Goal: Task Accomplishment & Management: Manage account settings

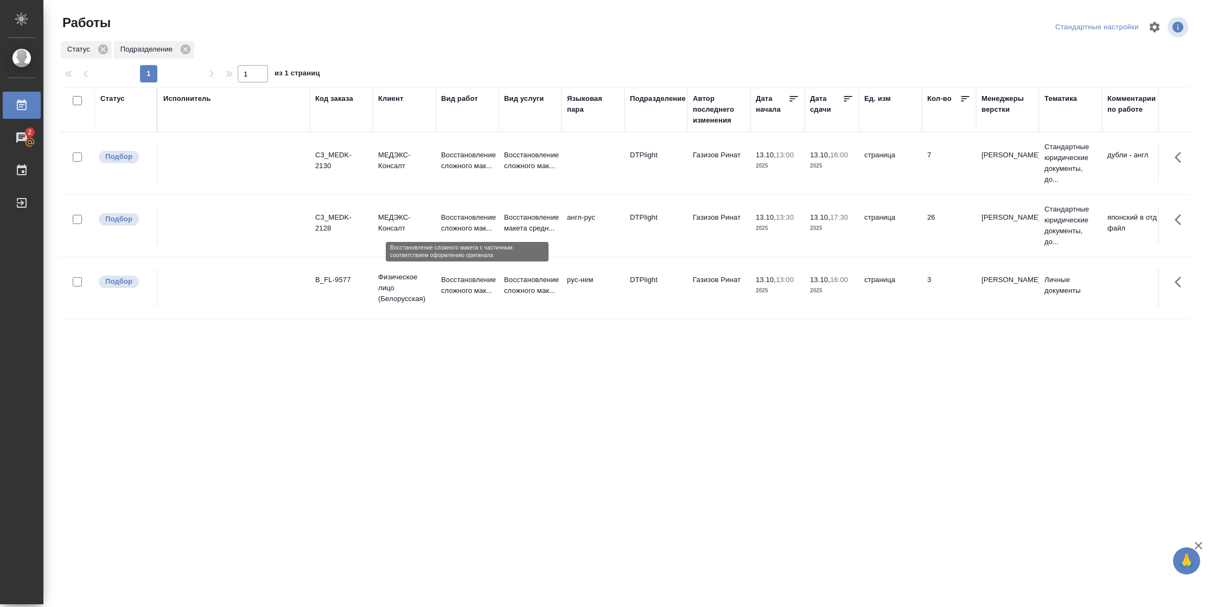
click at [455, 219] on p "Восстановление сложного мак..." at bounding box center [467, 223] width 52 height 22
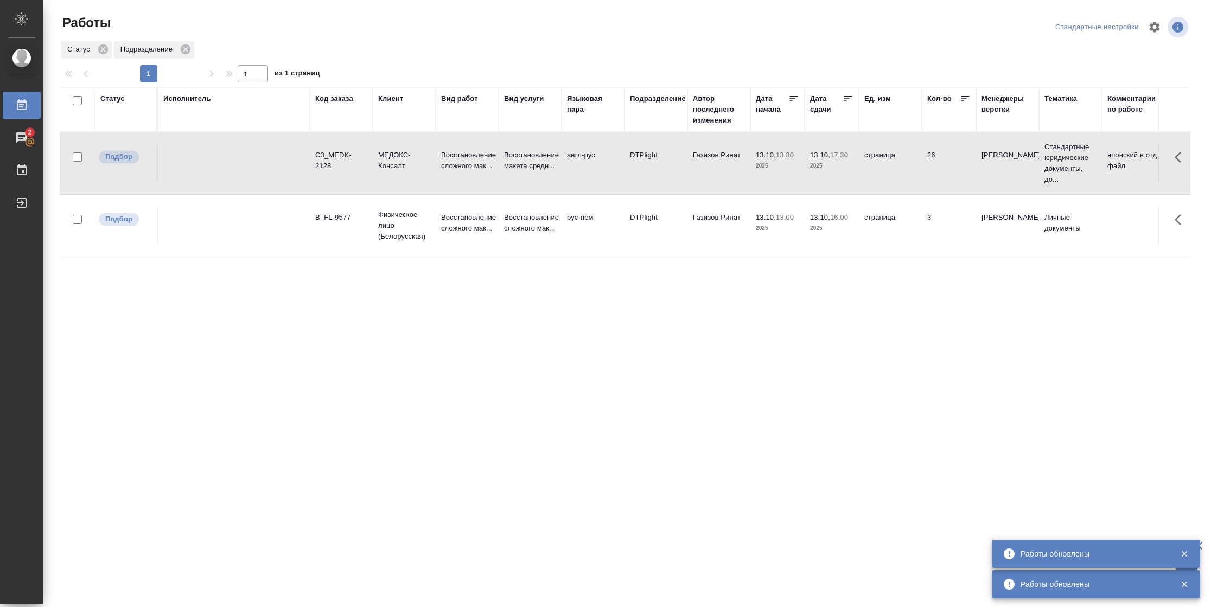
click at [118, 101] on div "Статус" at bounding box center [112, 98] width 24 height 11
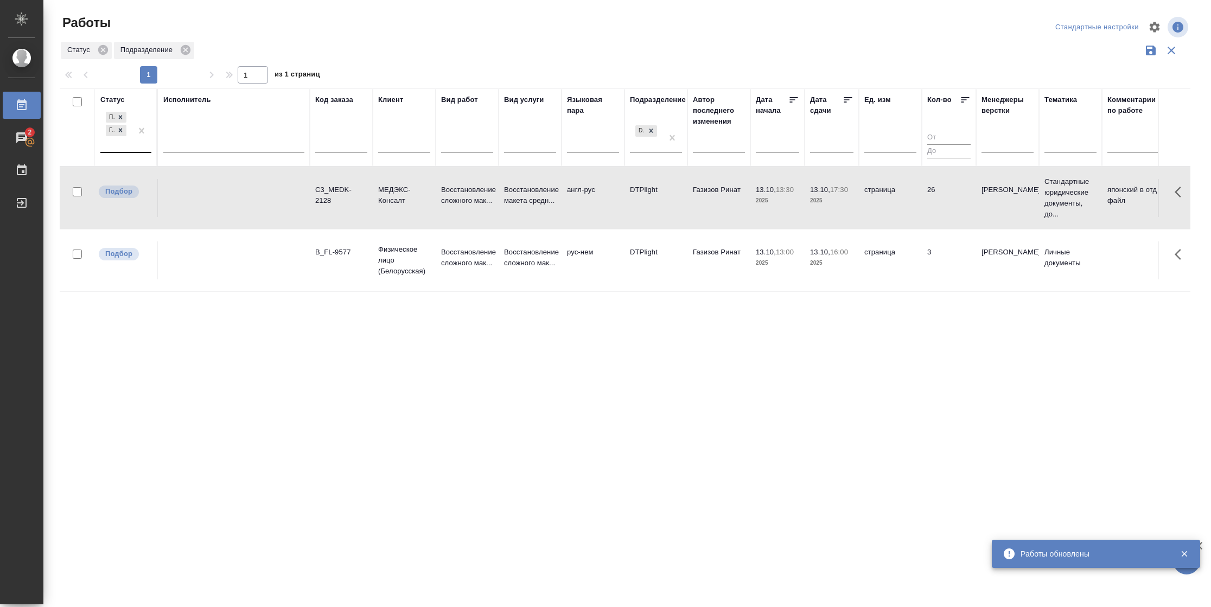
click at [128, 139] on div "Подбор Готов к работе" at bounding box center [115, 131] width 31 height 42
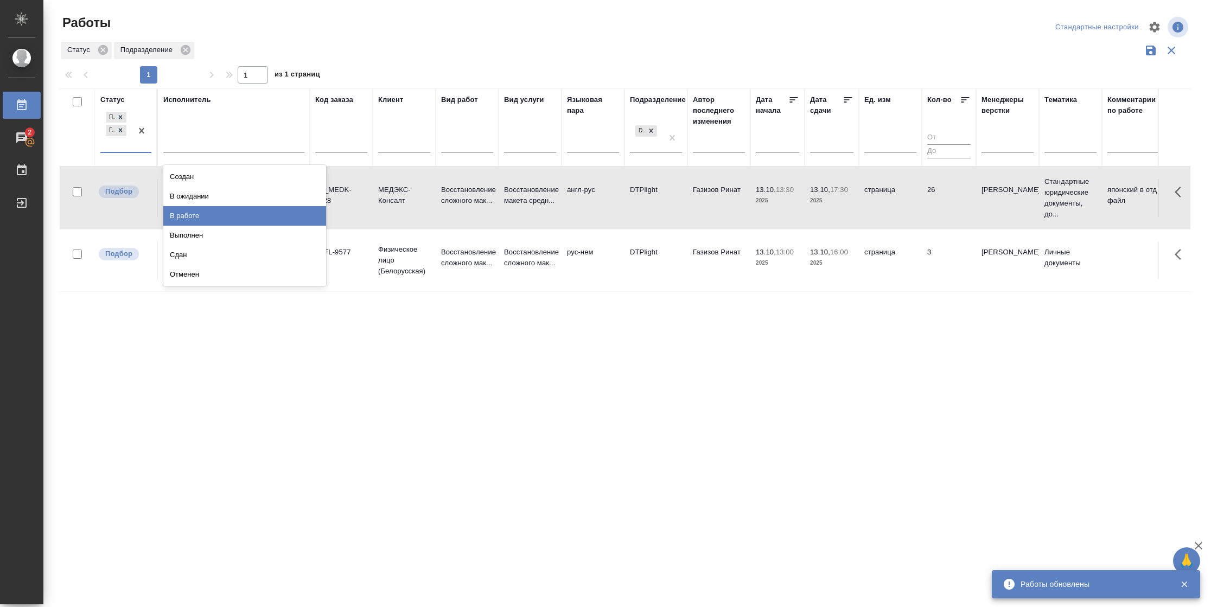
click at [206, 220] on div "В работе" at bounding box center [244, 216] width 163 height 20
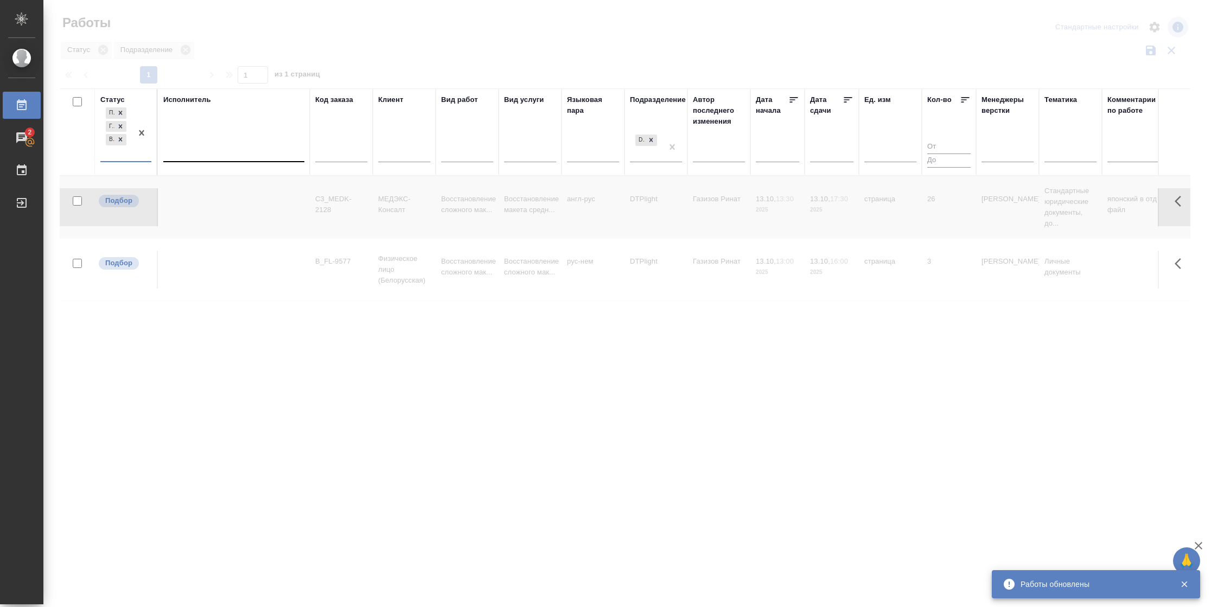
click at [226, 155] on div at bounding box center [233, 151] width 141 height 16
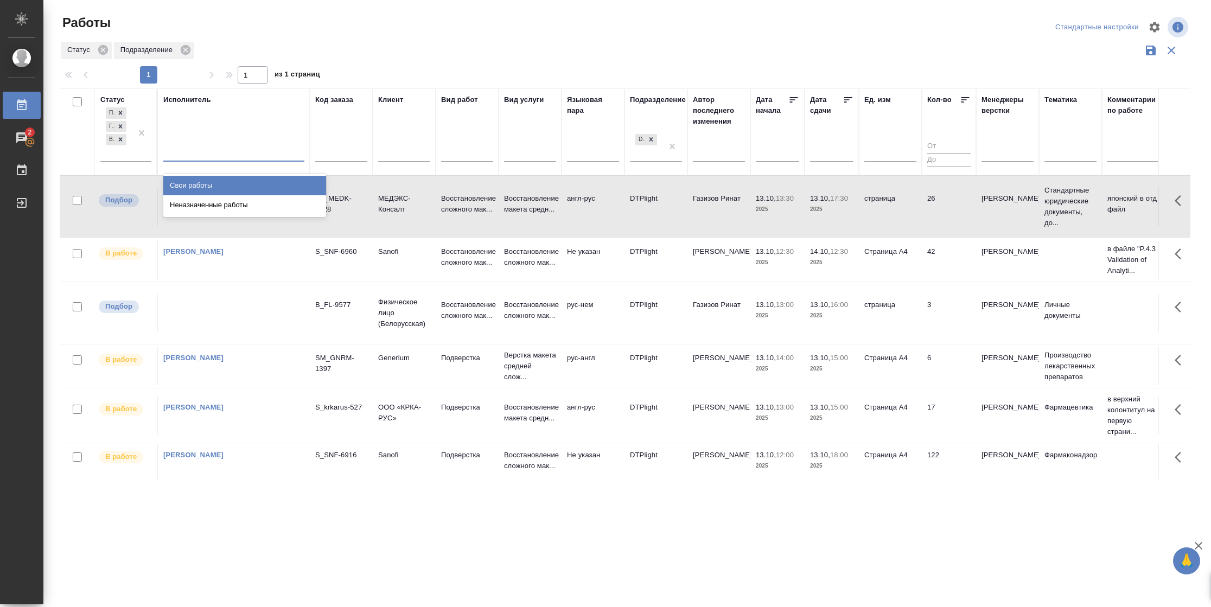
click at [227, 182] on div "Свои работы" at bounding box center [244, 186] width 163 height 20
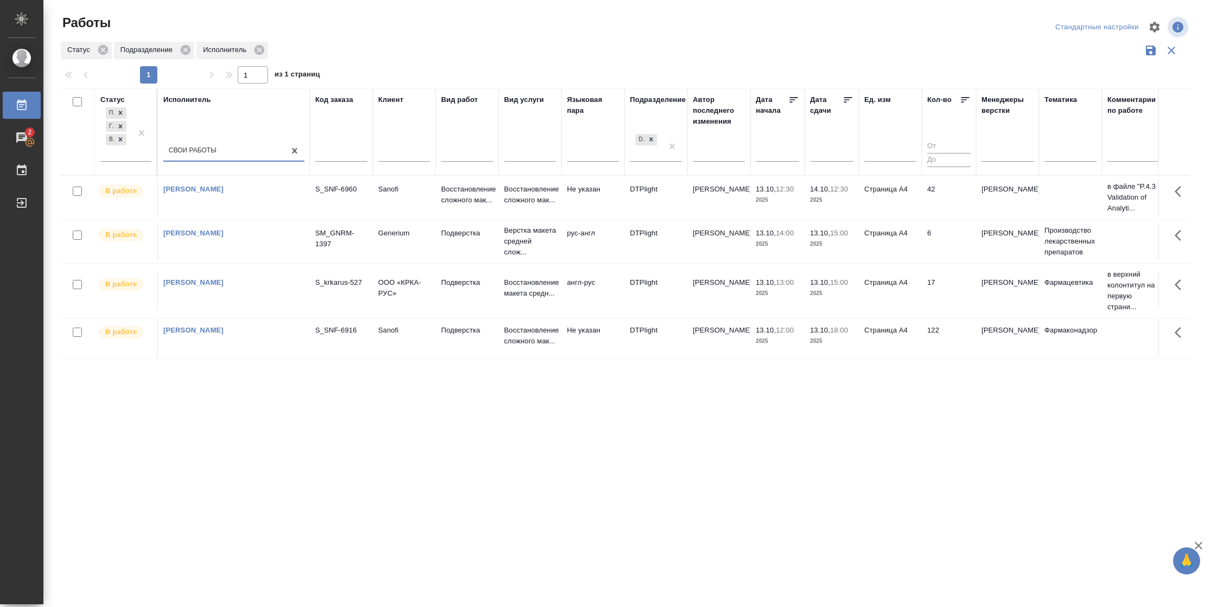
click at [848, 103] on icon at bounding box center [848, 99] width 11 height 11
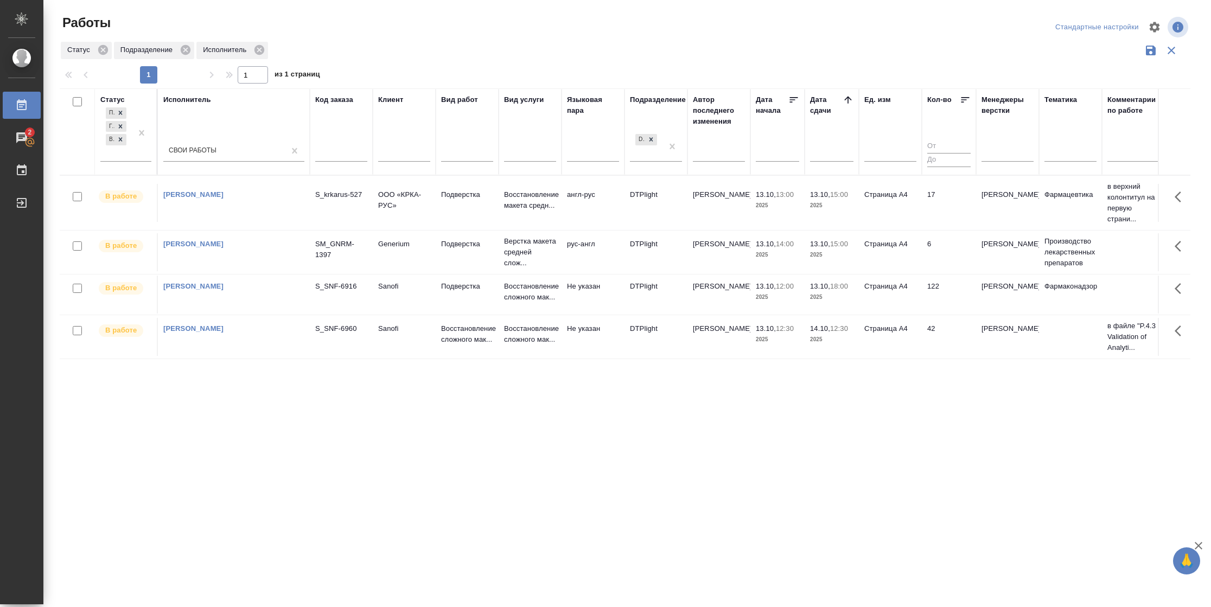
click at [943, 201] on td "17" at bounding box center [949, 203] width 54 height 38
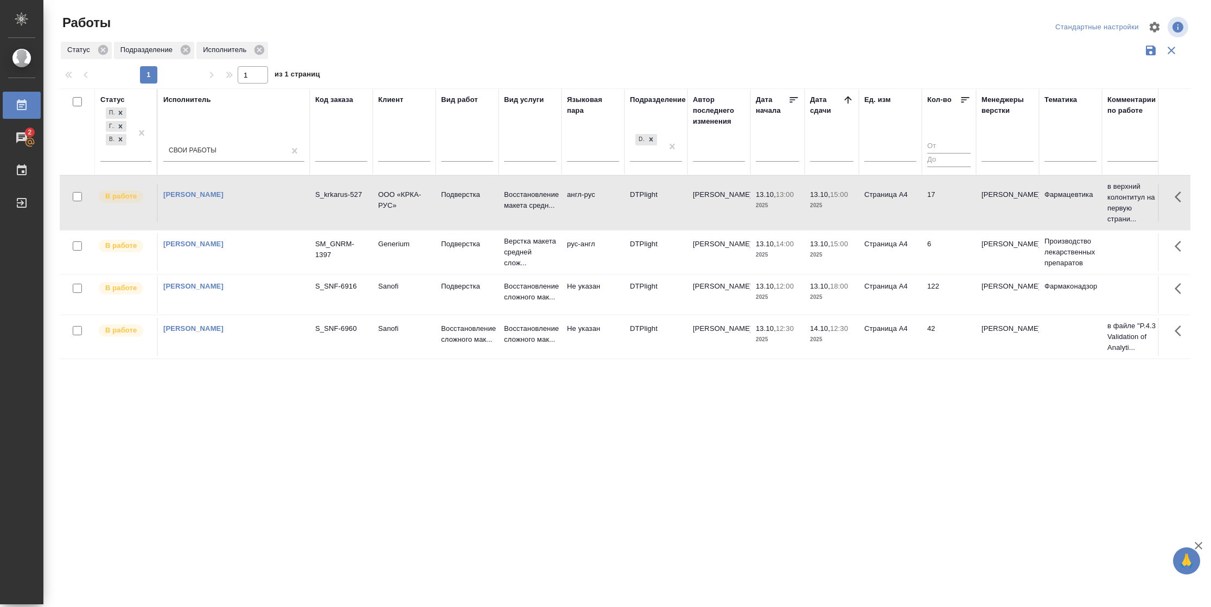
click at [939, 245] on td "6" at bounding box center [949, 252] width 54 height 38
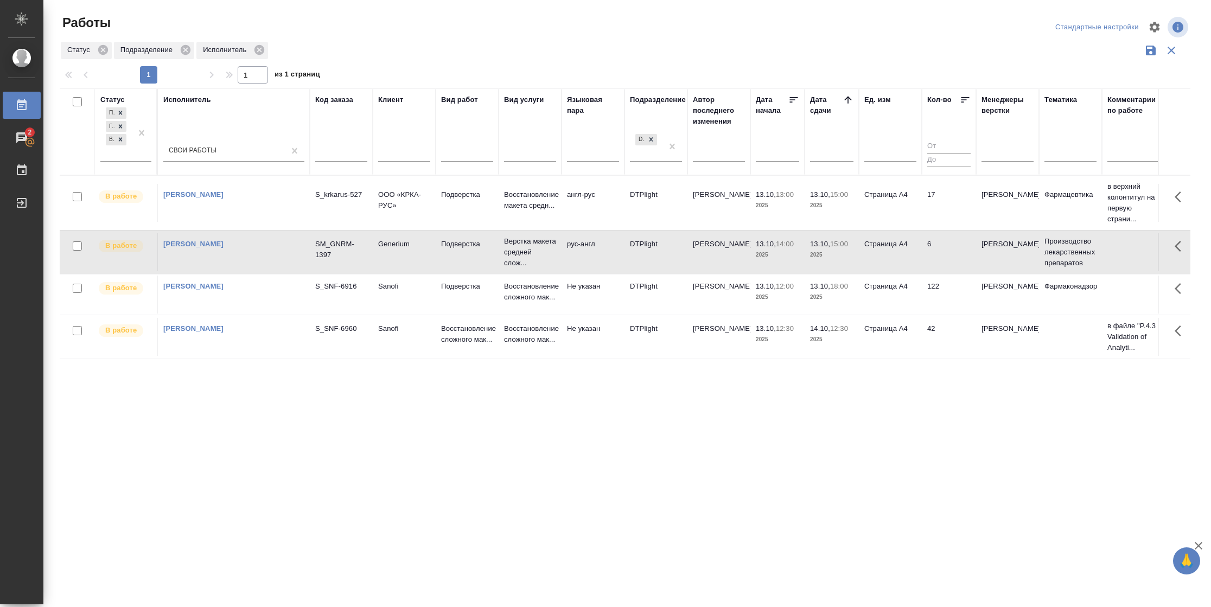
click at [939, 245] on td "6" at bounding box center [949, 252] width 54 height 38
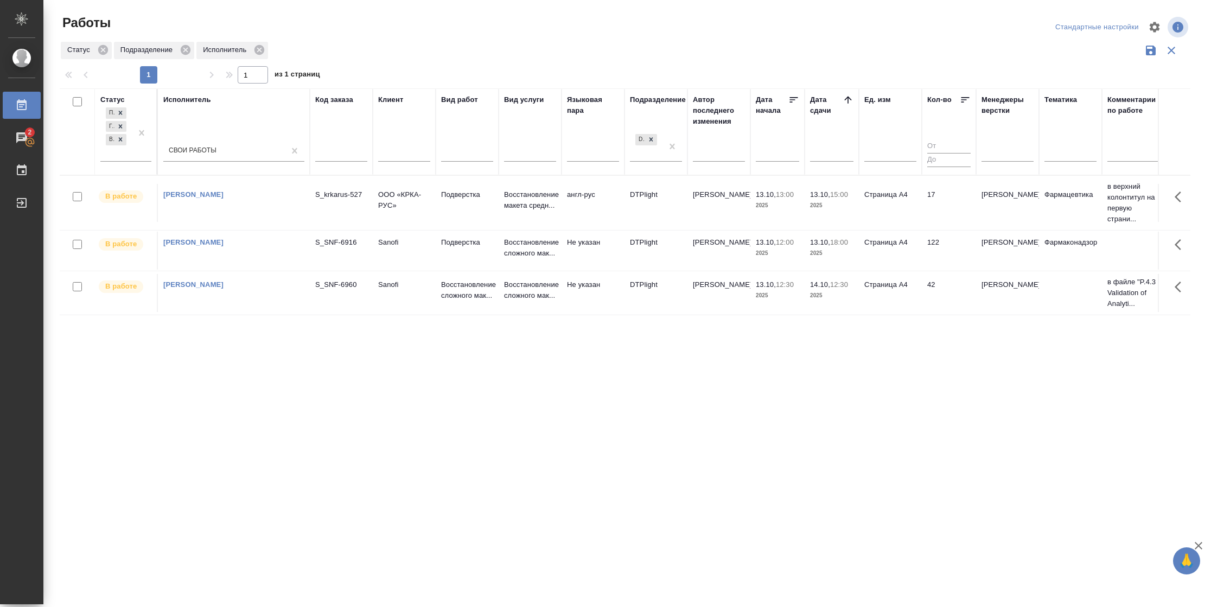
click at [926, 207] on td "17" at bounding box center [949, 203] width 54 height 38
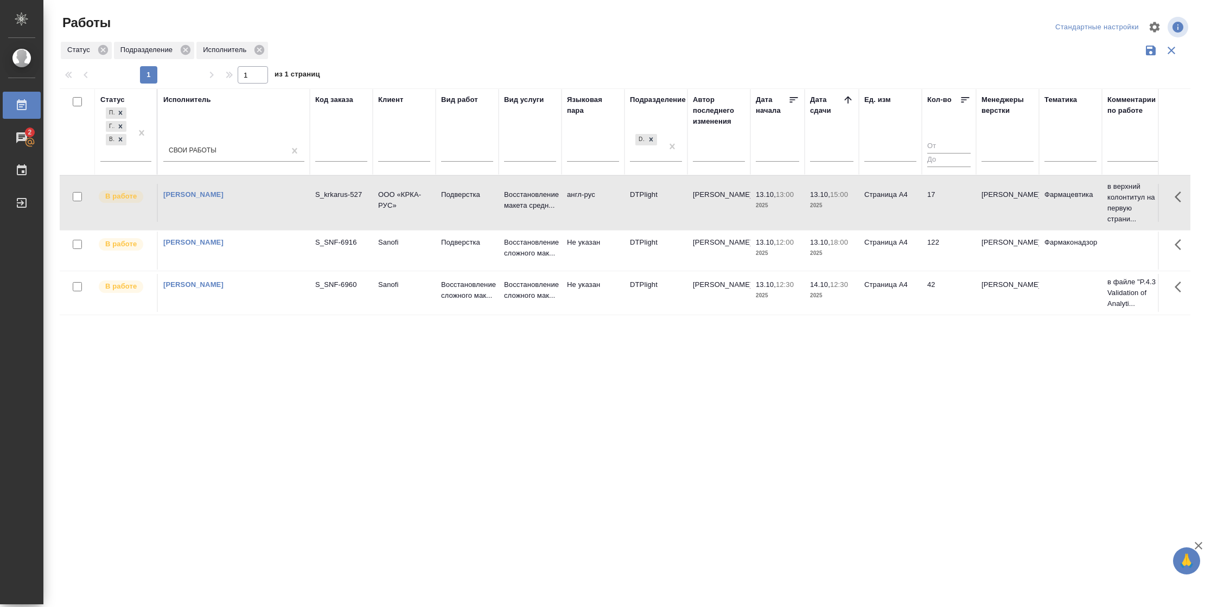
click at [926, 207] on td "17" at bounding box center [949, 203] width 54 height 38
click at [893, 212] on td "Страница А4" at bounding box center [890, 203] width 63 height 38
click at [968, 205] on td "17" at bounding box center [949, 203] width 54 height 38
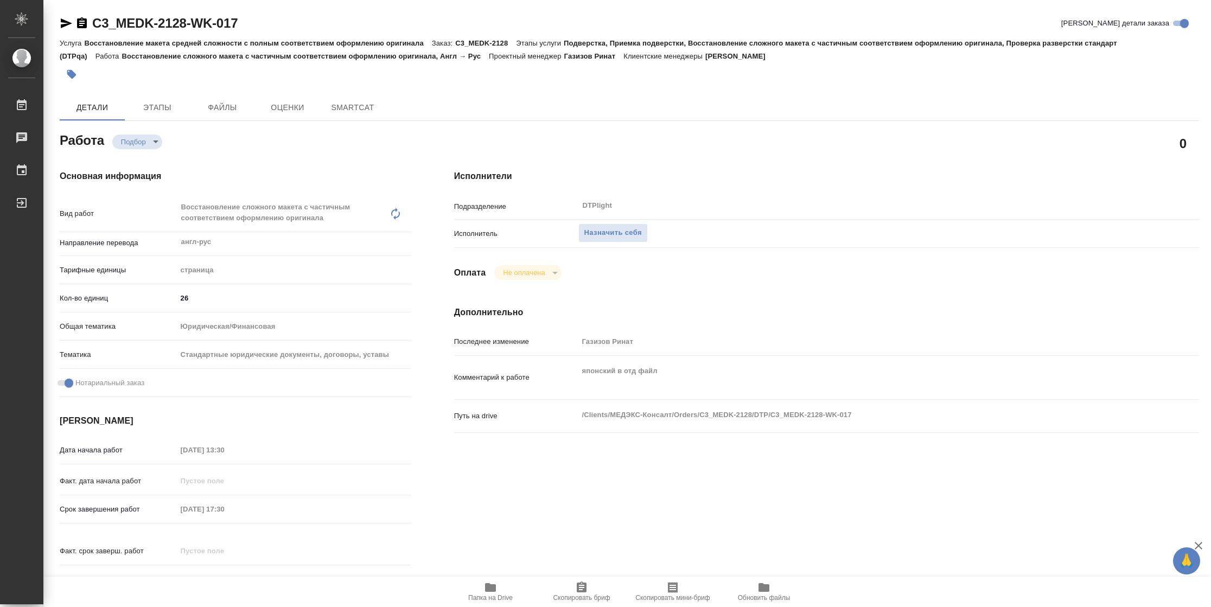
type textarea "x"
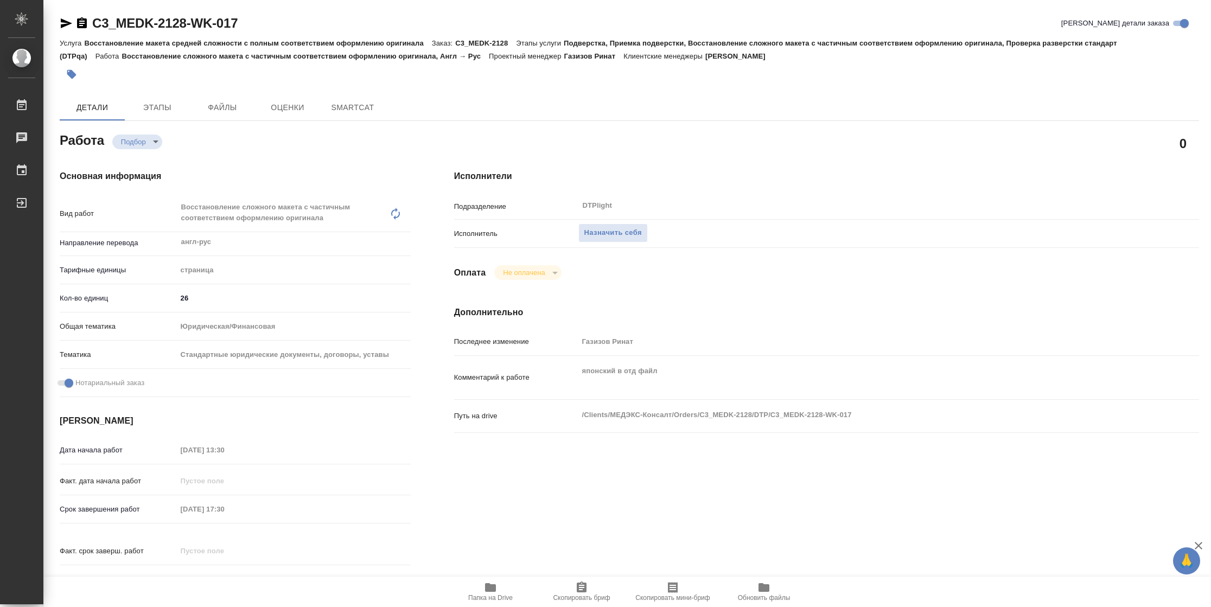
type textarea "x"
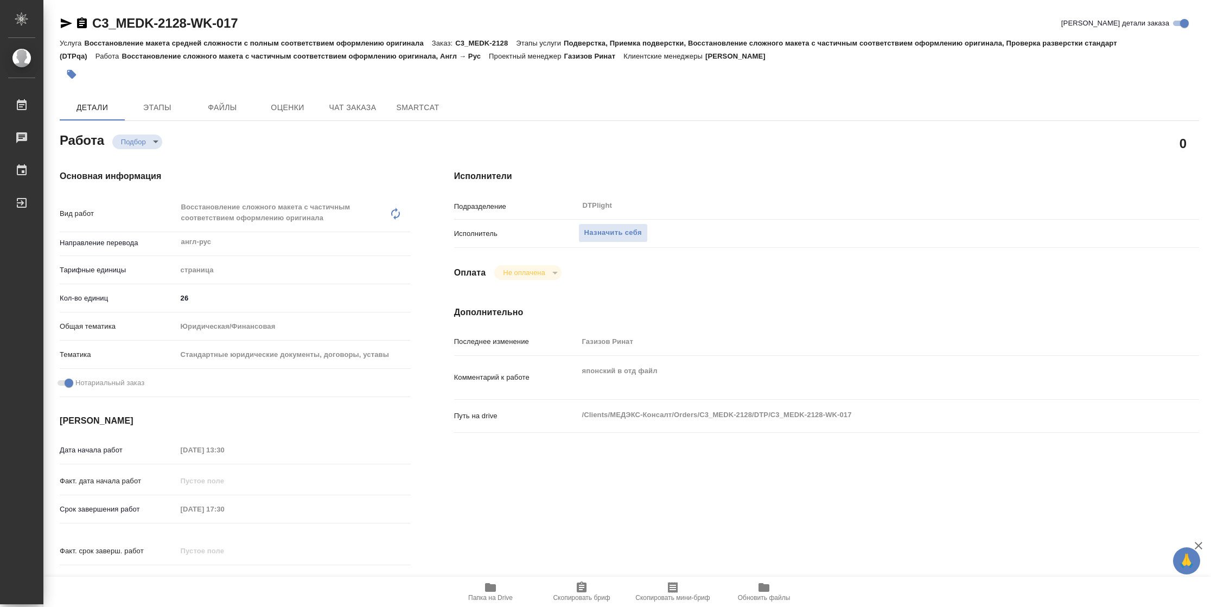
click at [502, 592] on span "Папка на Drive" at bounding box center [491, 591] width 78 height 21
type textarea "x"
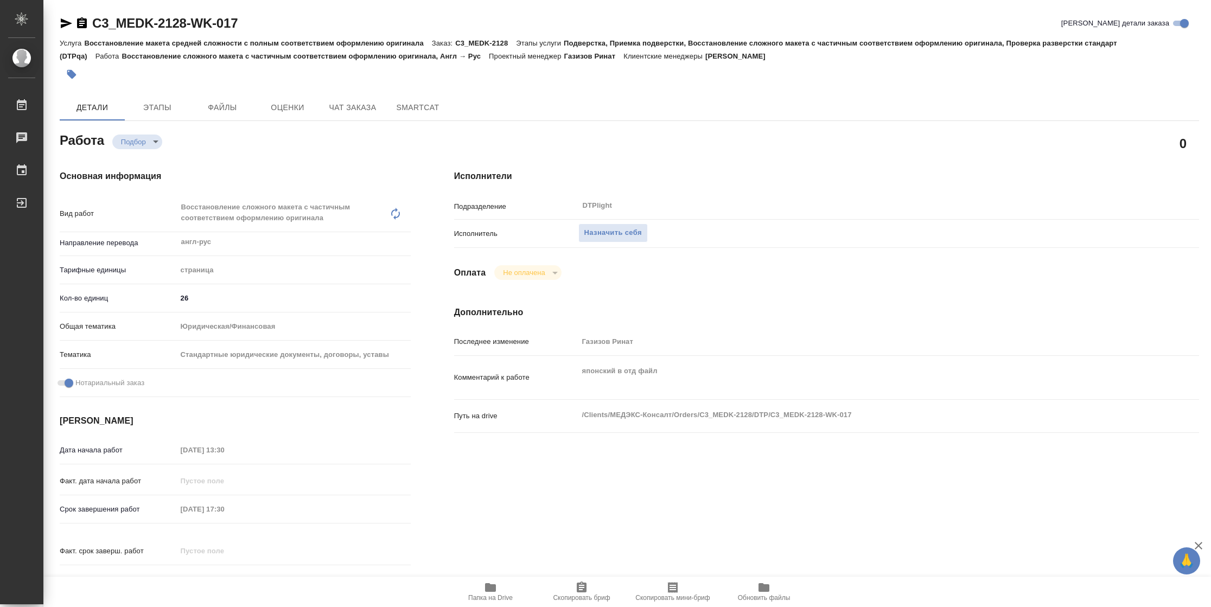
type textarea "x"
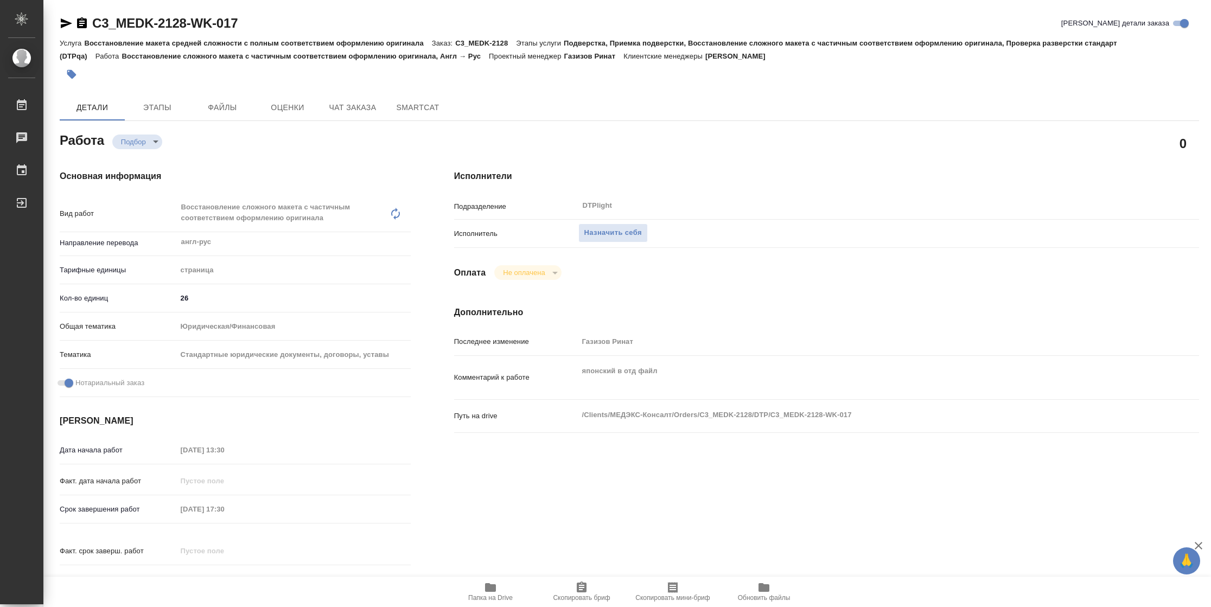
type textarea "x"
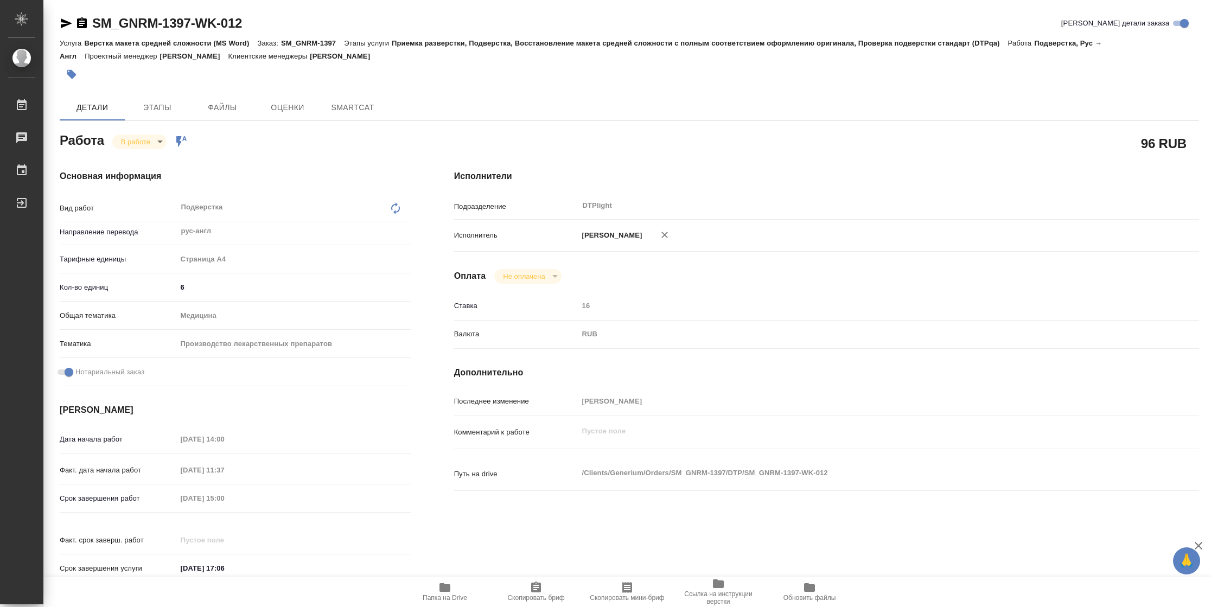
type textarea "x"
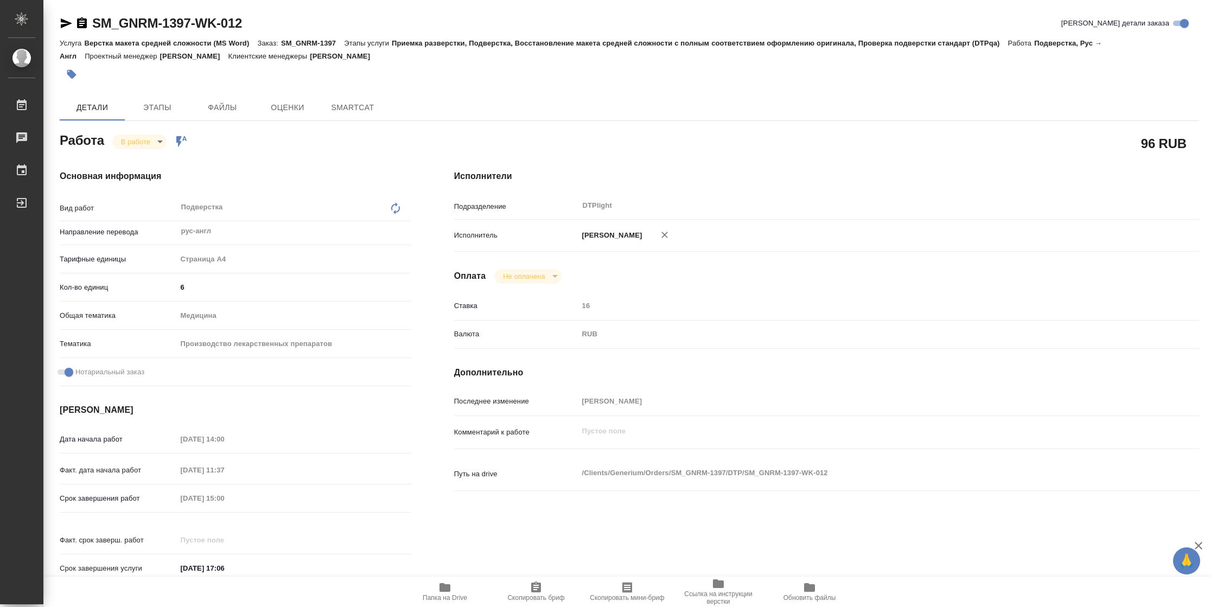
type textarea "x"
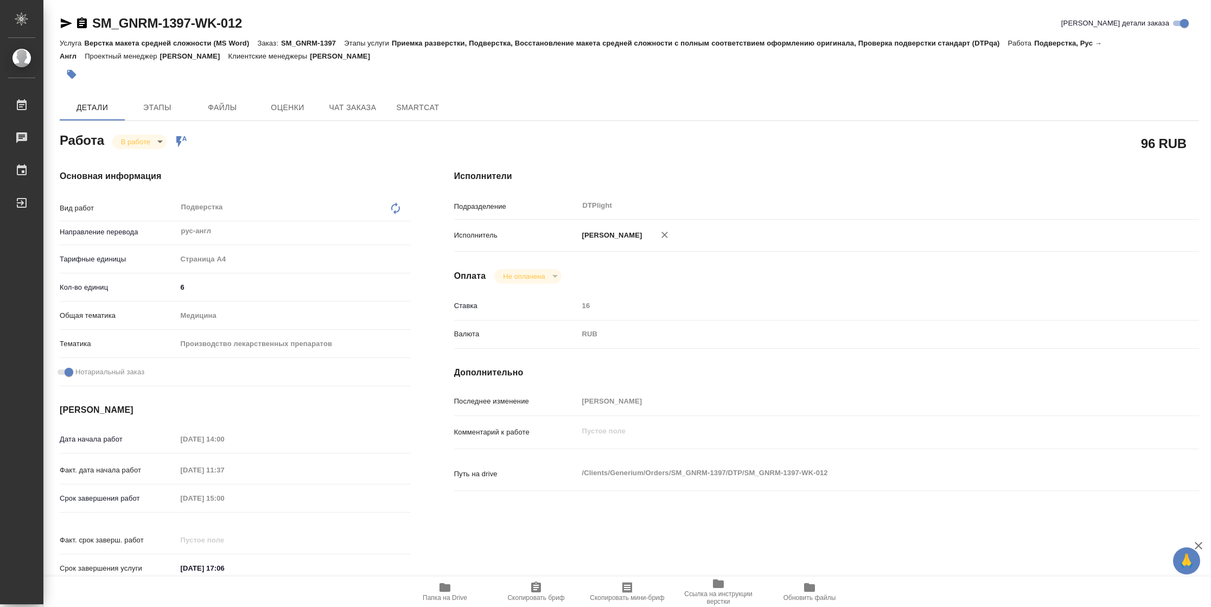
click at [463, 589] on span "Папка на Drive" at bounding box center [445, 591] width 78 height 21
type textarea "x"
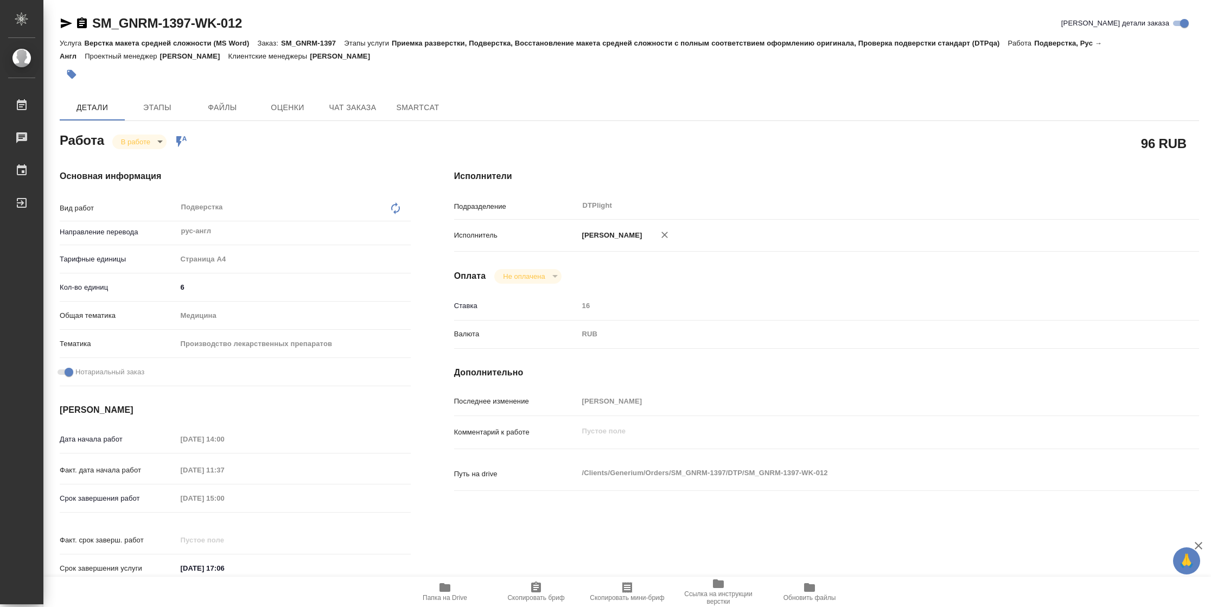
type textarea "x"
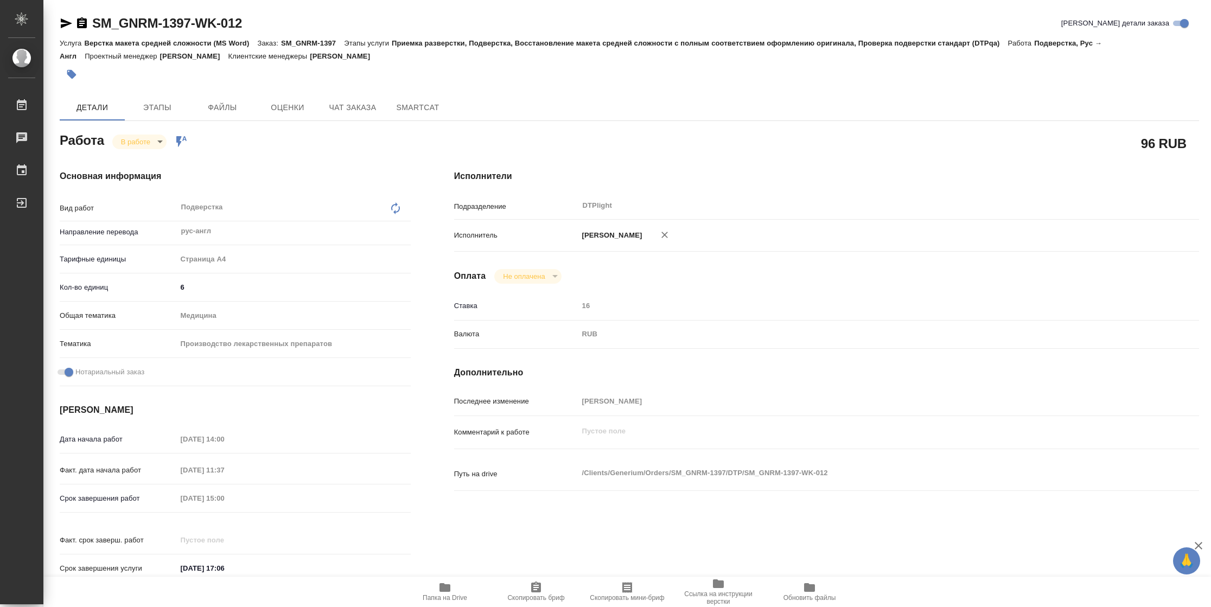
type textarea "x"
click at [131, 142] on body "🙏 .cls-1 fill:#fff; AWATERA Vasilyeva Natalia Работы 2 Чаты График Выйти SM_GNR…" at bounding box center [605, 303] width 1211 height 607
click at [136, 160] on button "Выполнен" at bounding box center [141, 160] width 40 height 12
click at [66, 24] on icon "button" at bounding box center [66, 23] width 11 height 10
type textarea "x"
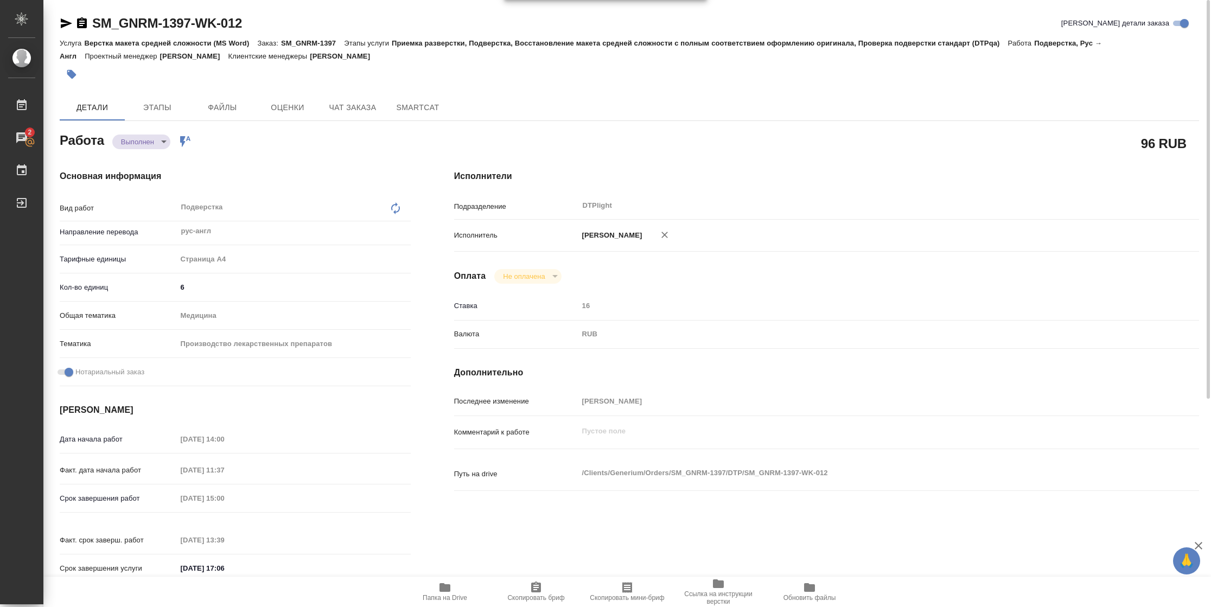
type textarea "x"
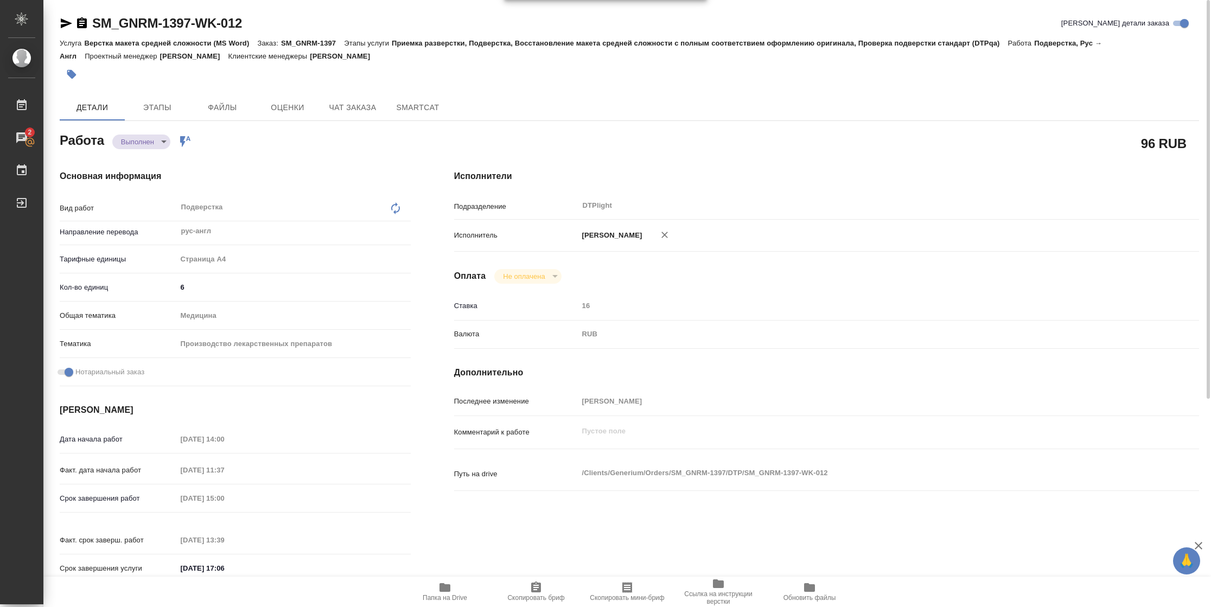
type textarea "x"
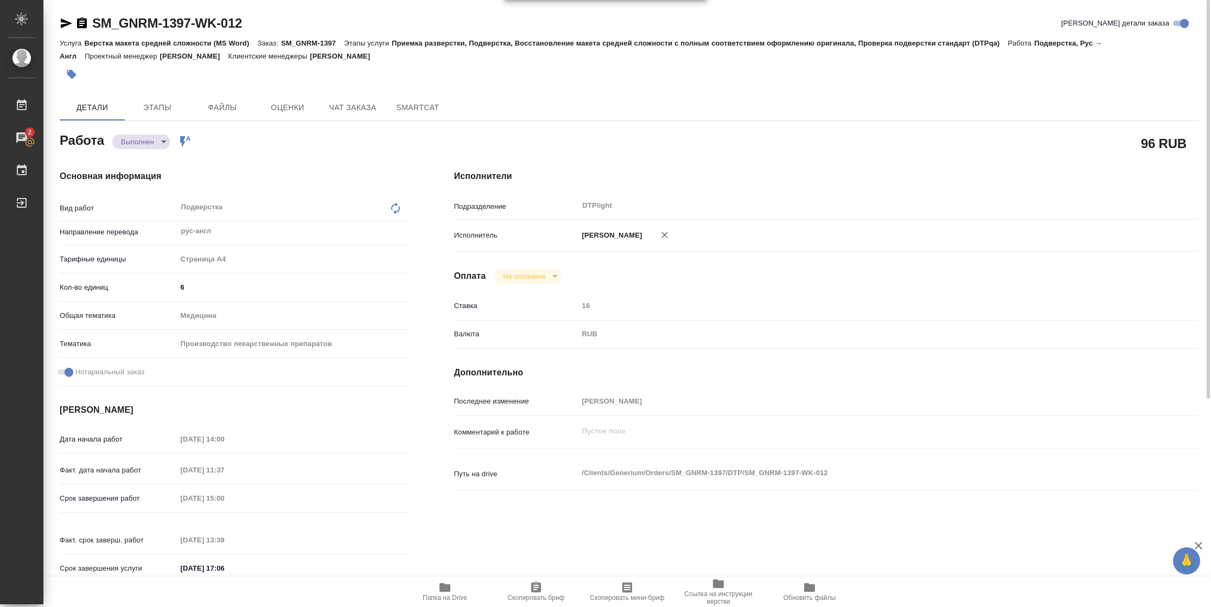
type textarea "x"
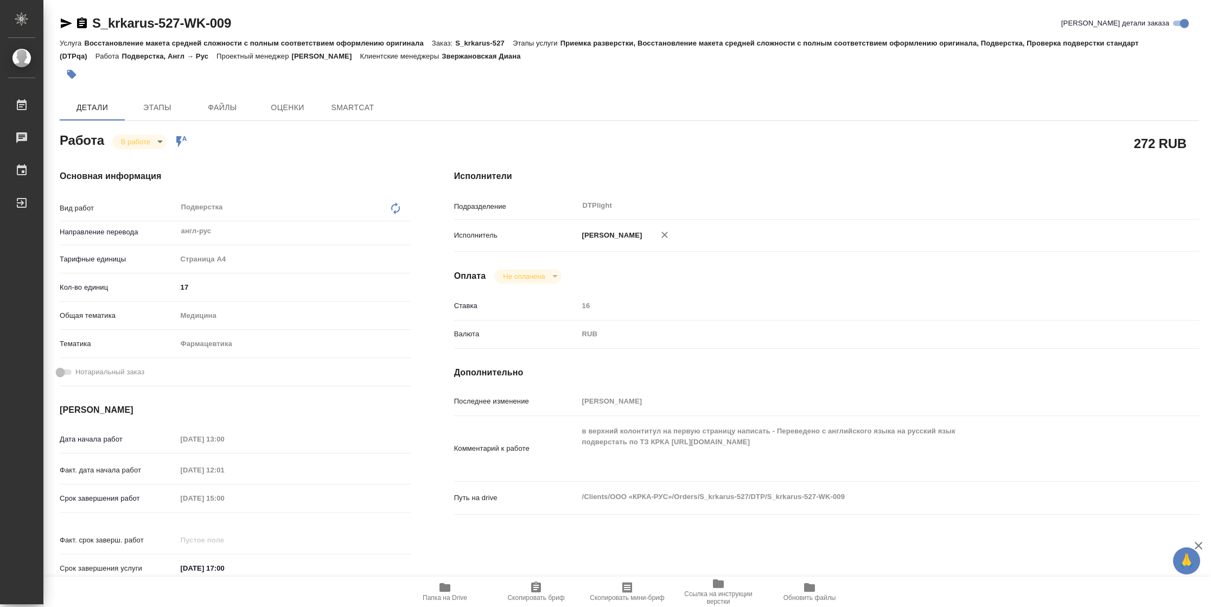
type textarea "x"
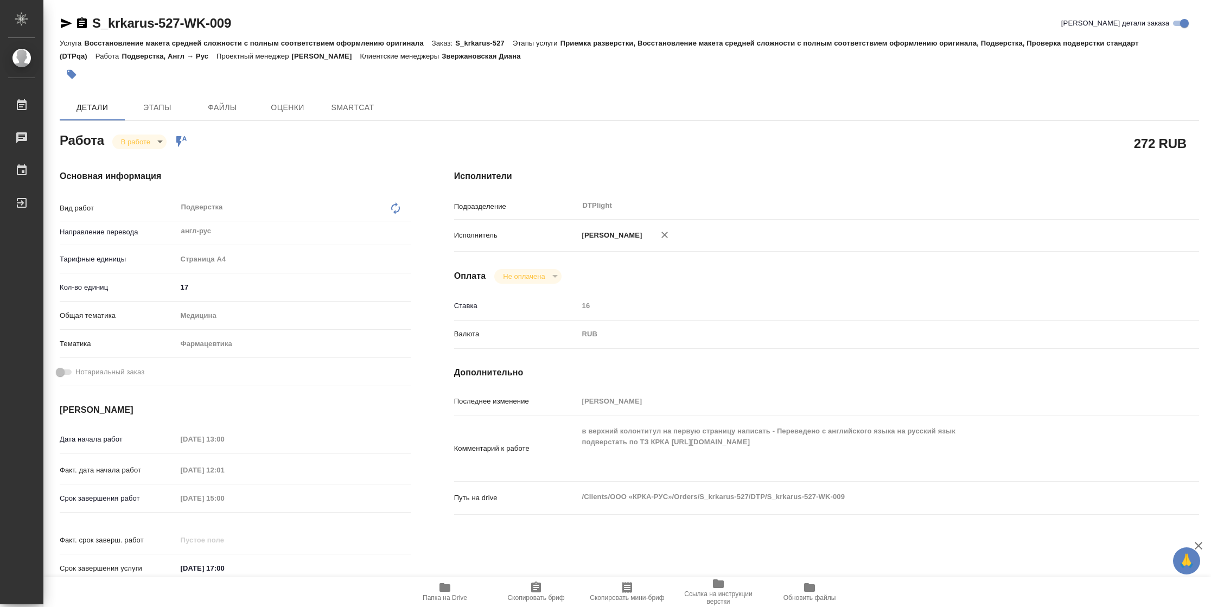
type textarea "x"
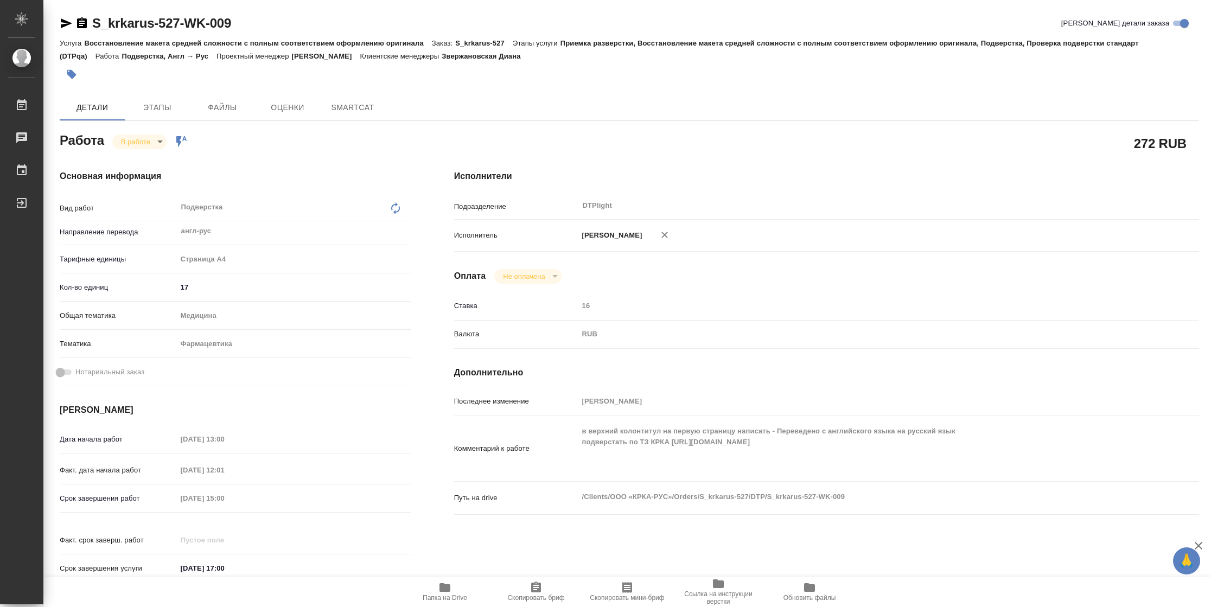
type textarea "x"
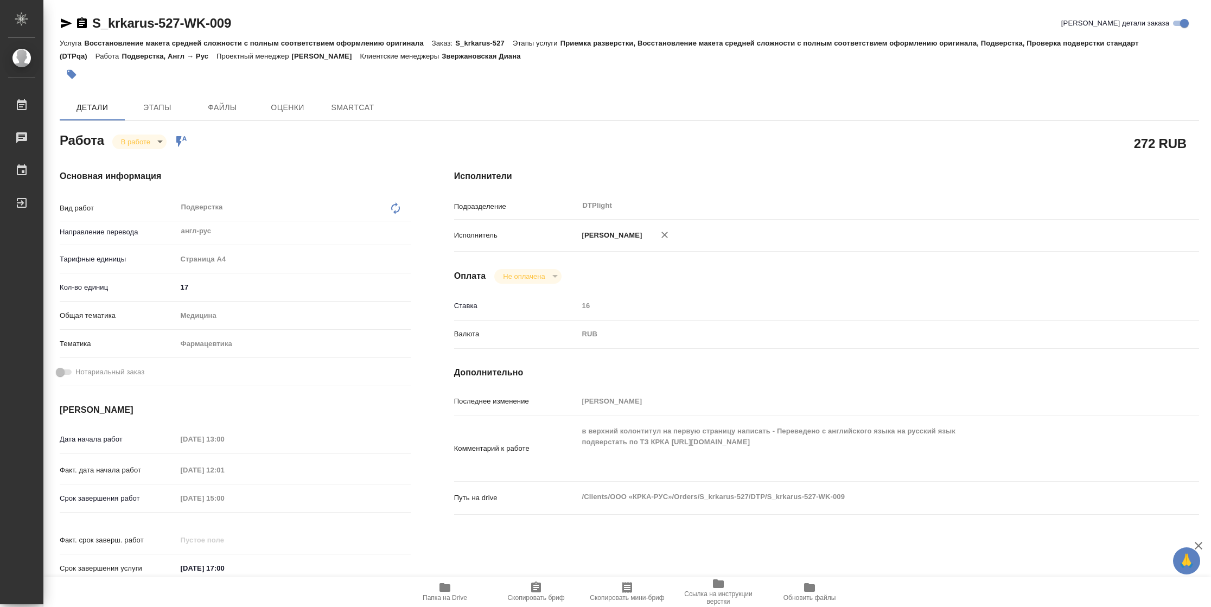
click at [66, 23] on icon "button" at bounding box center [66, 23] width 11 height 10
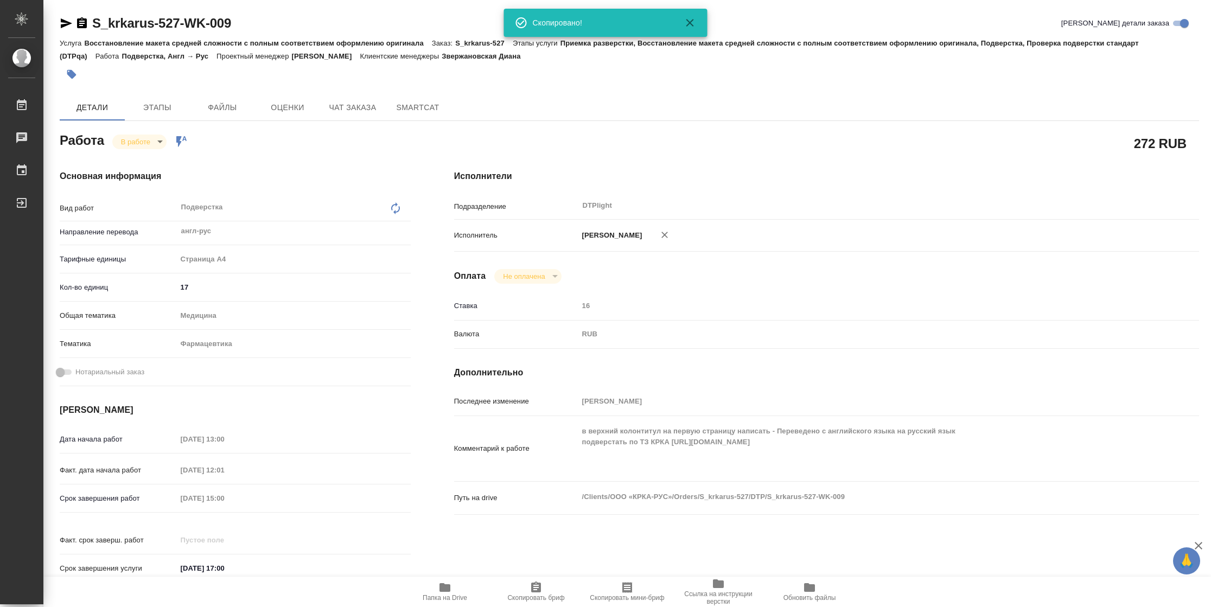
type textarea "x"
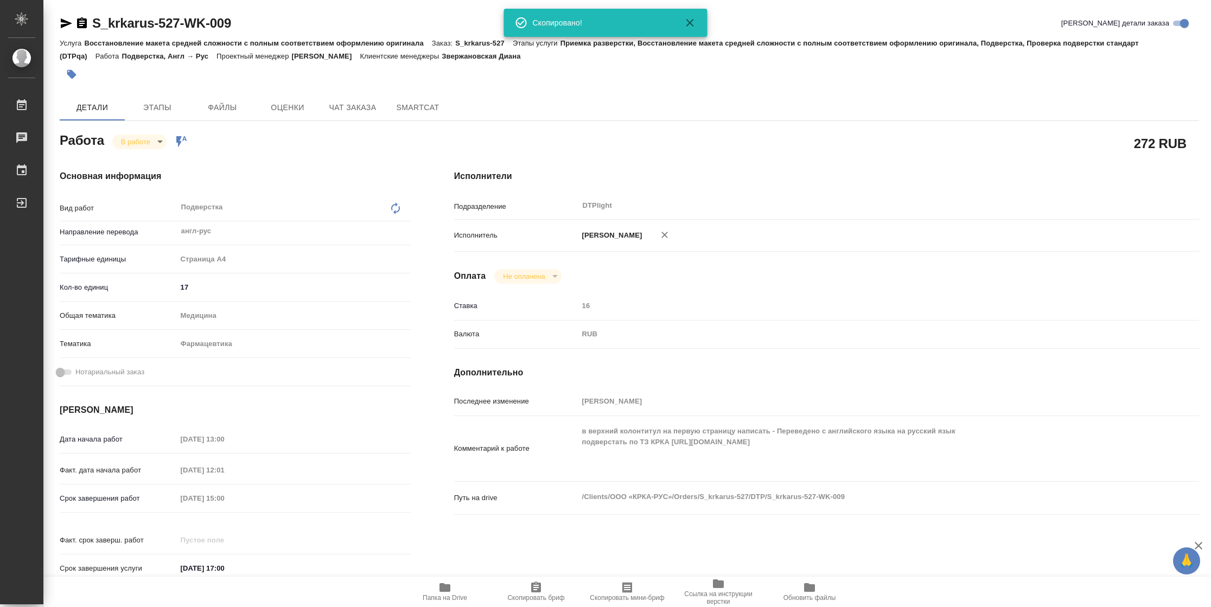
type textarea "x"
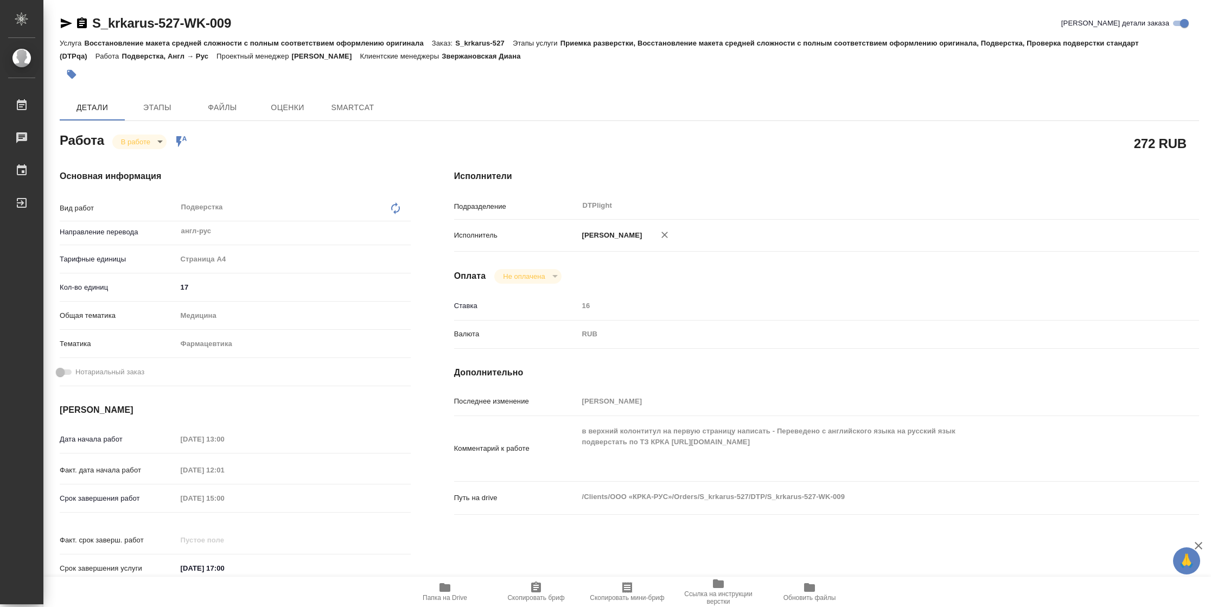
type textarea "x"
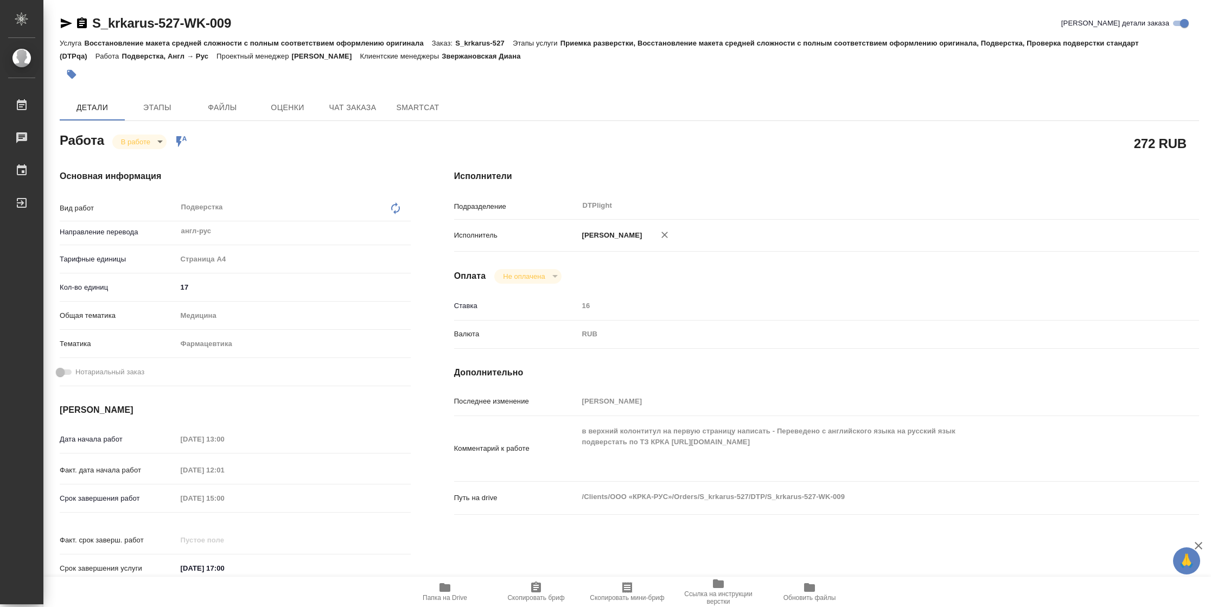
type textarea "x"
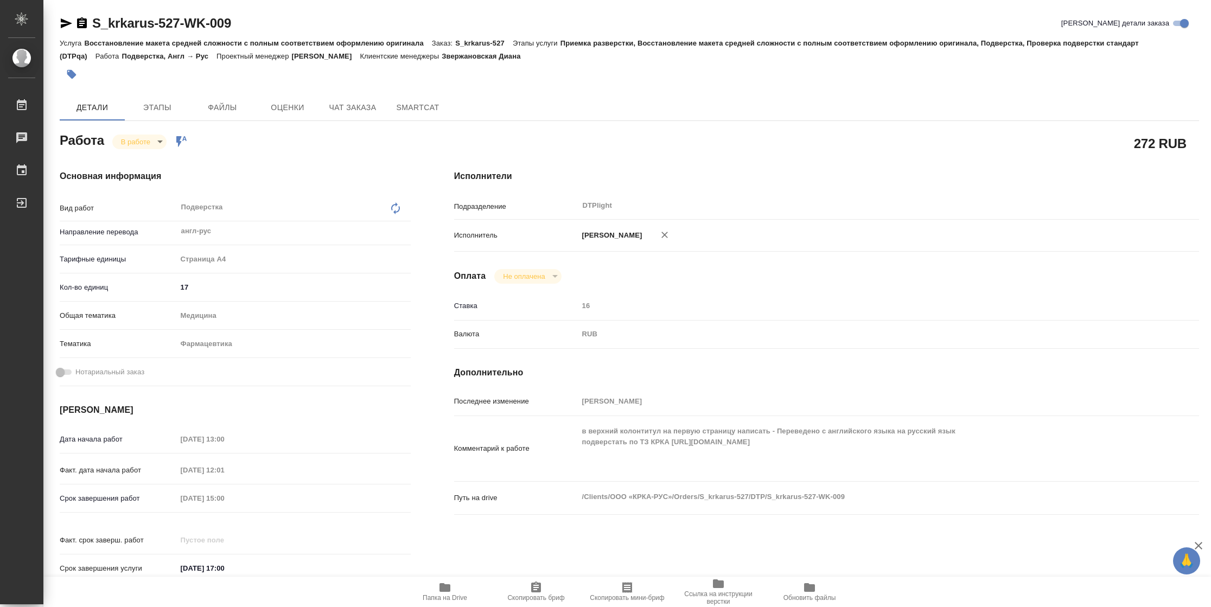
type textarea "x"
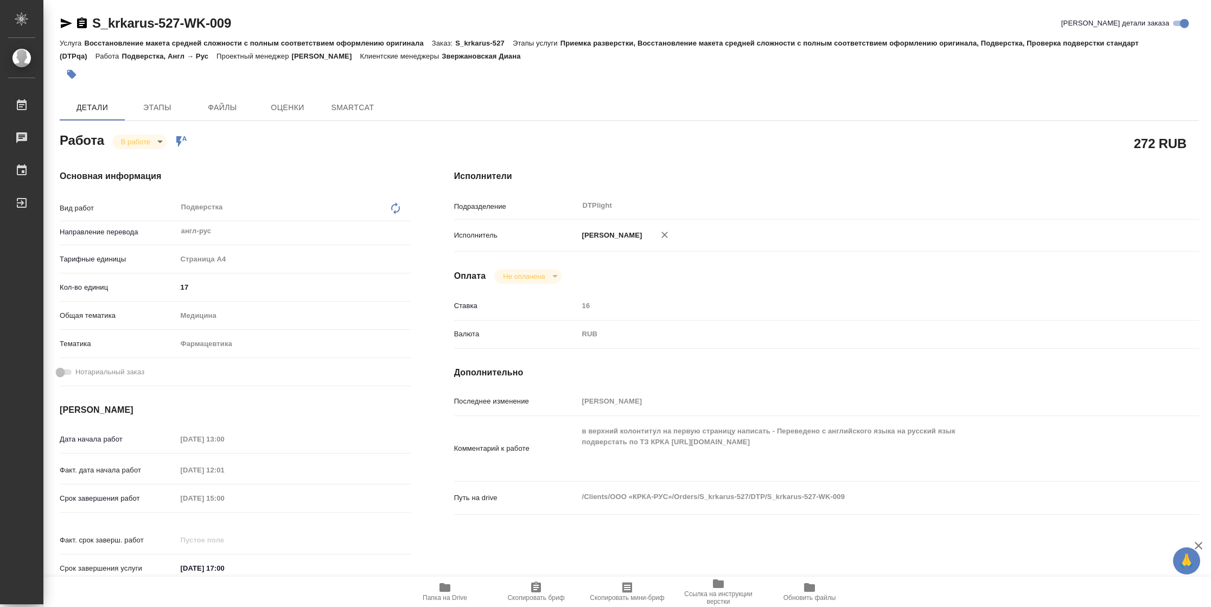
type textarea "x"
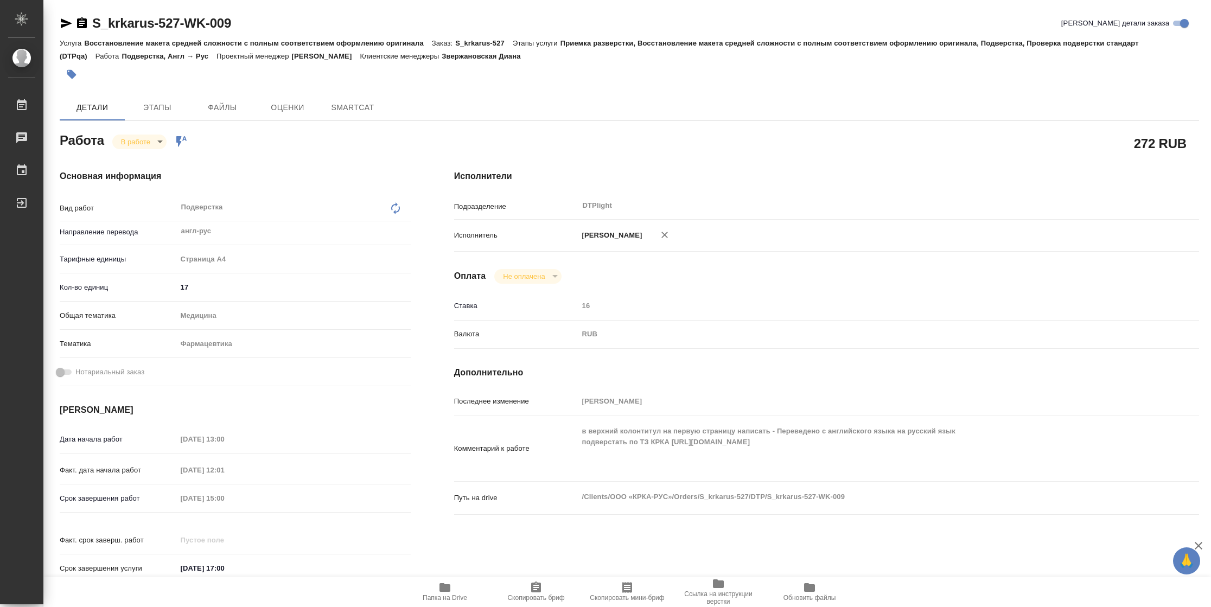
type textarea "x"
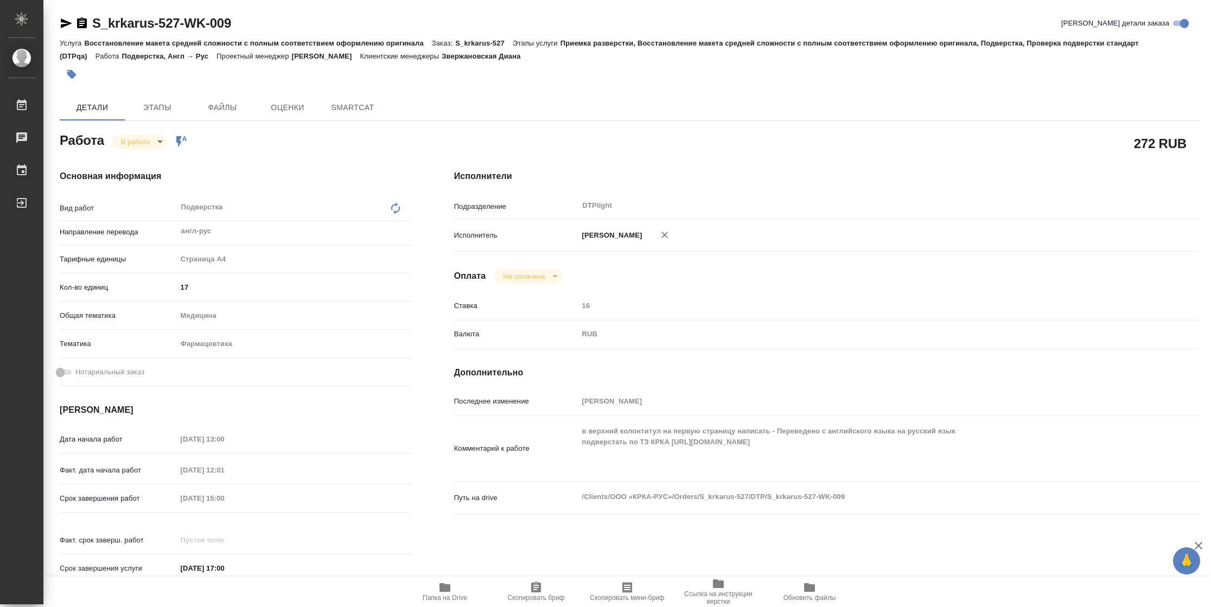
type textarea "x"
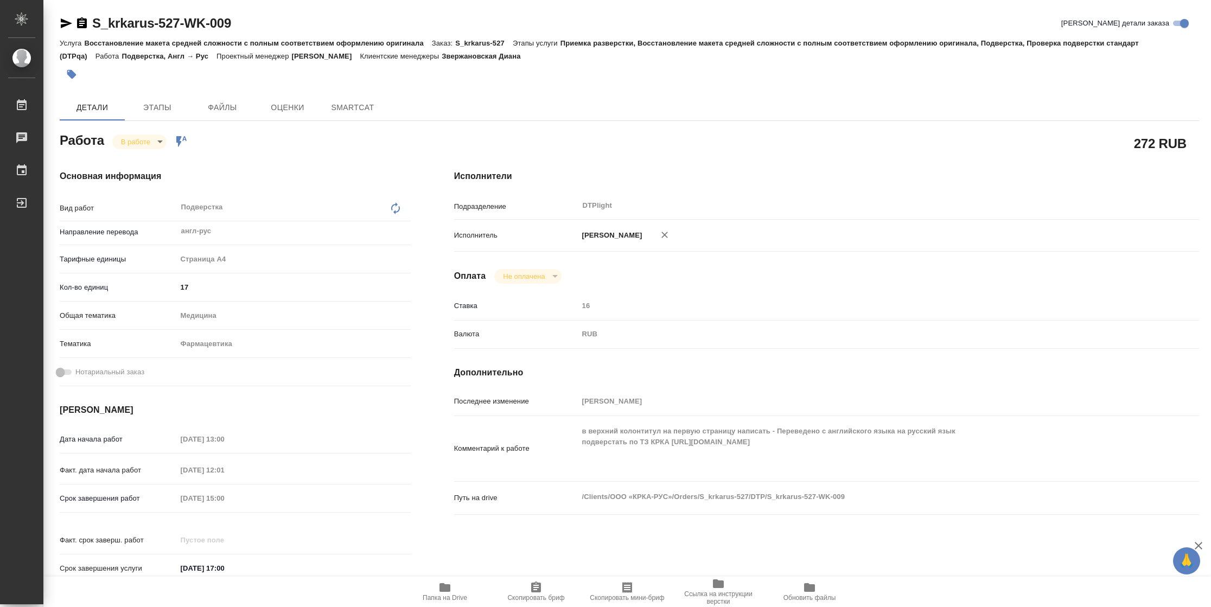
type textarea "x"
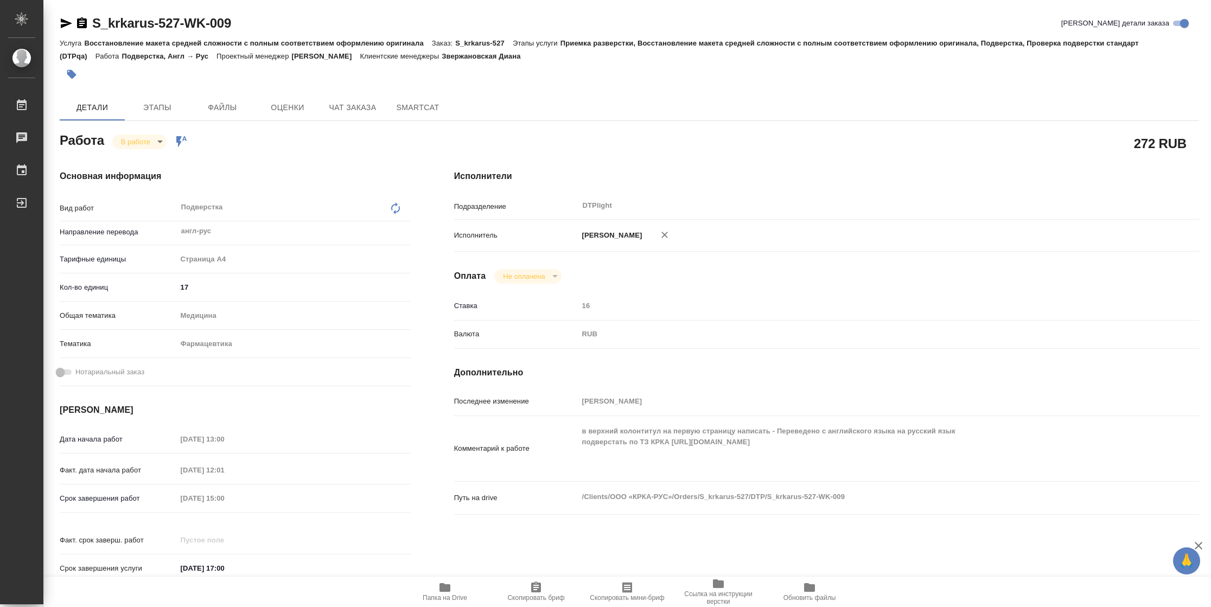
type textarea "x"
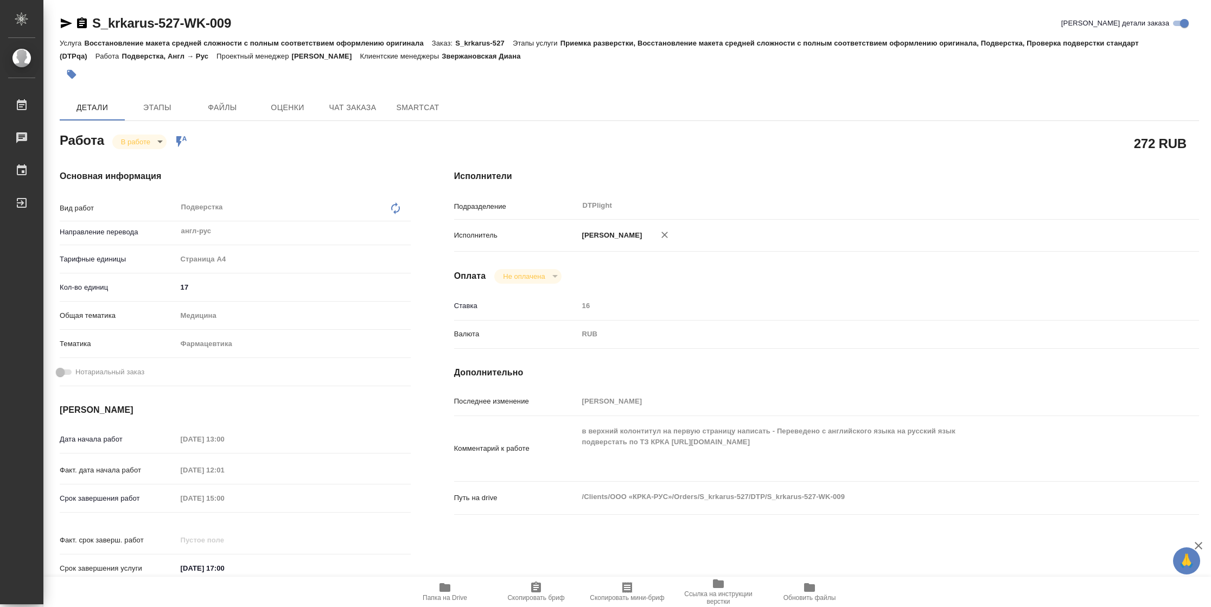
type textarea "x"
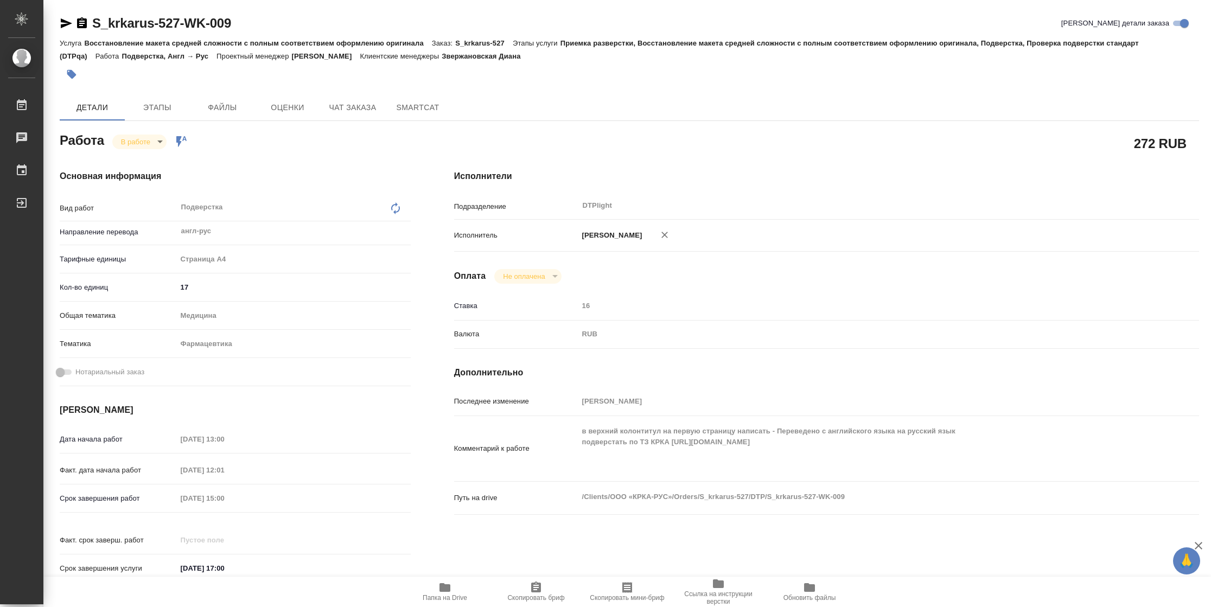
scroll to position [317, 0]
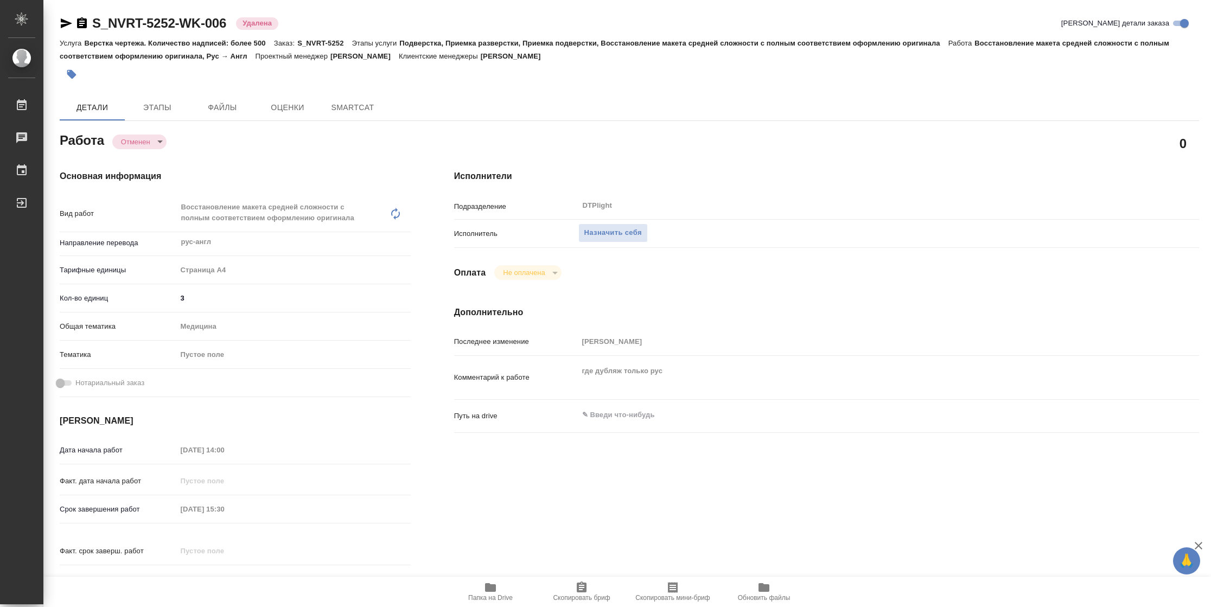
type textarea "x"
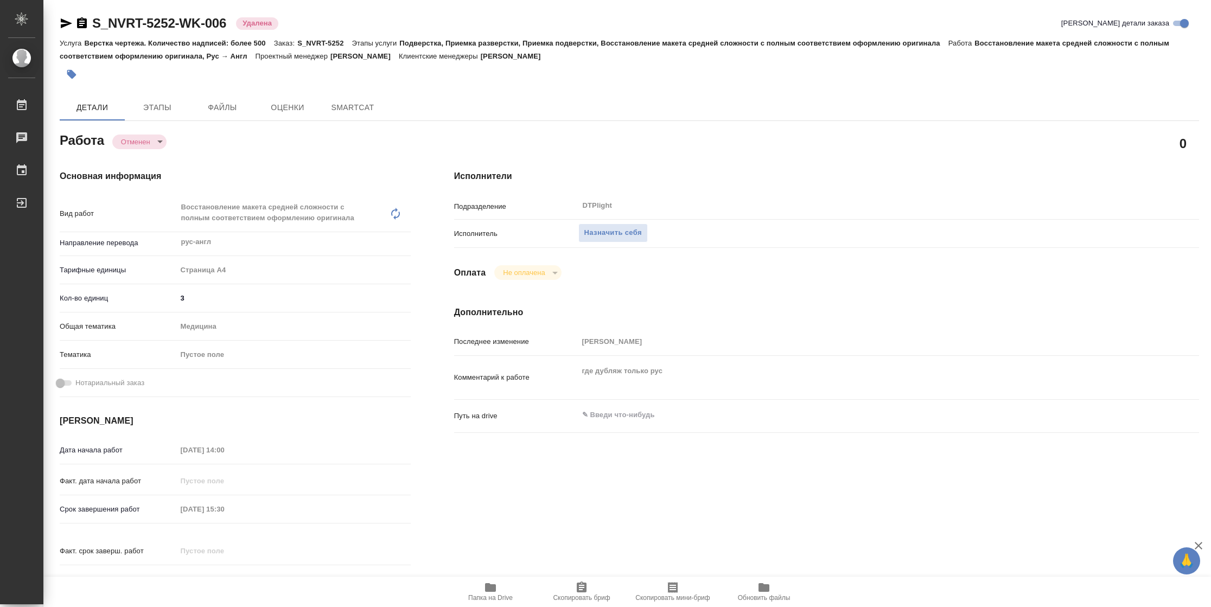
type textarea "x"
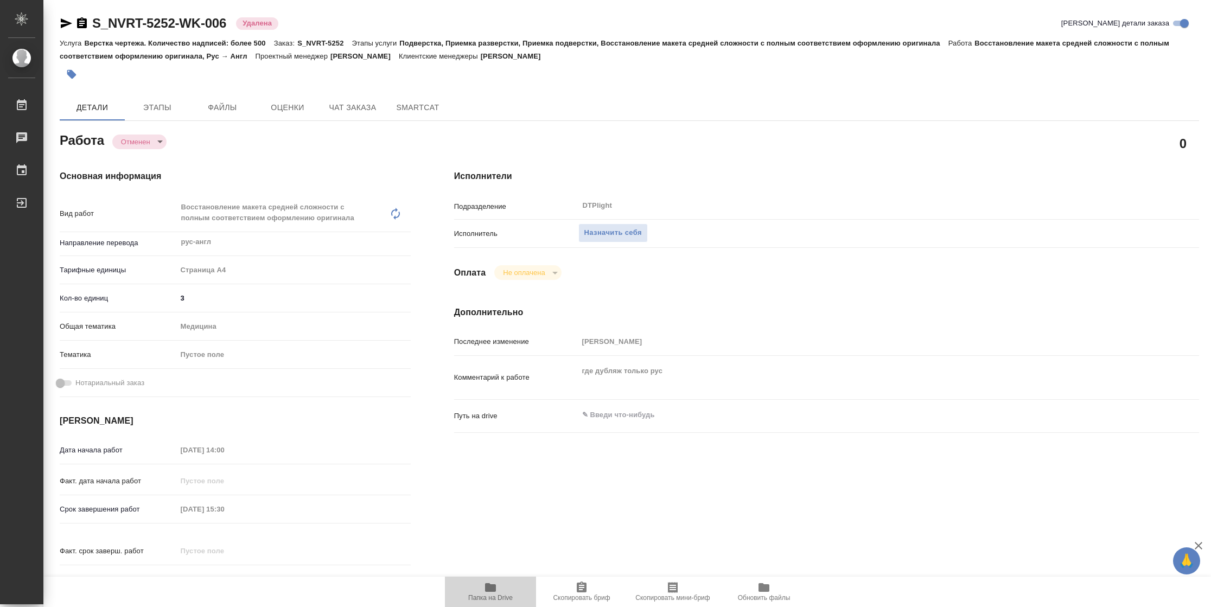
click at [506, 594] on span "Папка на Drive" at bounding box center [490, 598] width 45 height 8
type textarea "x"
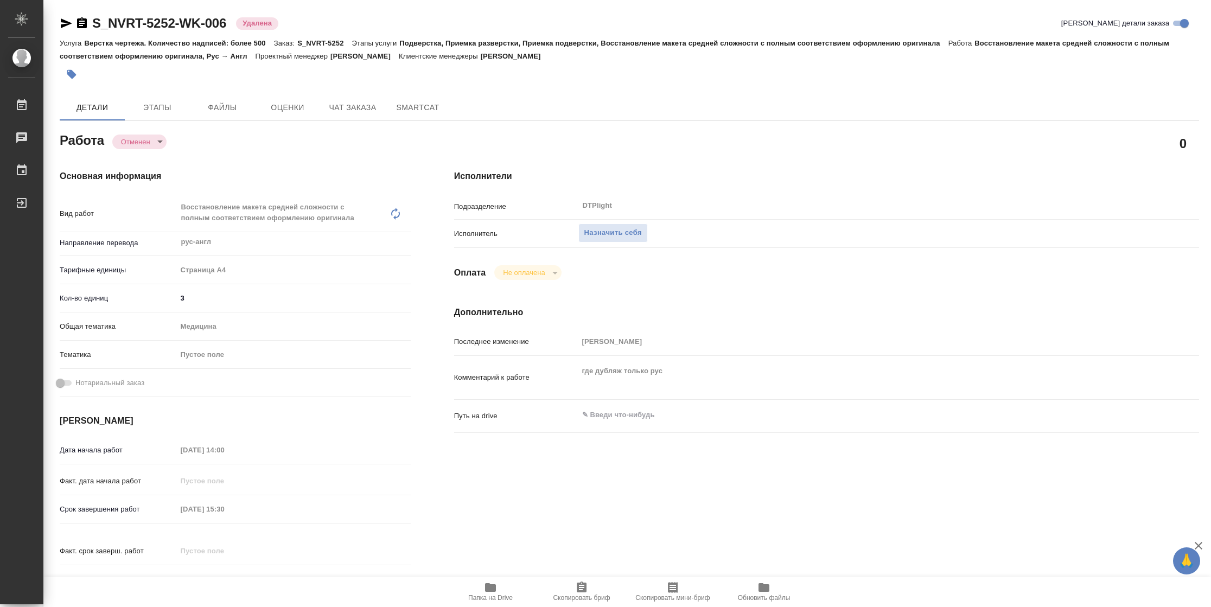
type textarea "x"
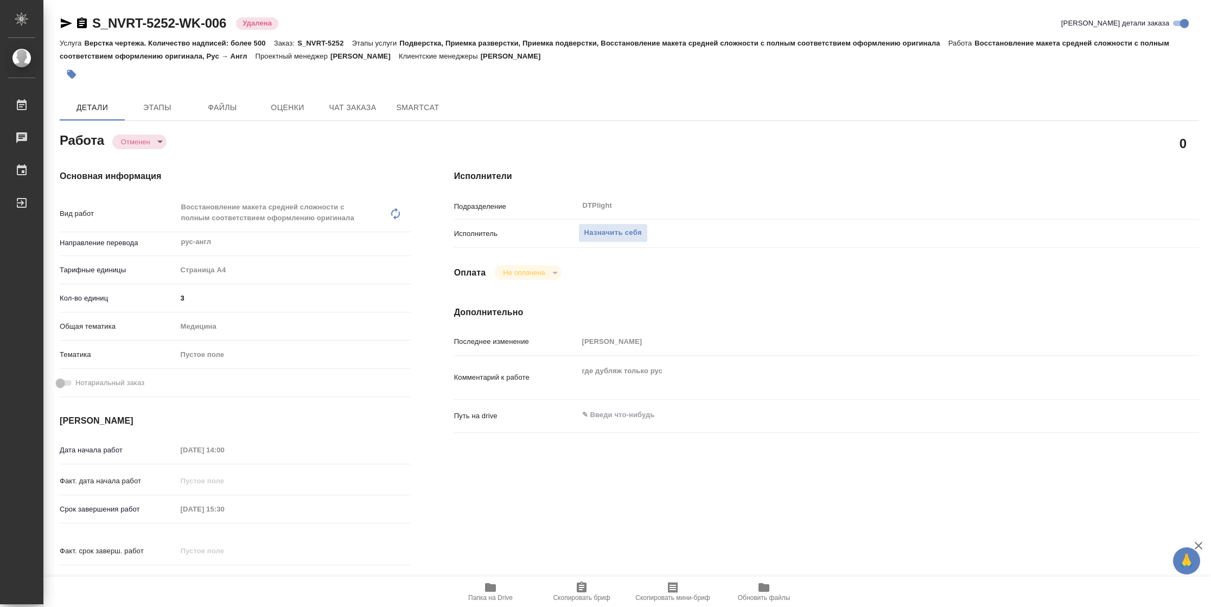
type textarea "x"
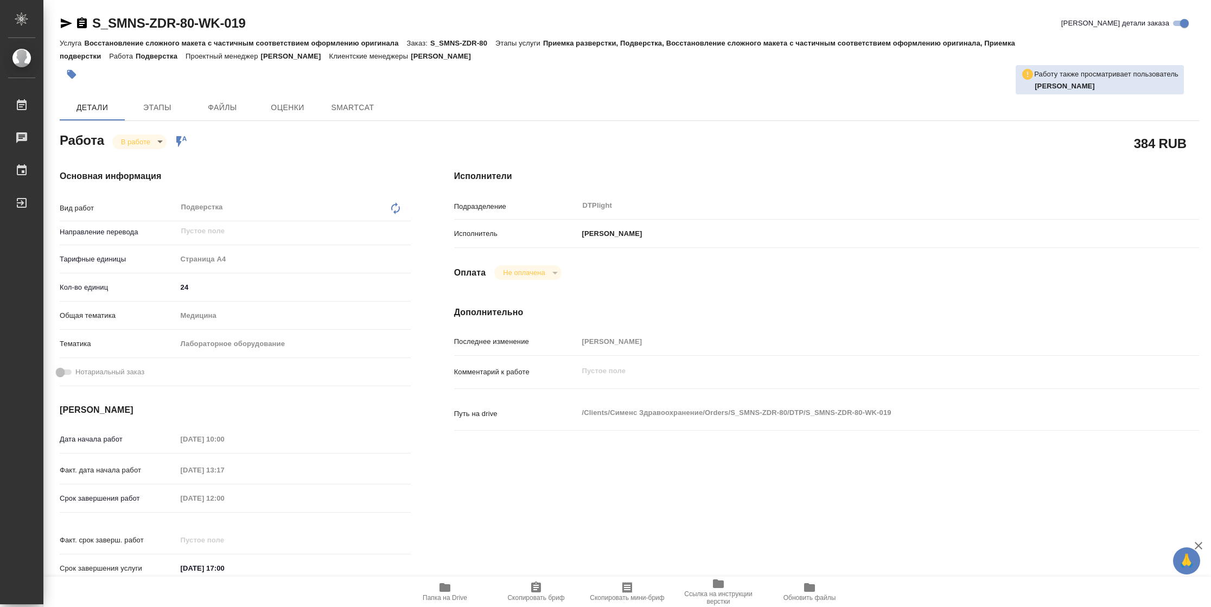
type textarea "x"
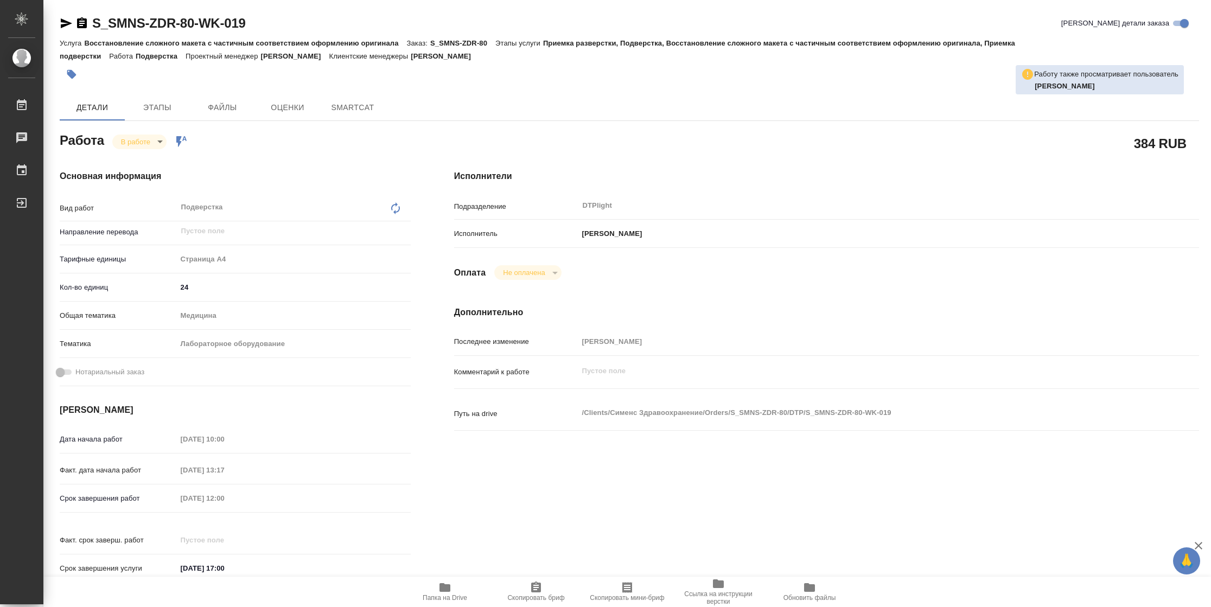
type textarea "x"
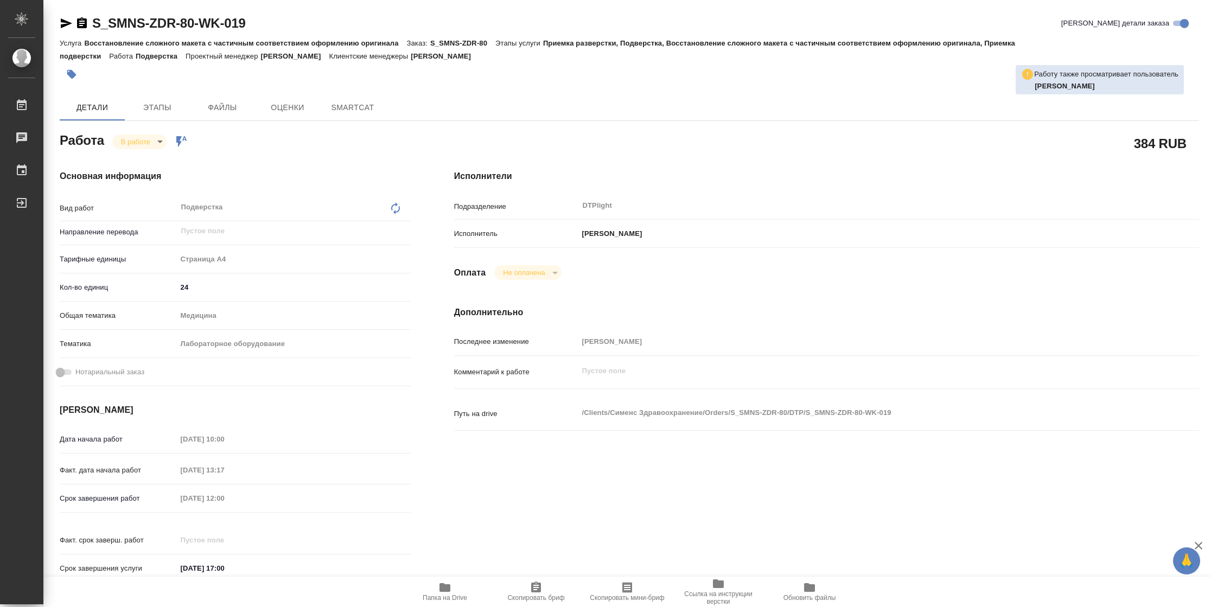
type textarea "x"
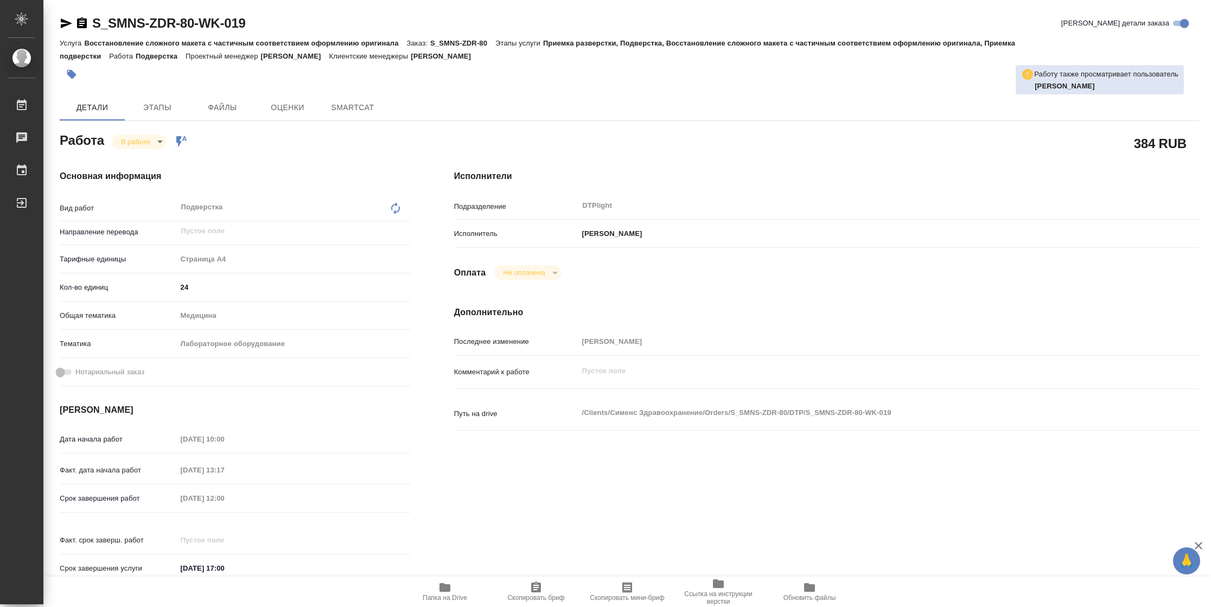
type textarea "x"
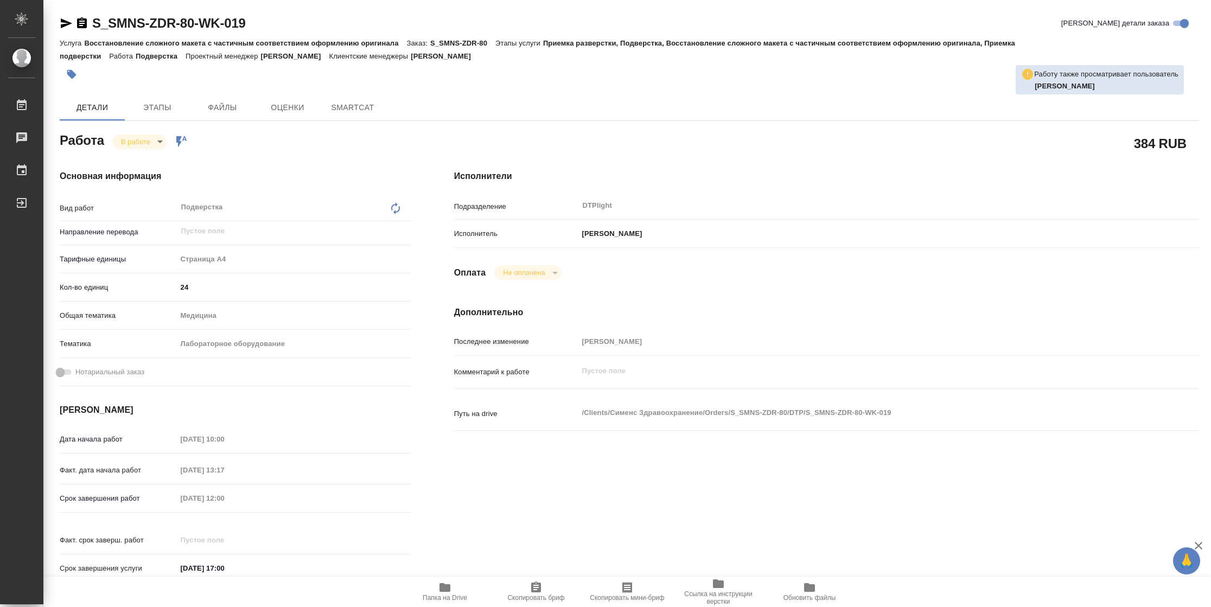
type textarea "x"
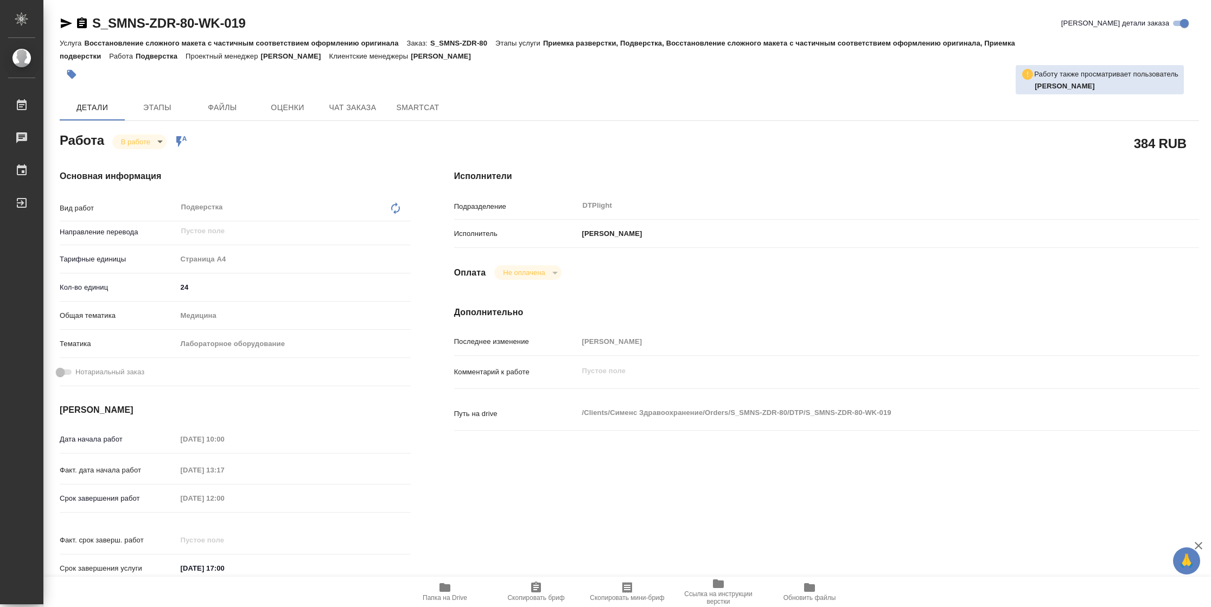
type textarea "x"
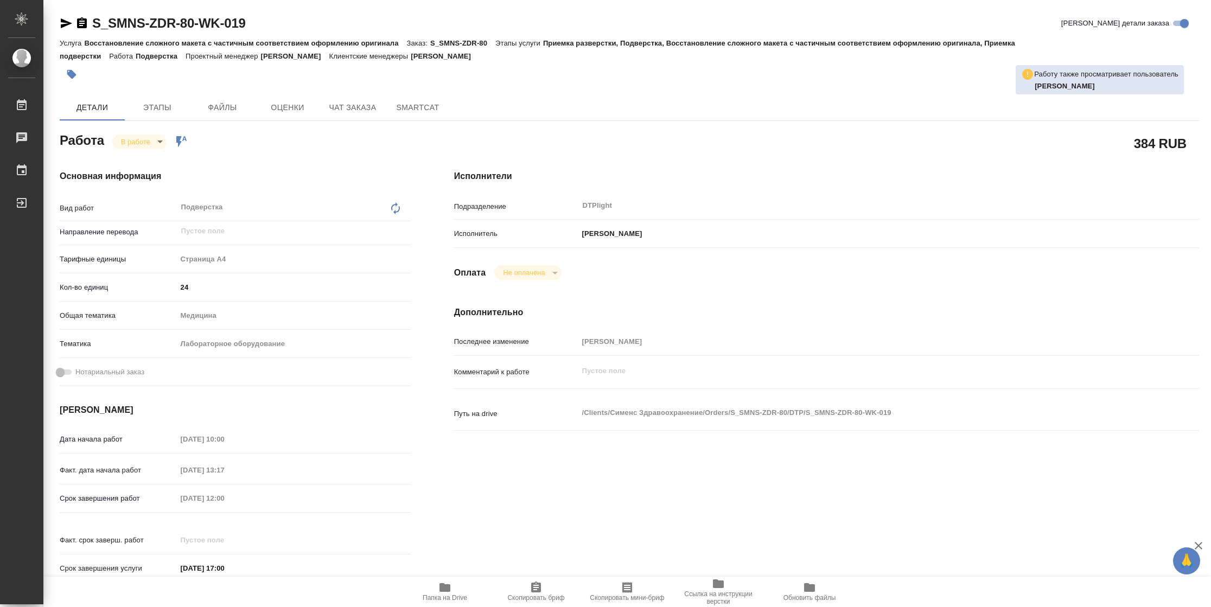
type textarea "x"
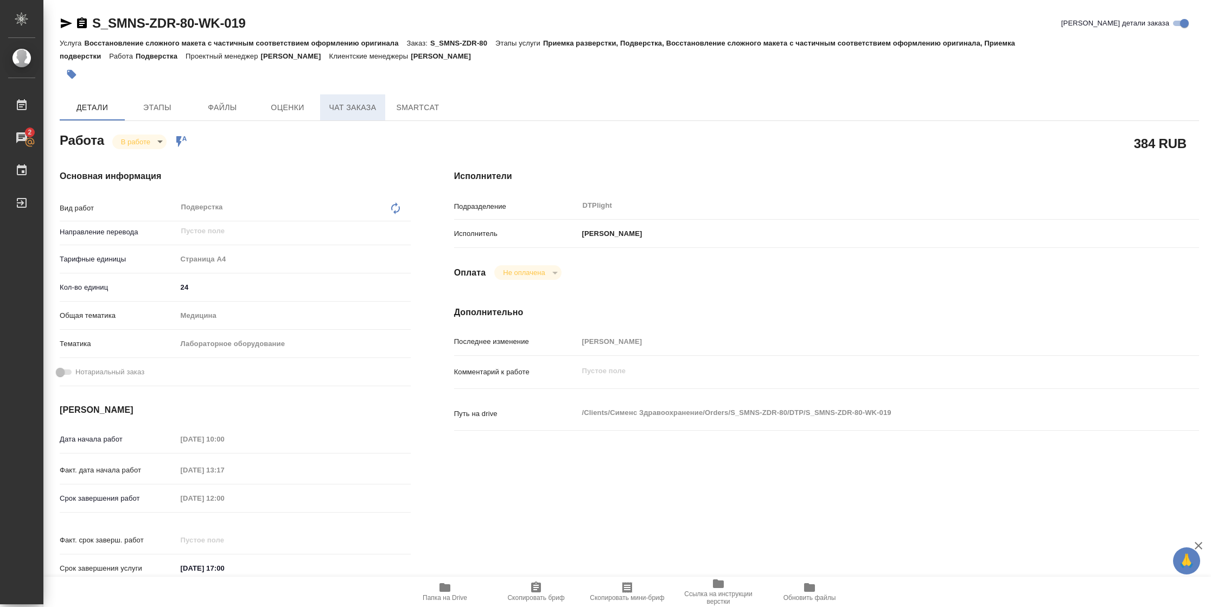
click at [340, 115] on button "Чат заказа" at bounding box center [352, 107] width 65 height 26
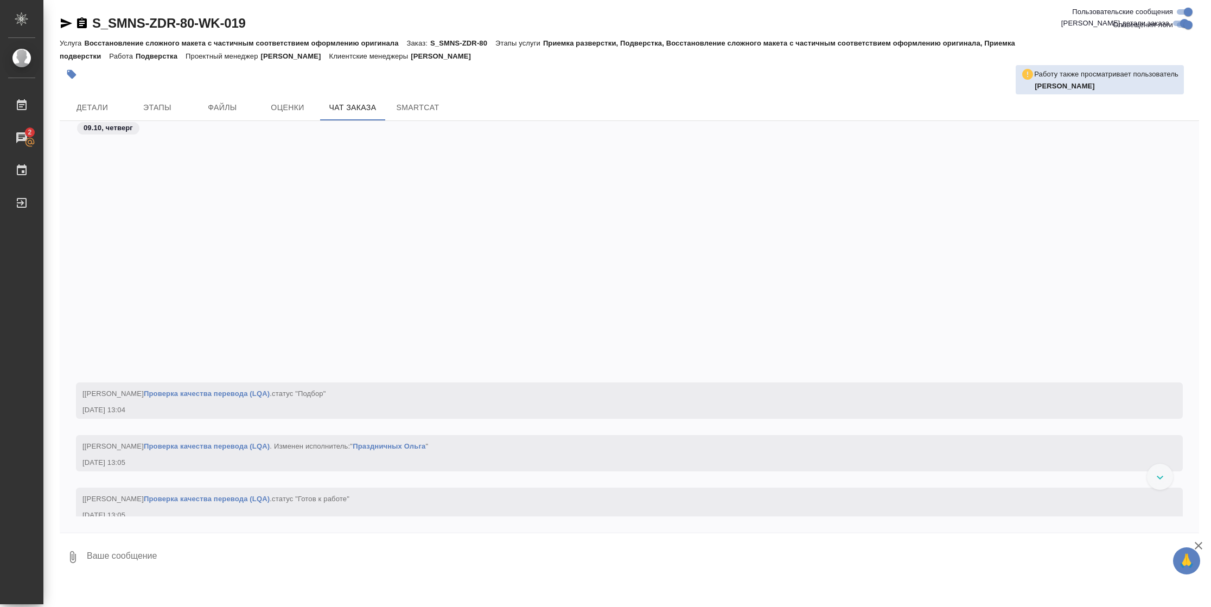
scroll to position [49398, 0]
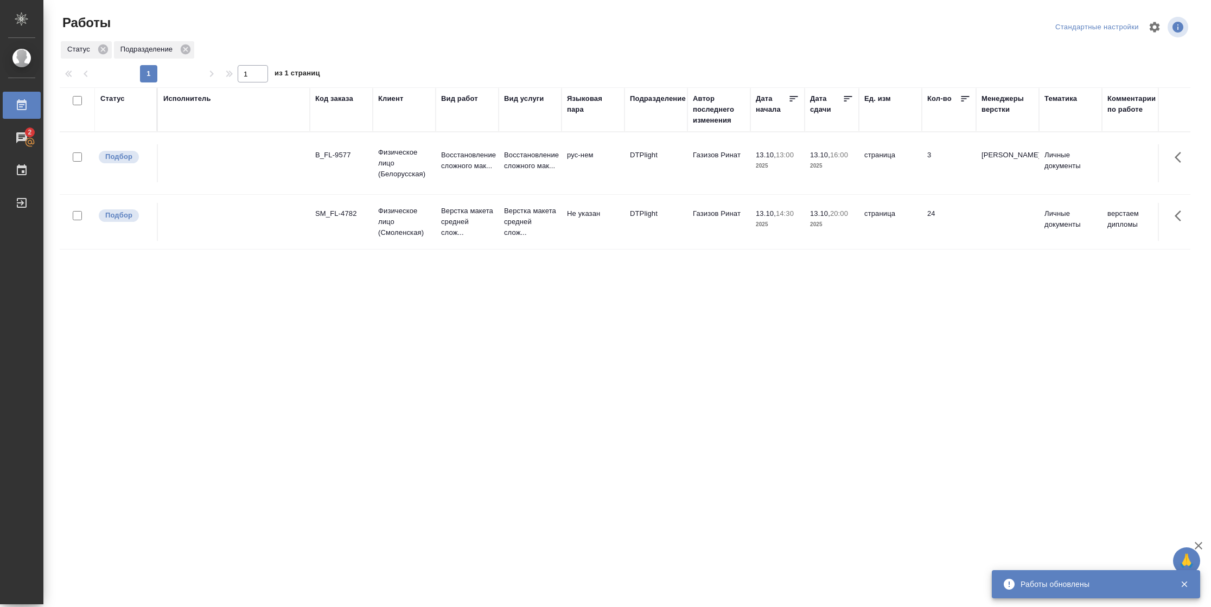
click at [106, 99] on div "Статус" at bounding box center [112, 98] width 24 height 11
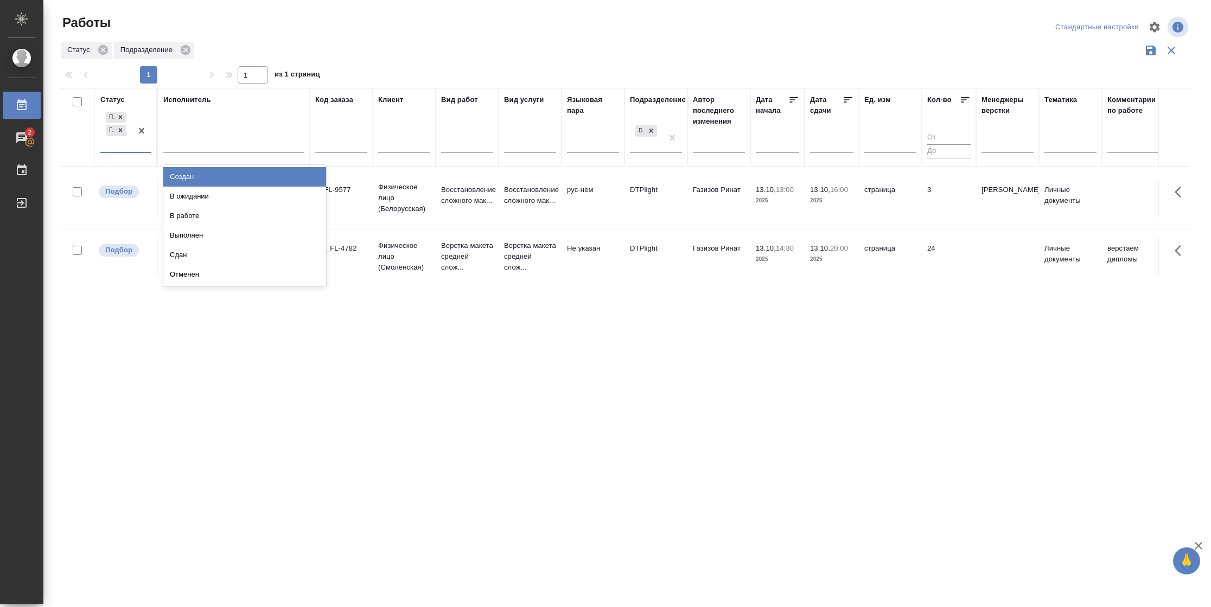
drag, startPoint x: 124, startPoint y: 144, endPoint x: 175, endPoint y: 186, distance: 65.2
click at [124, 145] on div "Подбор Готов к работе" at bounding box center [115, 131] width 31 height 42
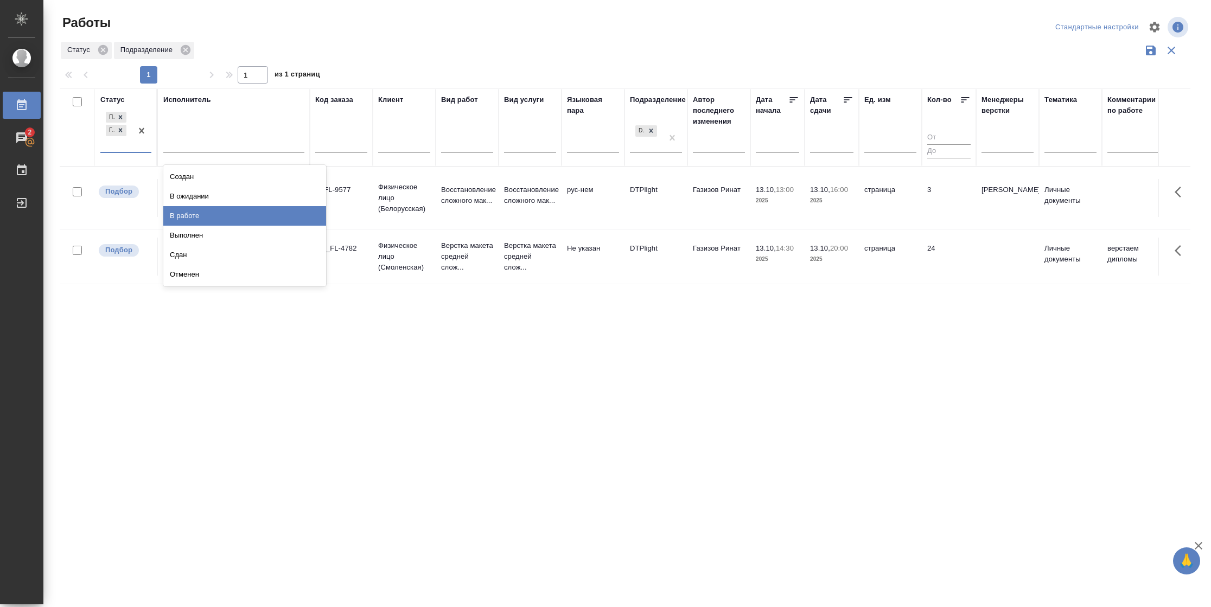
click at [190, 212] on div "В работе" at bounding box center [244, 216] width 163 height 20
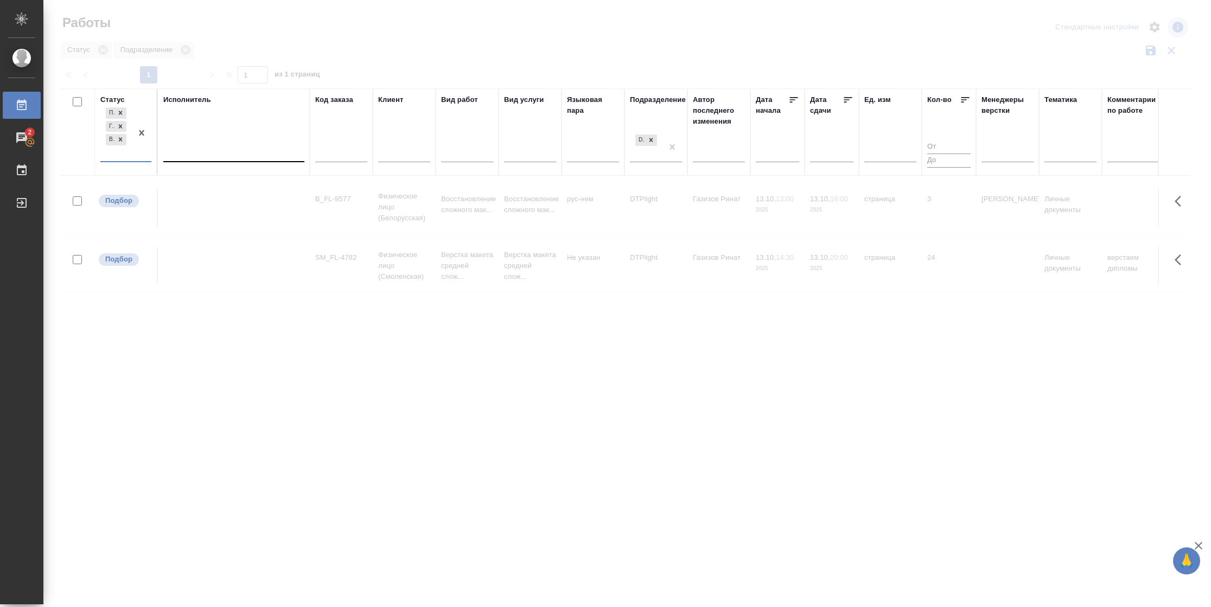
click at [216, 156] on div at bounding box center [233, 151] width 141 height 16
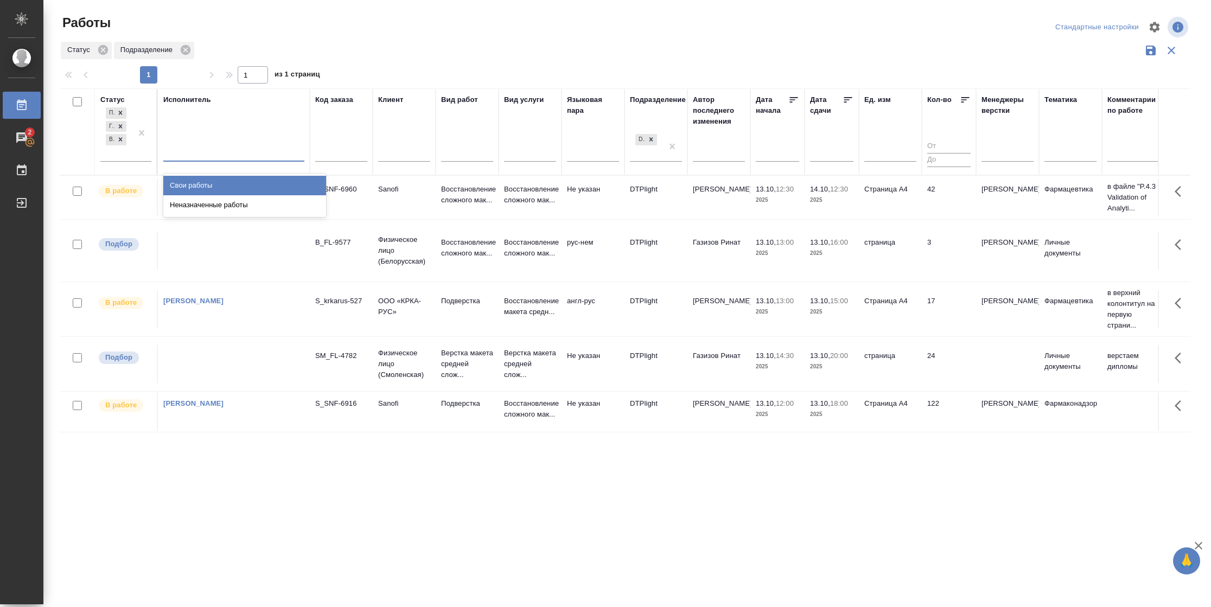
click at [214, 180] on div "Свои работы" at bounding box center [244, 186] width 163 height 20
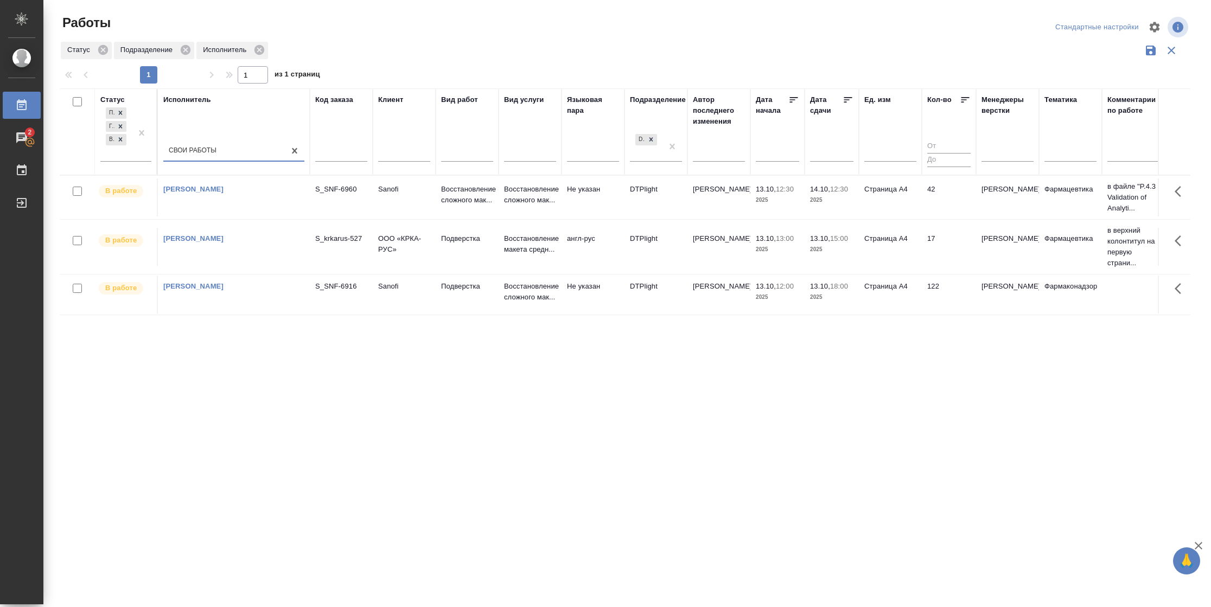
click at [944, 262] on td "17" at bounding box center [949, 247] width 54 height 38
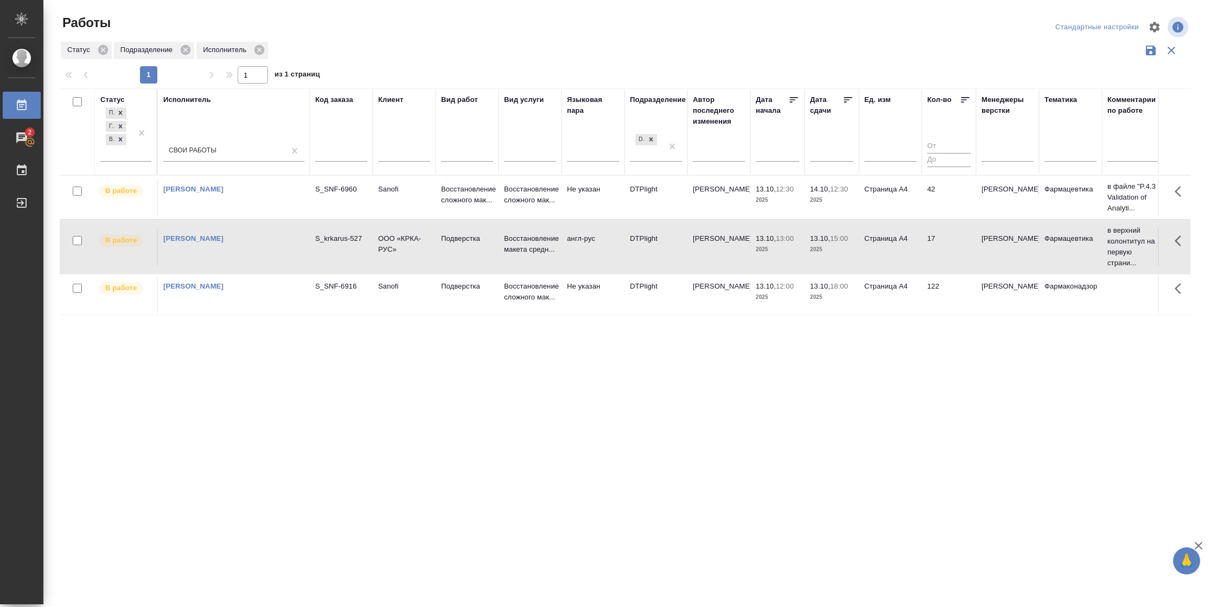
click at [944, 262] on td "17" at bounding box center [949, 247] width 54 height 38
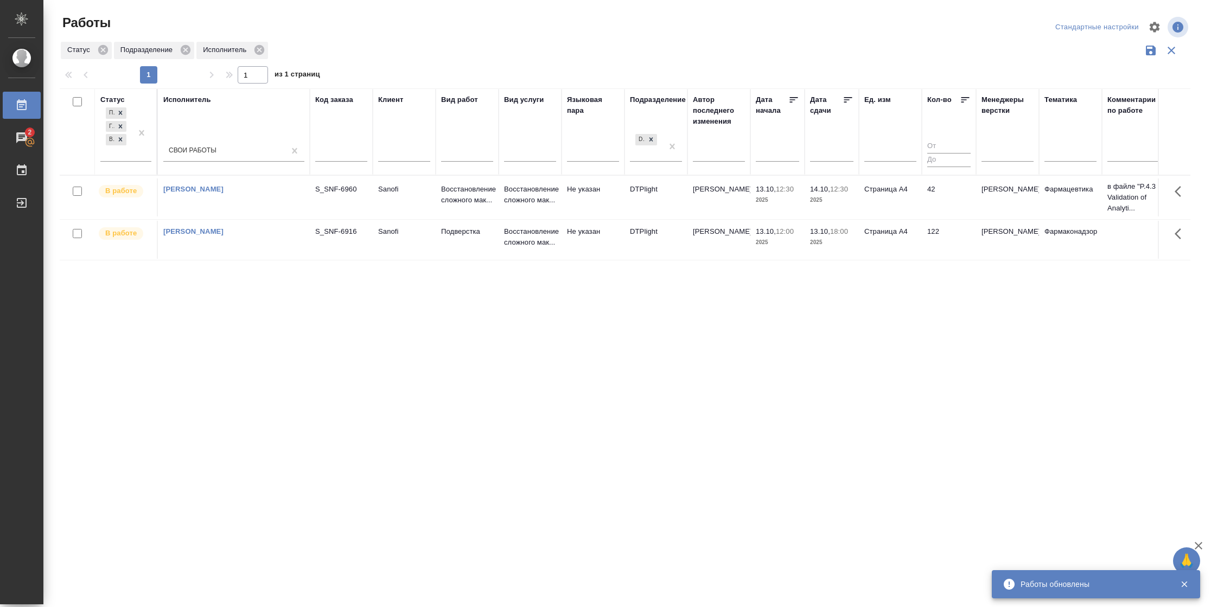
click at [923, 189] on td "42" at bounding box center [949, 198] width 54 height 38
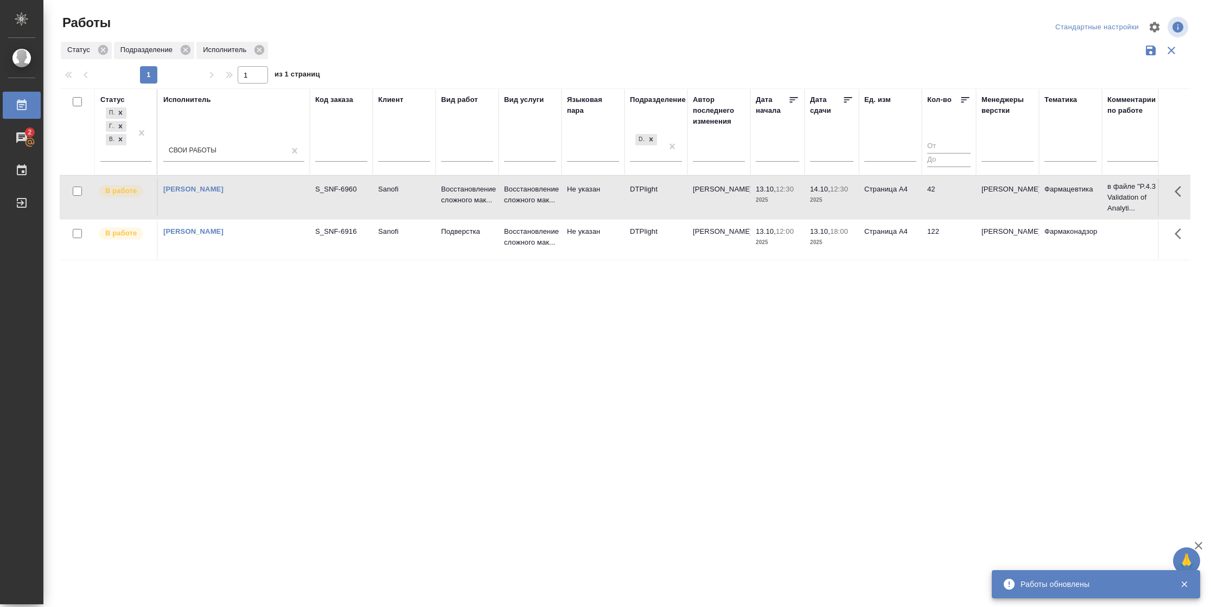
click at [923, 189] on td "42" at bounding box center [949, 198] width 54 height 38
click at [891, 237] on td "Страница А4" at bounding box center [890, 240] width 63 height 38
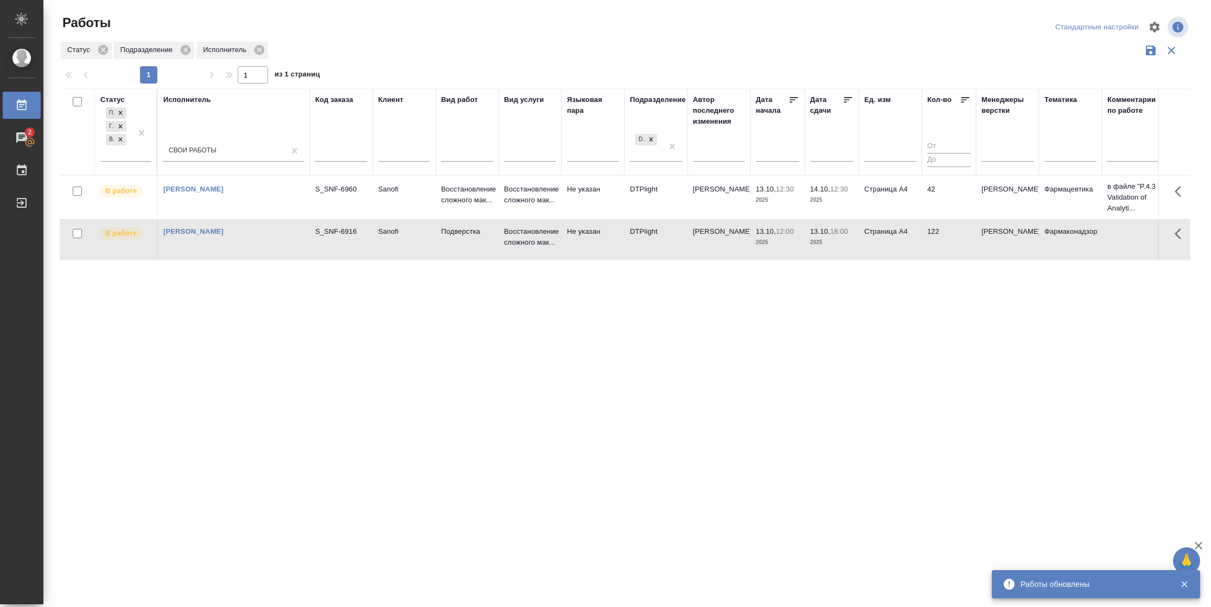
click at [891, 237] on td "Страница А4" at bounding box center [890, 240] width 63 height 38
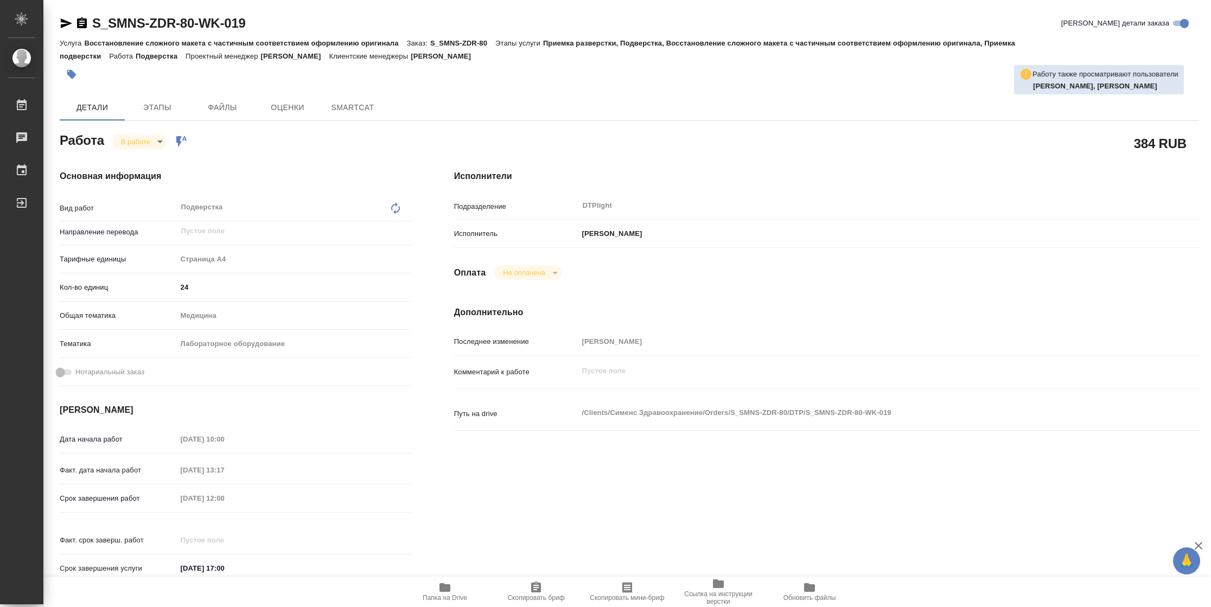
type textarea "x"
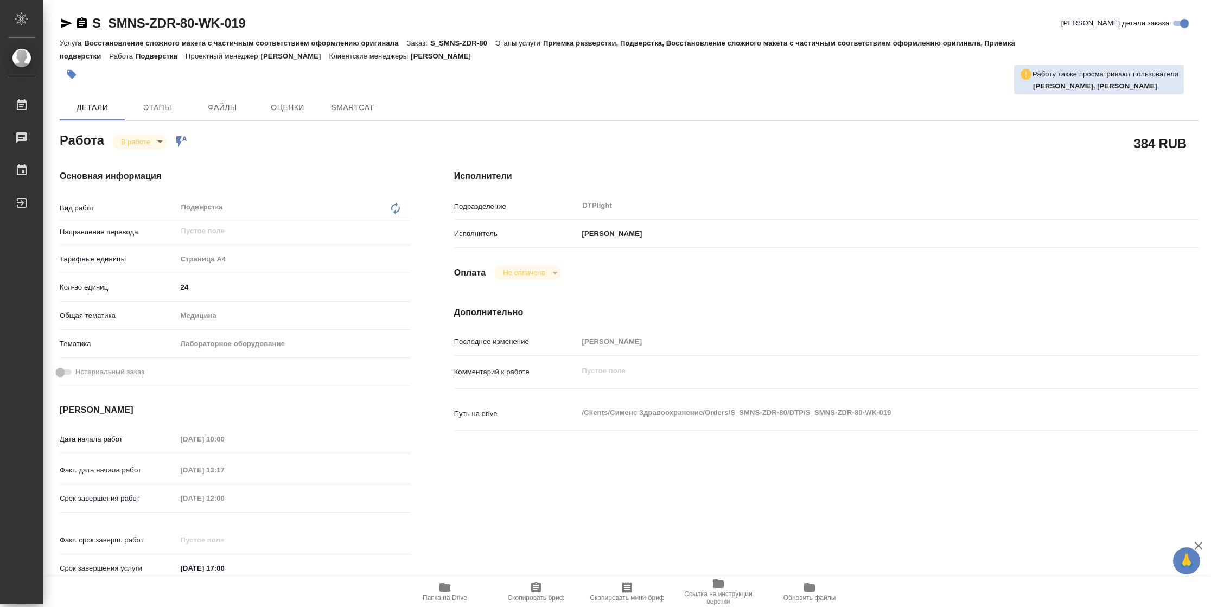
type textarea "x"
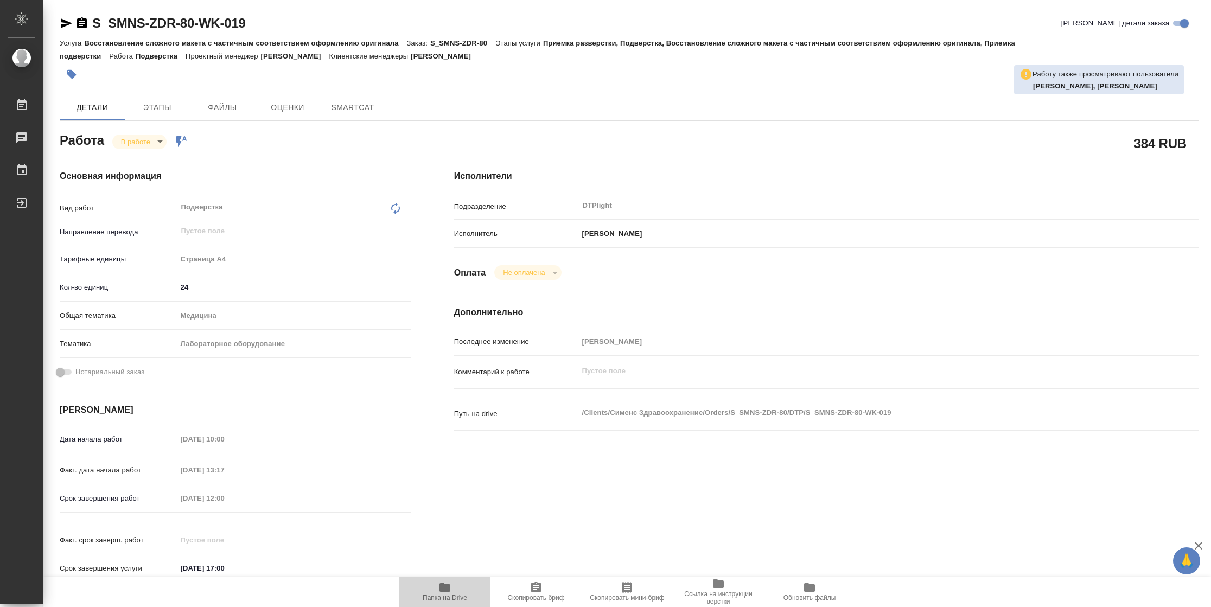
type textarea "x"
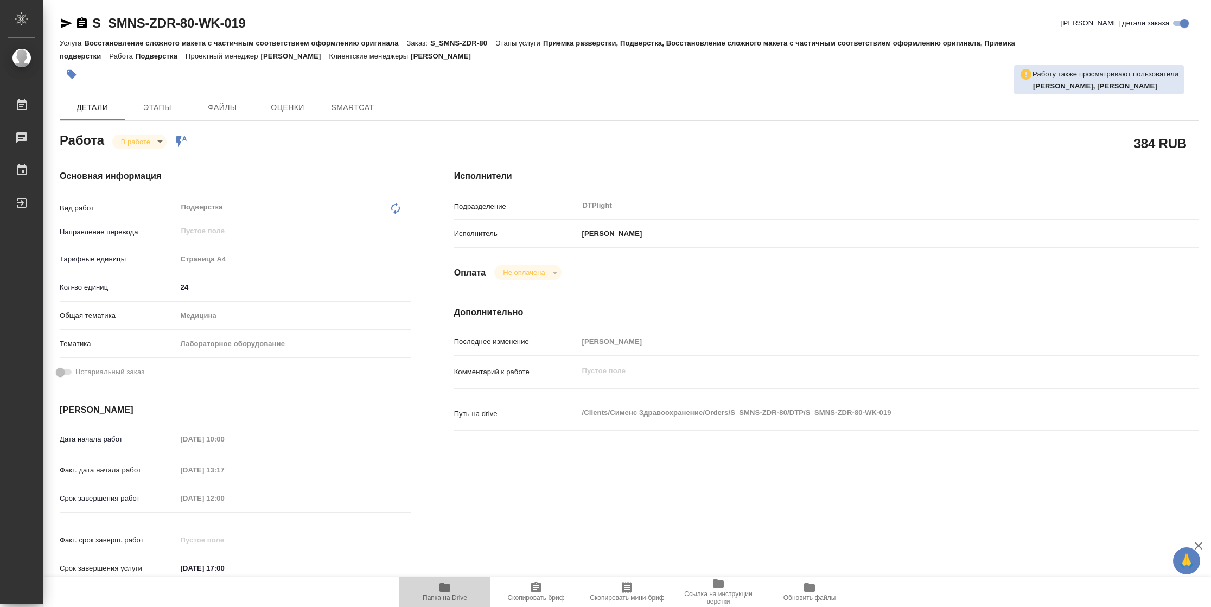
click at [455, 596] on span "Папка на Drive" at bounding box center [445, 598] width 45 height 8
type textarea "x"
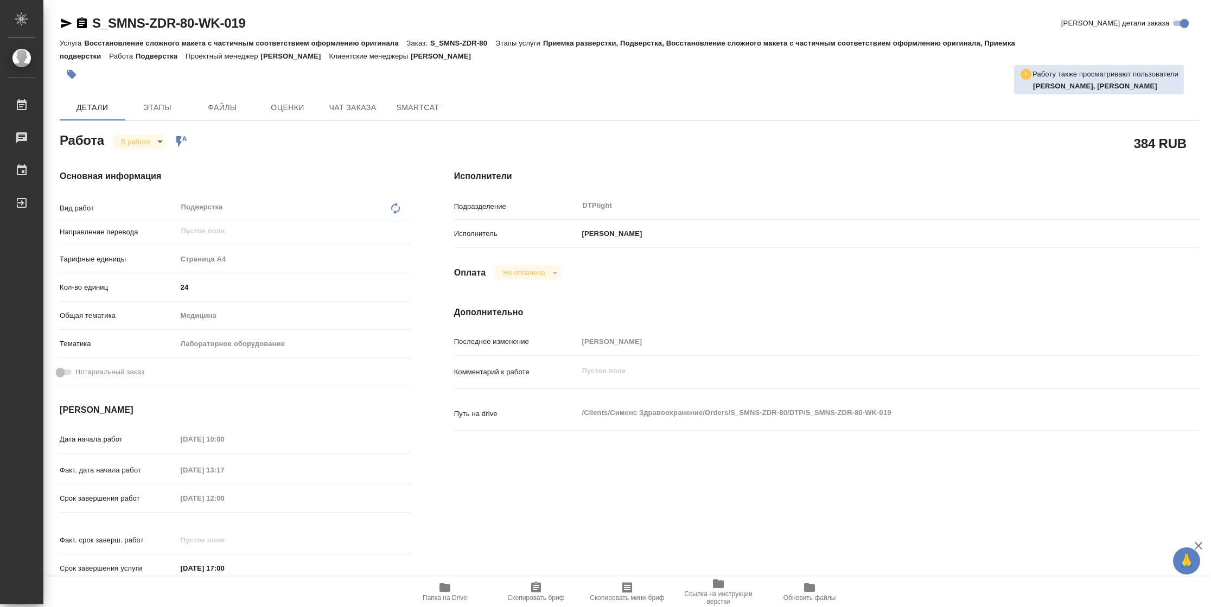
type textarea "x"
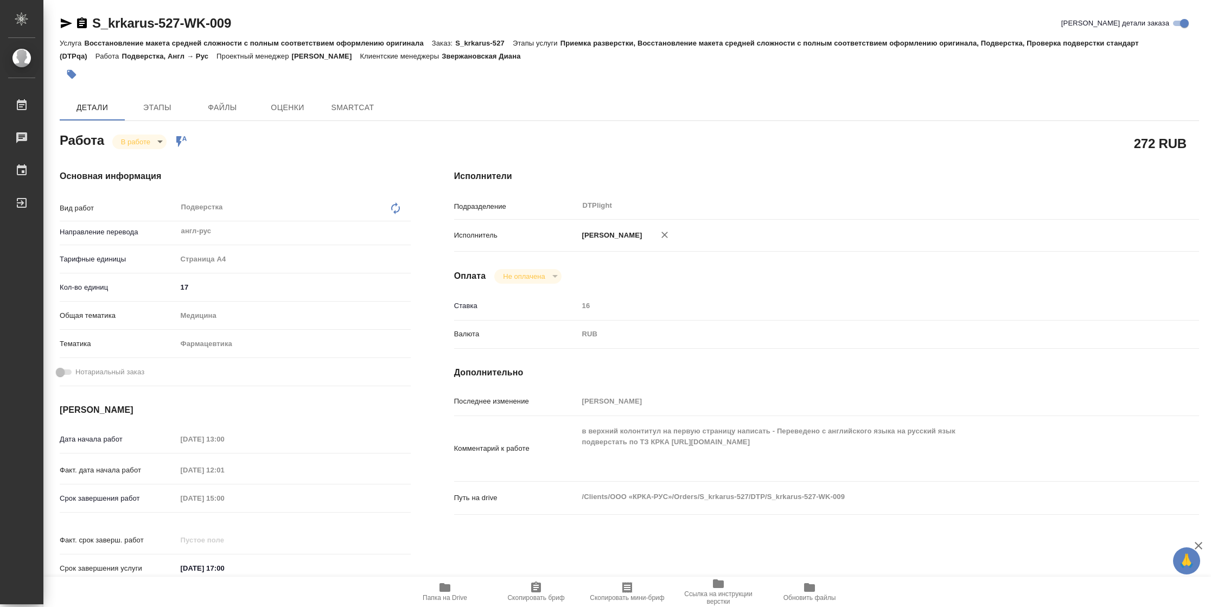
type textarea "x"
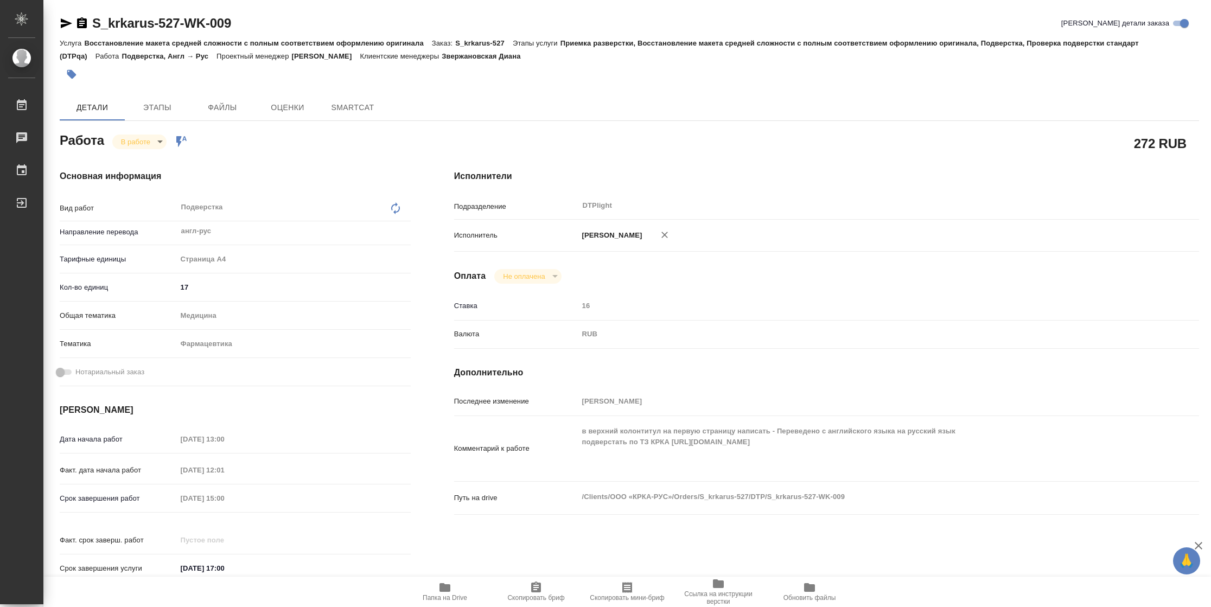
click at [449, 592] on icon "button" at bounding box center [445, 587] width 11 height 9
type textarea "x"
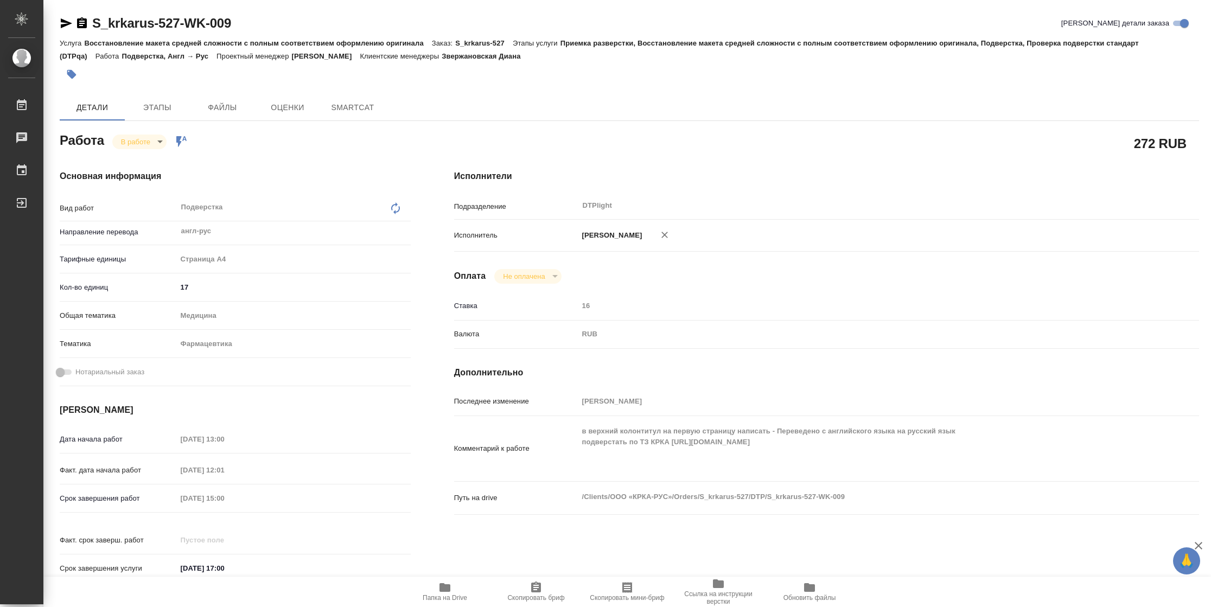
type textarea "x"
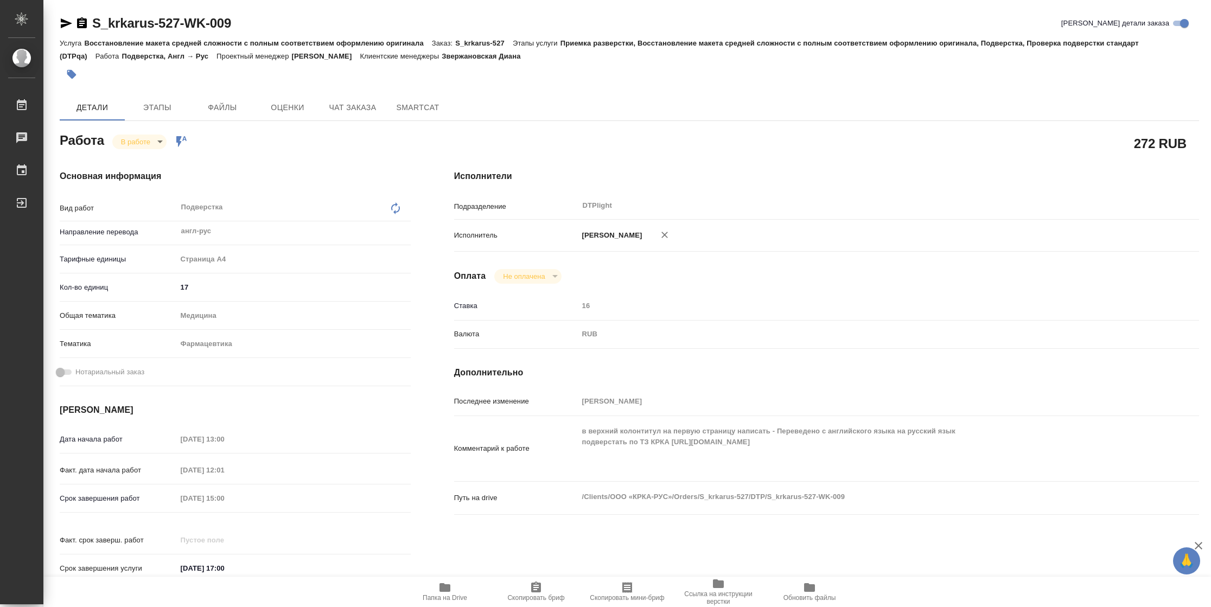
type textarea "x"
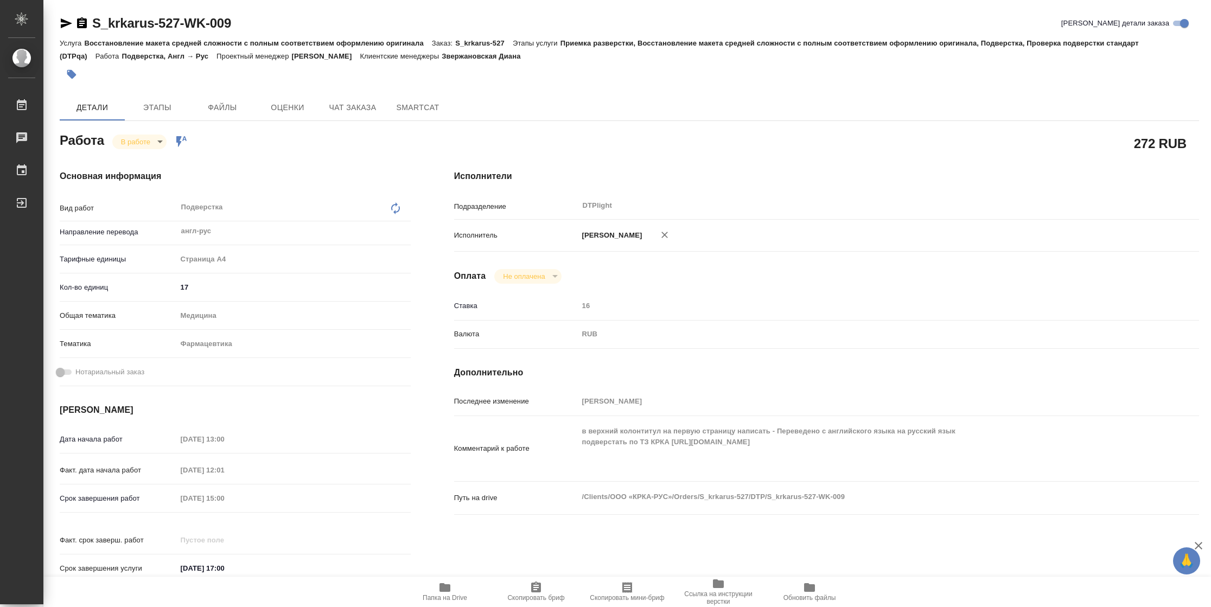
type textarea "x"
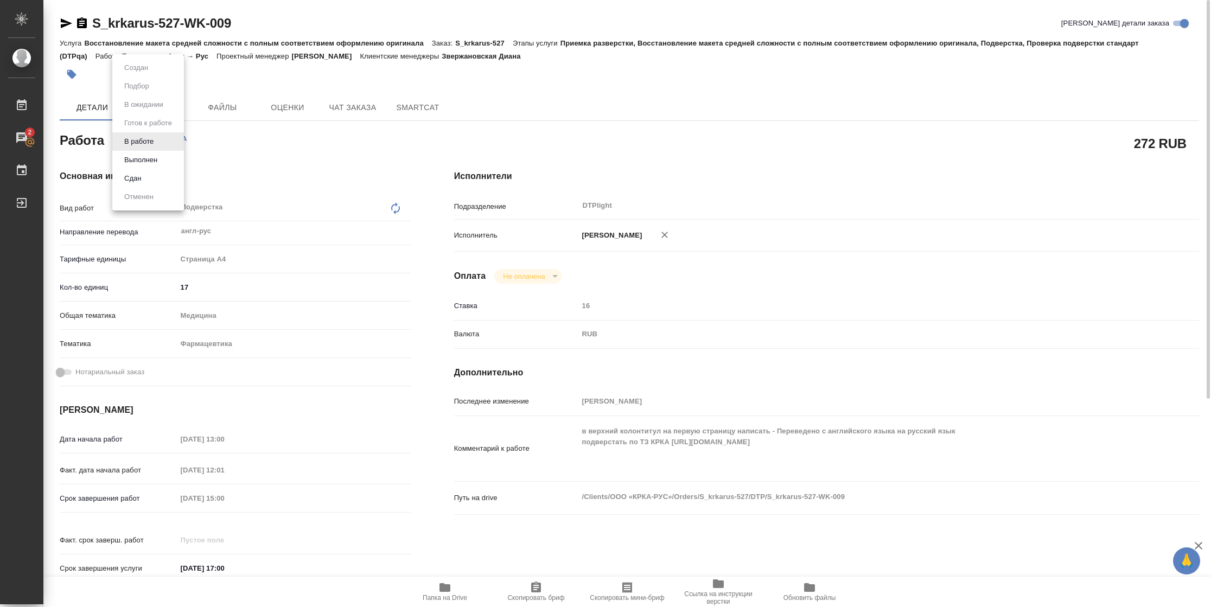
click at [144, 136] on body "🙏 .cls-1 fill:#fff; AWATERA Vasilyeva Natalia Работы 2 Чаты График Выйти S_krka…" at bounding box center [605, 303] width 1211 height 607
click at [144, 162] on button "Выполнен" at bounding box center [141, 160] width 40 height 12
click at [62, 20] on icon "button" at bounding box center [66, 23] width 11 height 10
type textarea "x"
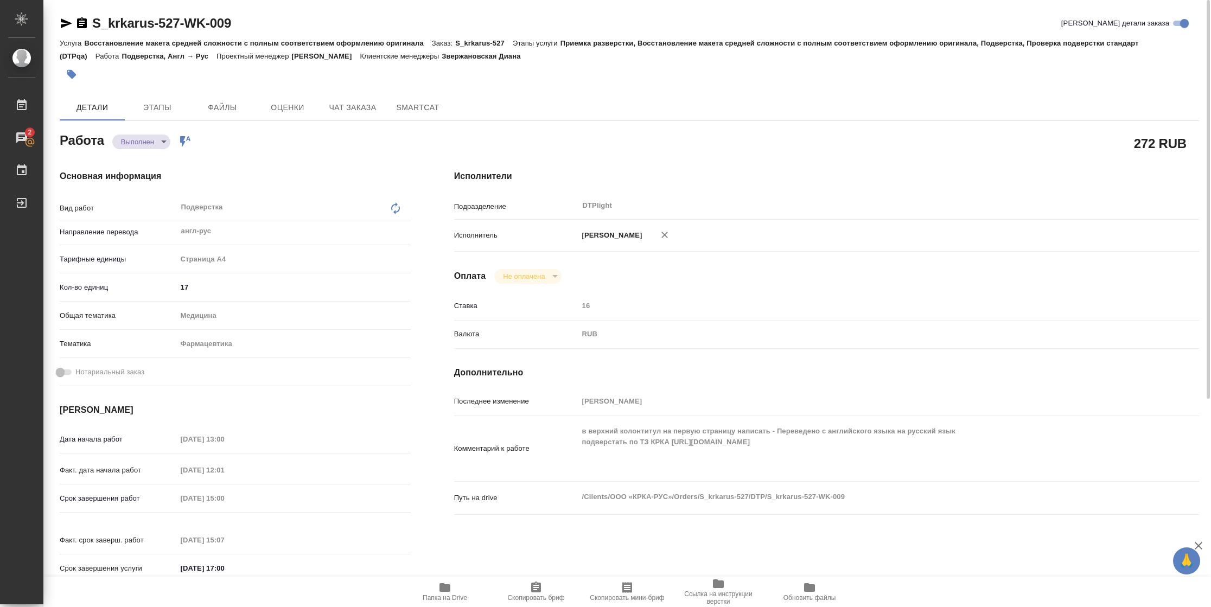
type textarea "x"
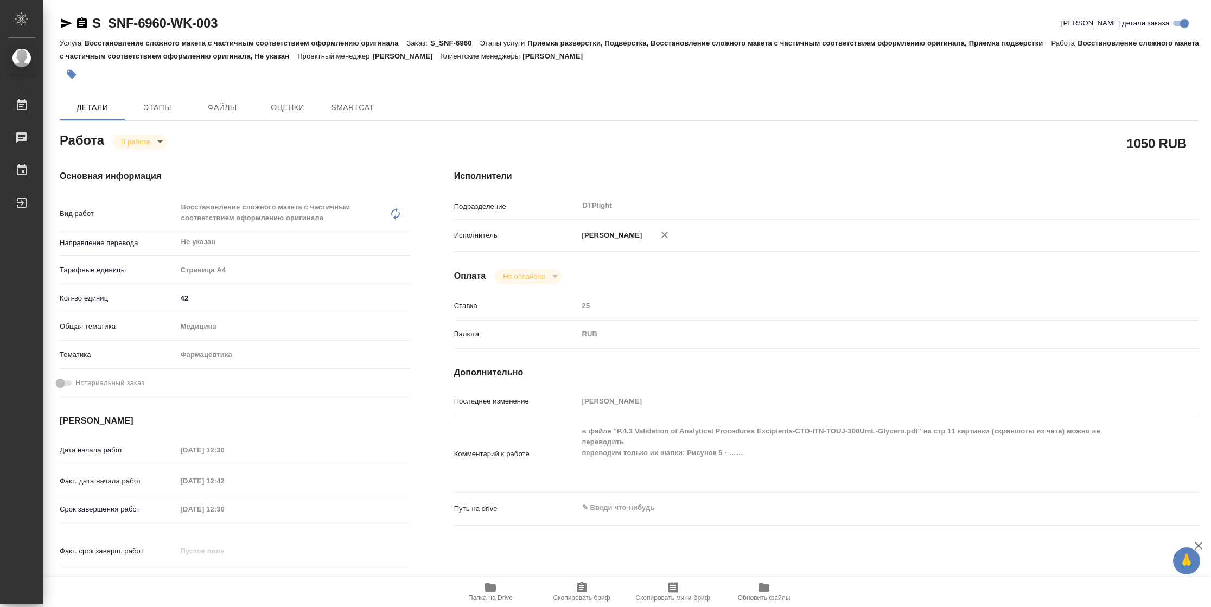
type textarea "x"
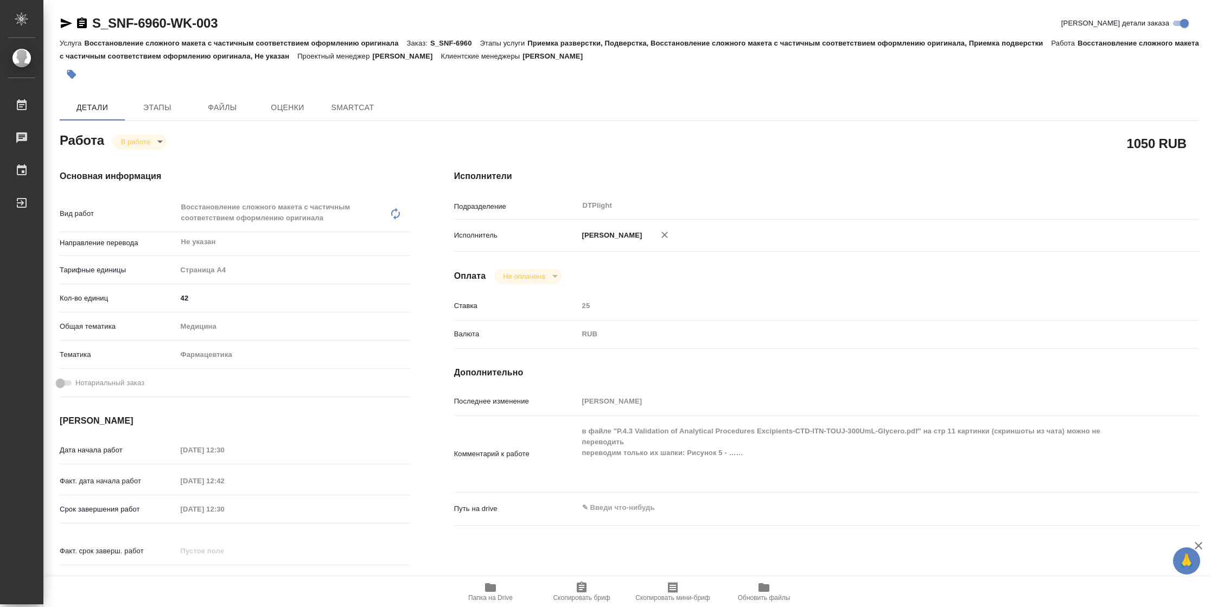
type textarea "x"
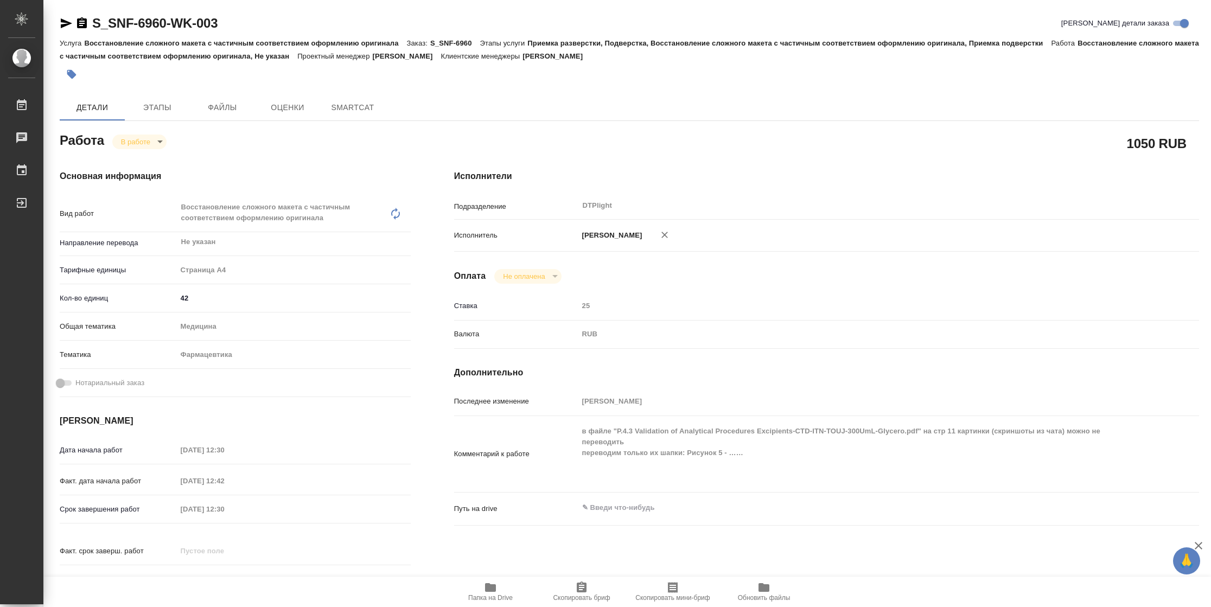
type textarea "x"
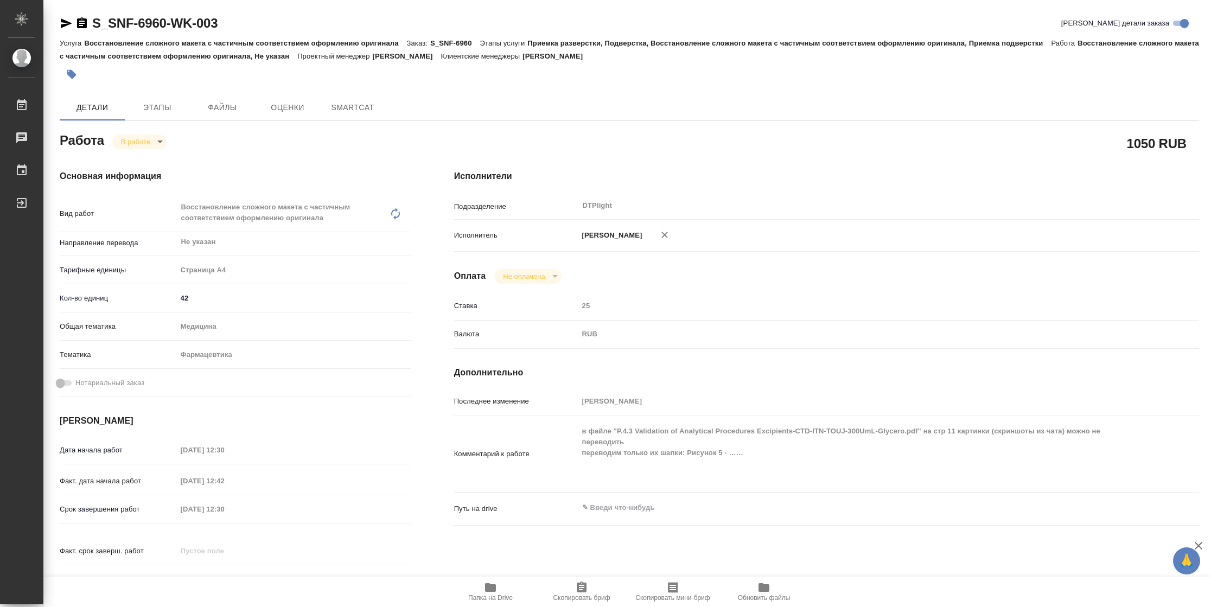
click at [65, 22] on icon "button" at bounding box center [66, 23] width 11 height 10
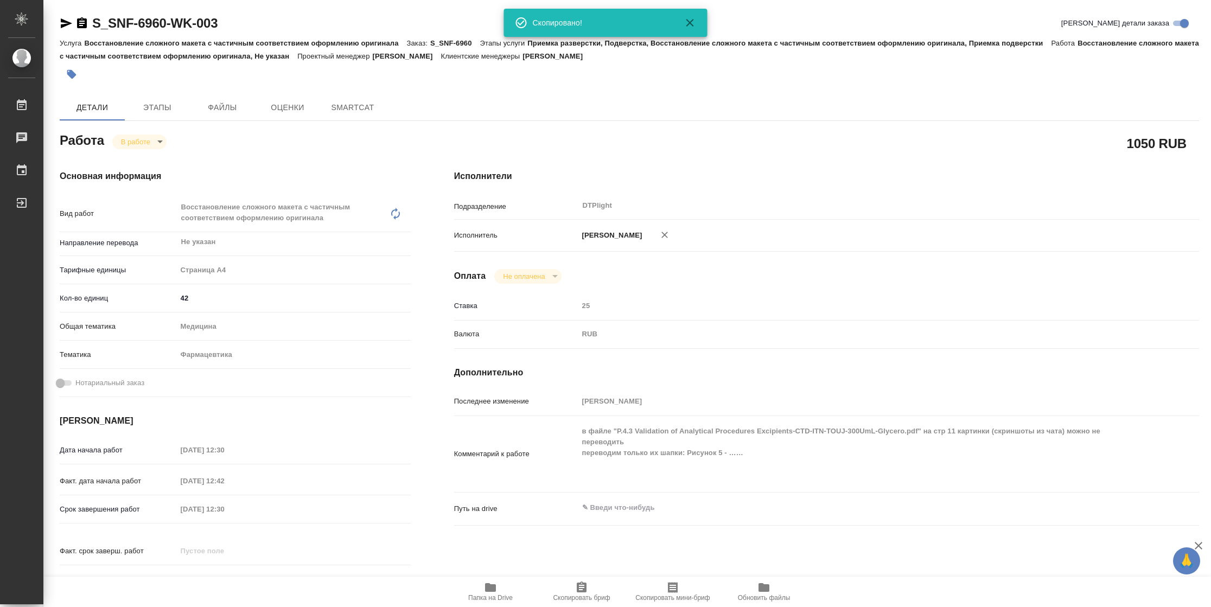
type textarea "x"
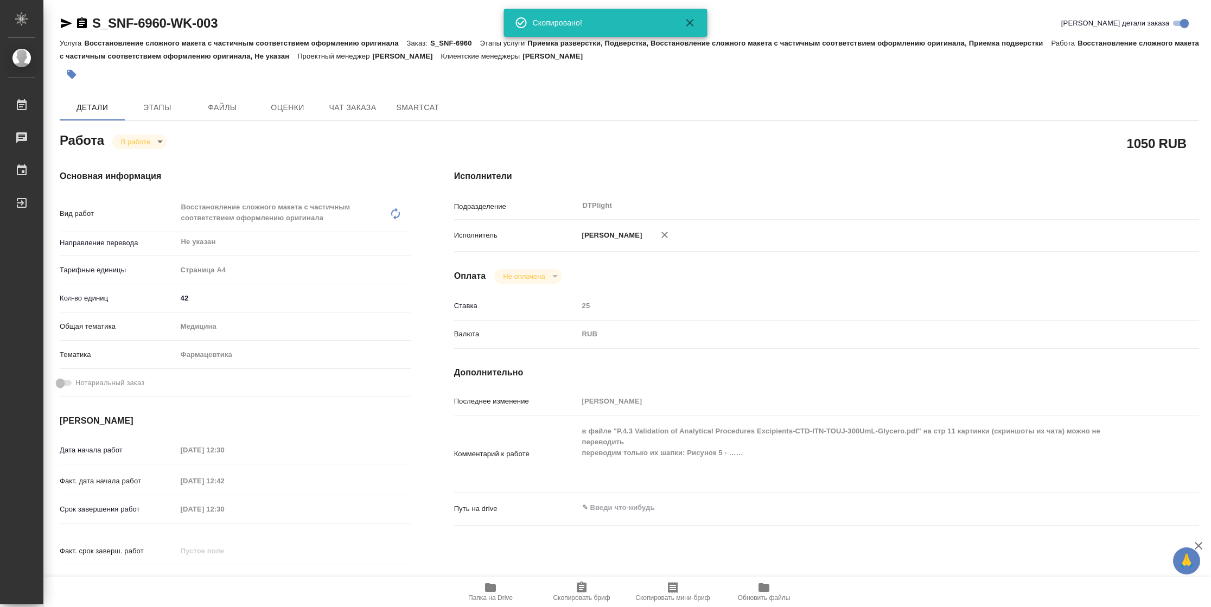
type textarea "x"
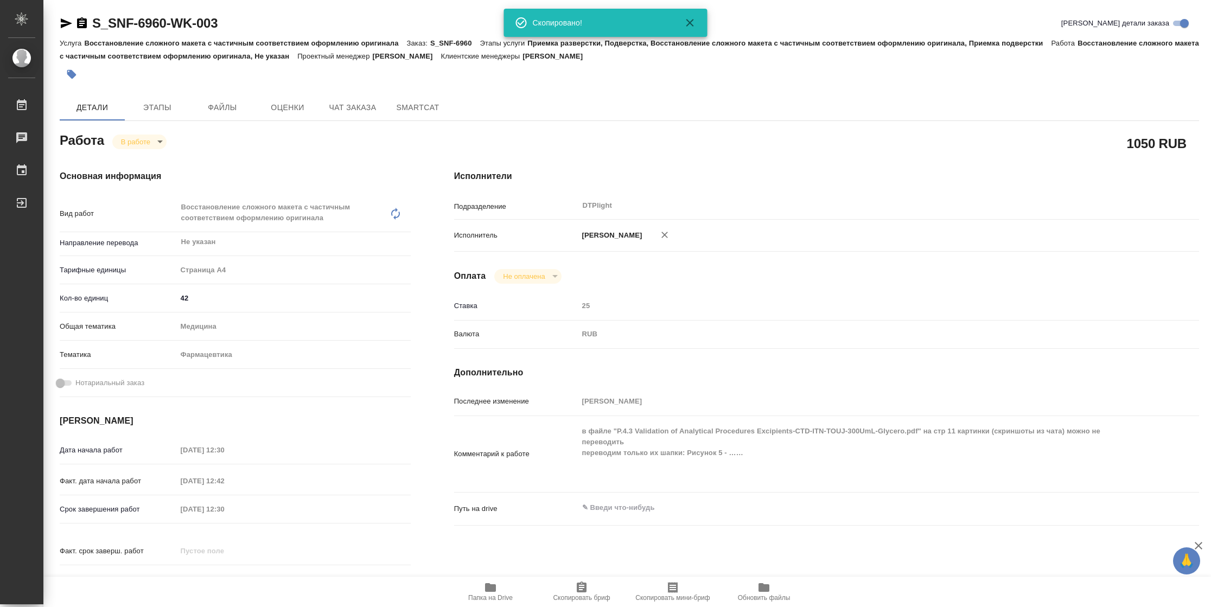
type textarea "x"
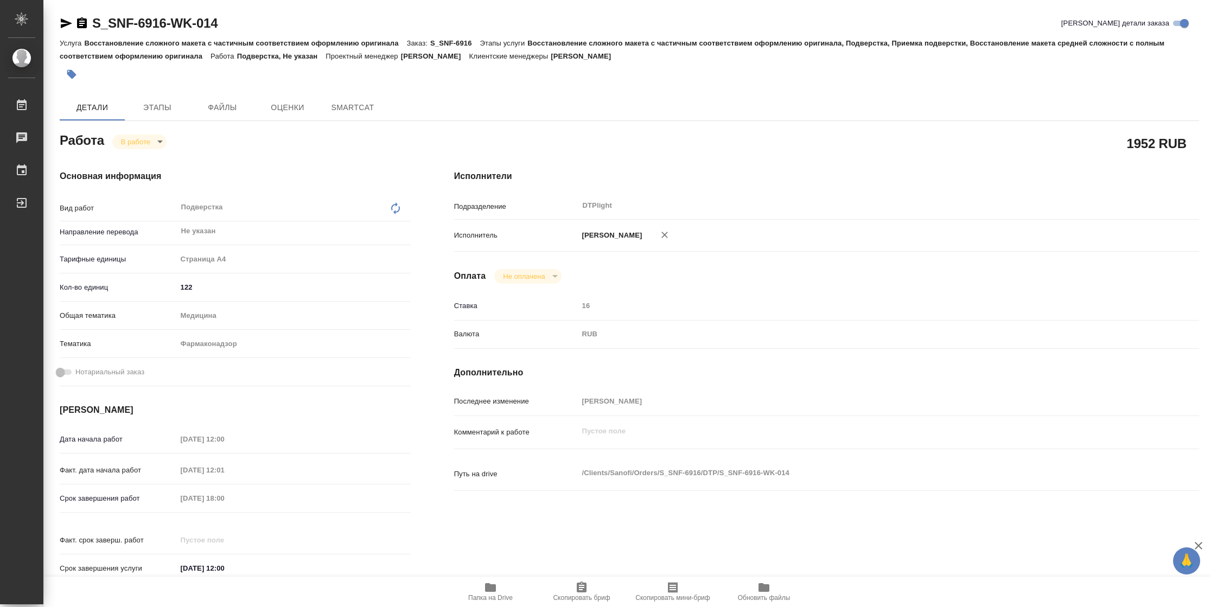
type textarea "x"
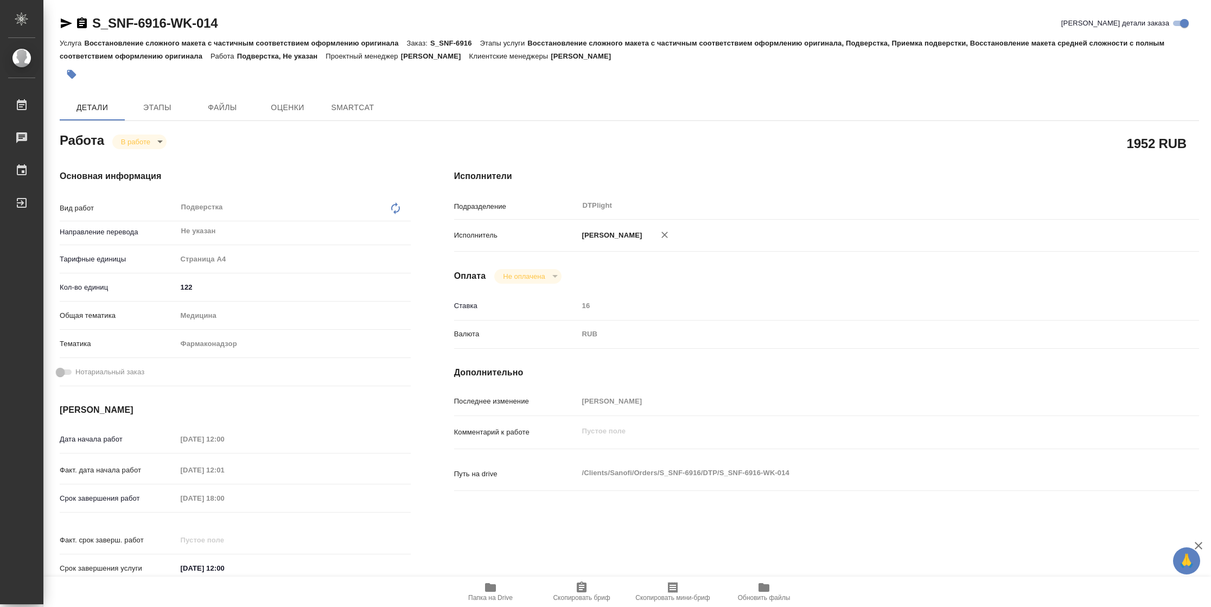
type textarea "x"
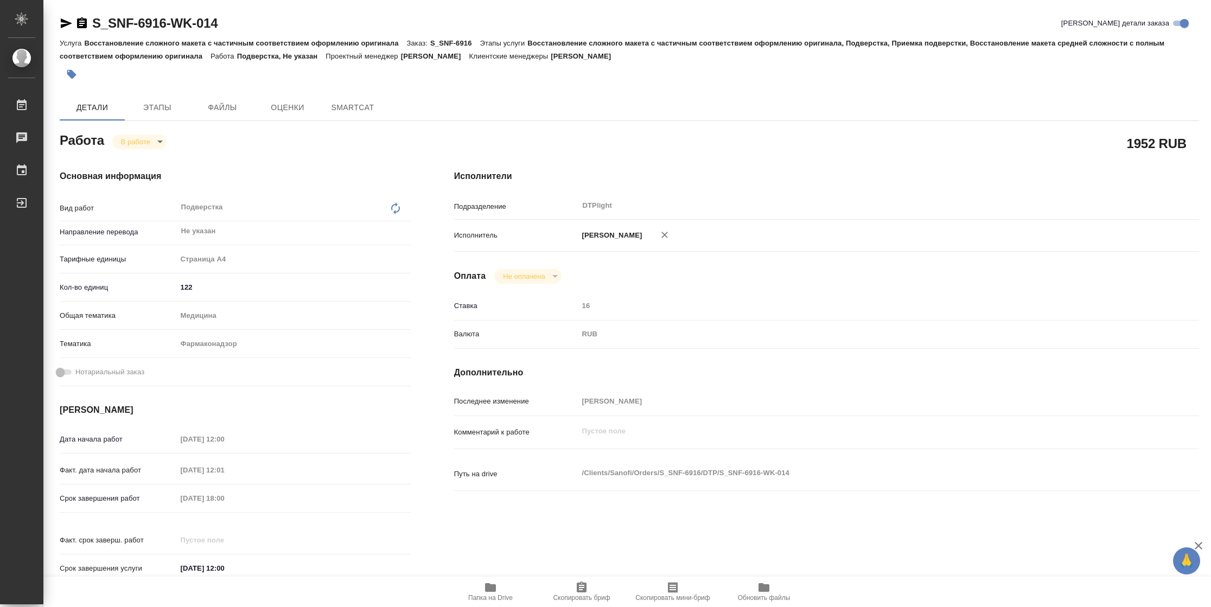
click at [71, 20] on icon "button" at bounding box center [66, 23] width 13 height 13
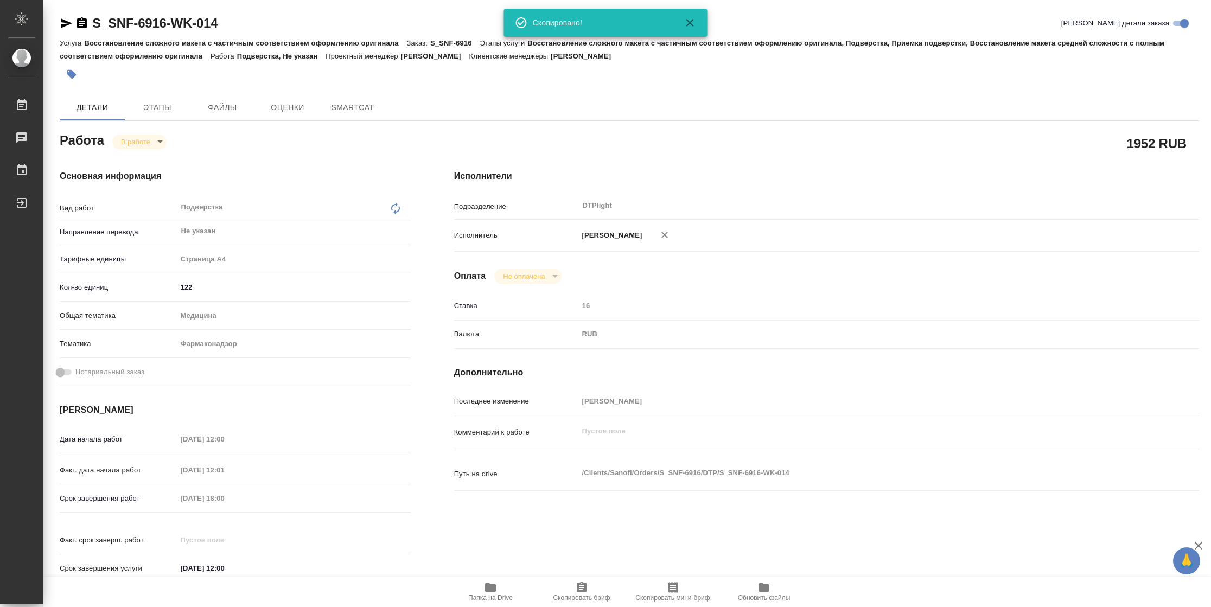
type textarea "x"
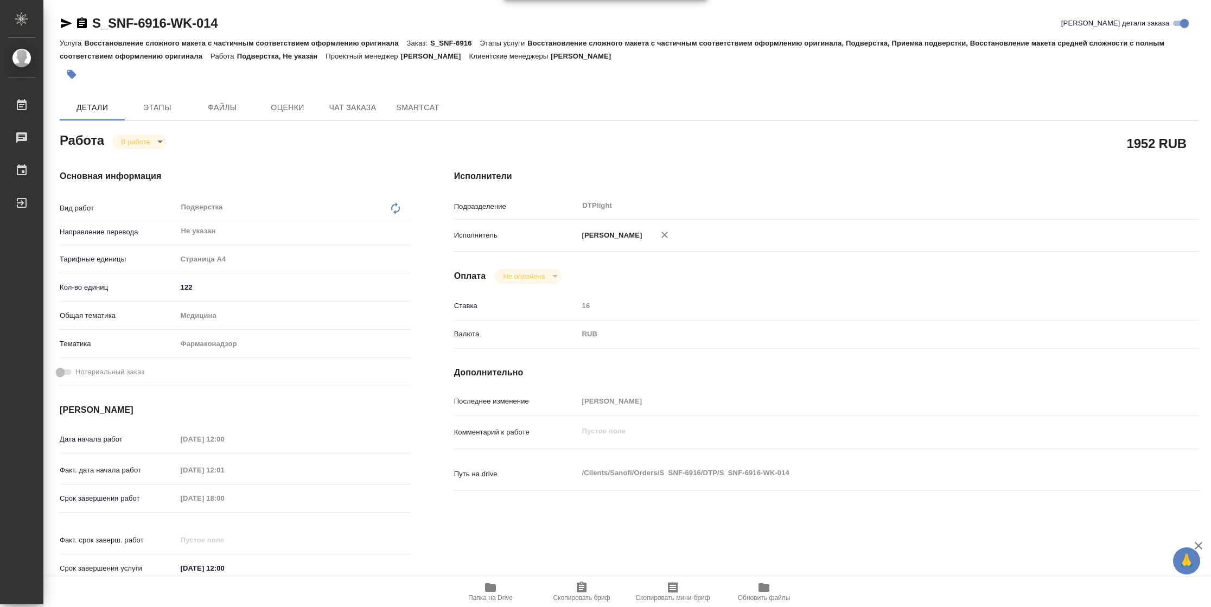
type textarea "x"
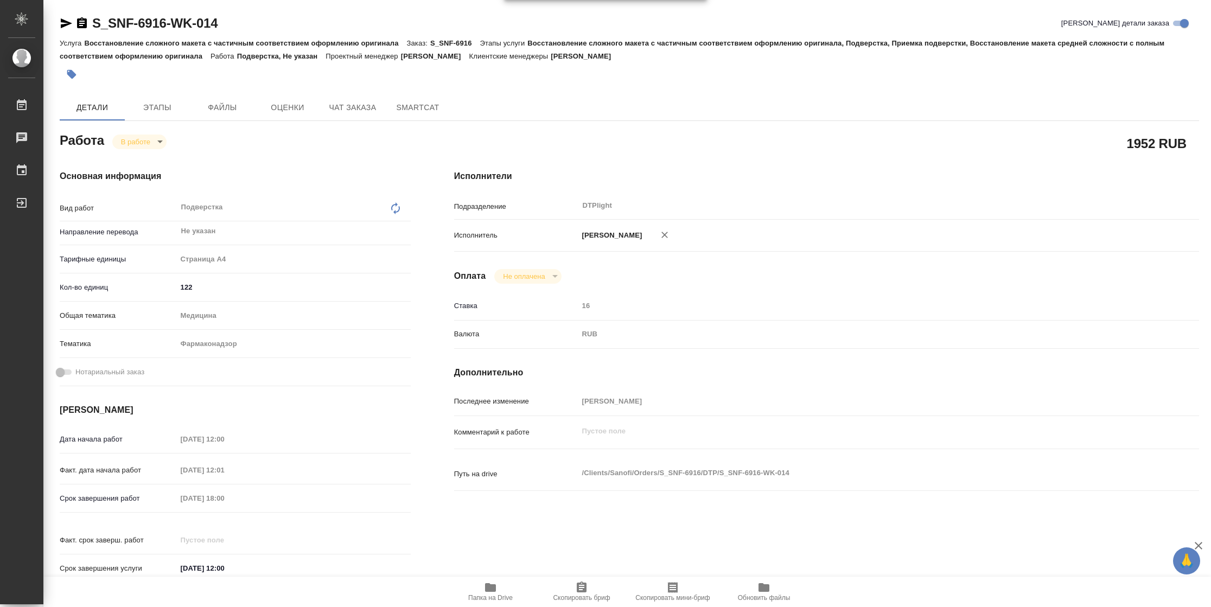
type textarea "x"
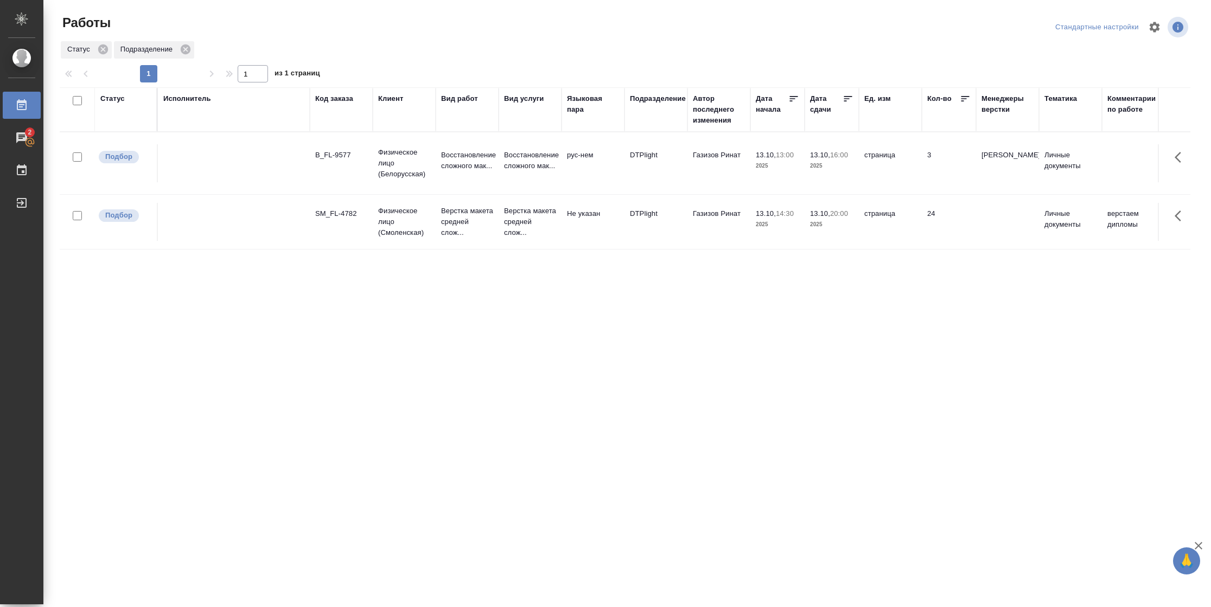
click at [123, 99] on div "Статус" at bounding box center [112, 98] width 24 height 11
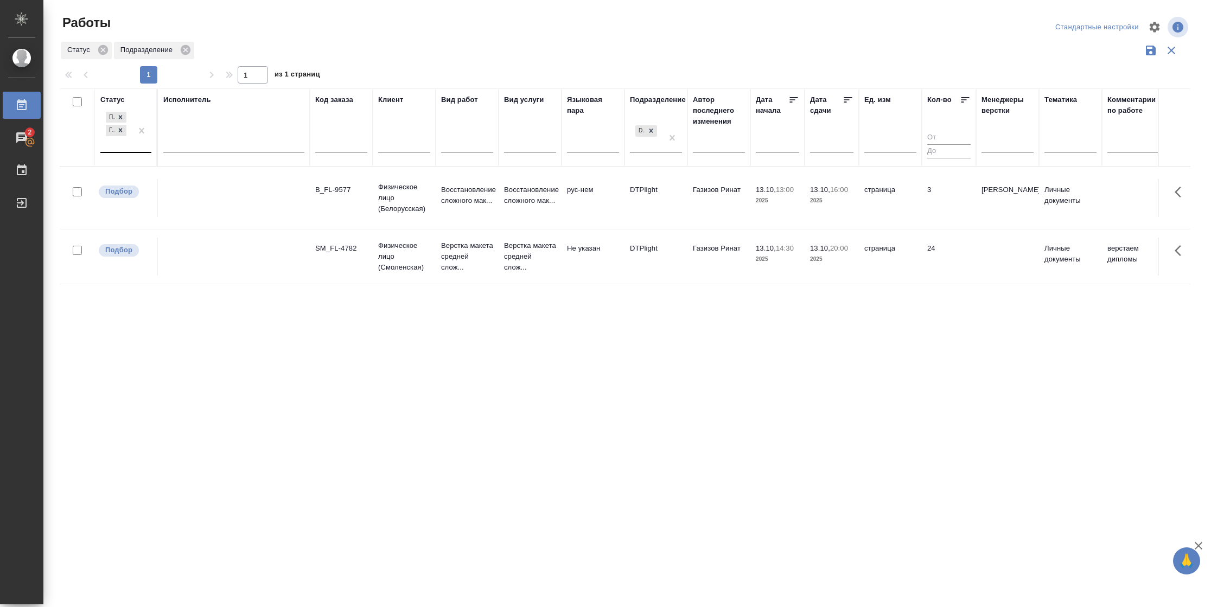
click at [138, 149] on div at bounding box center [142, 131] width 20 height 42
click at [208, 214] on div "В работе" at bounding box center [244, 216] width 163 height 20
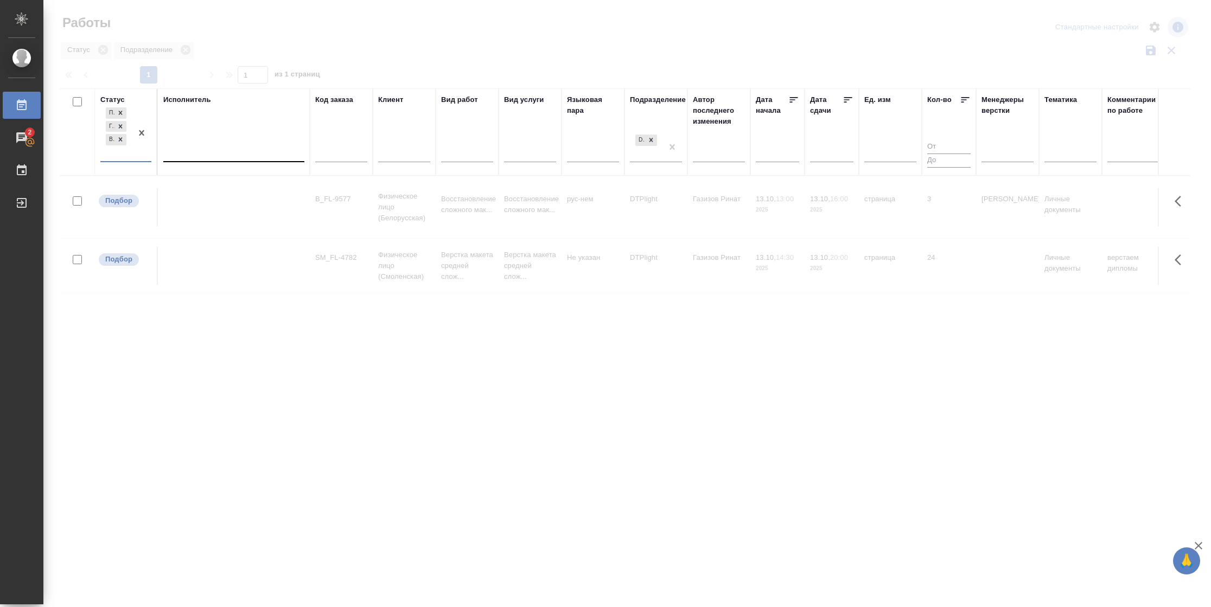
click at [217, 153] on div at bounding box center [233, 151] width 141 height 16
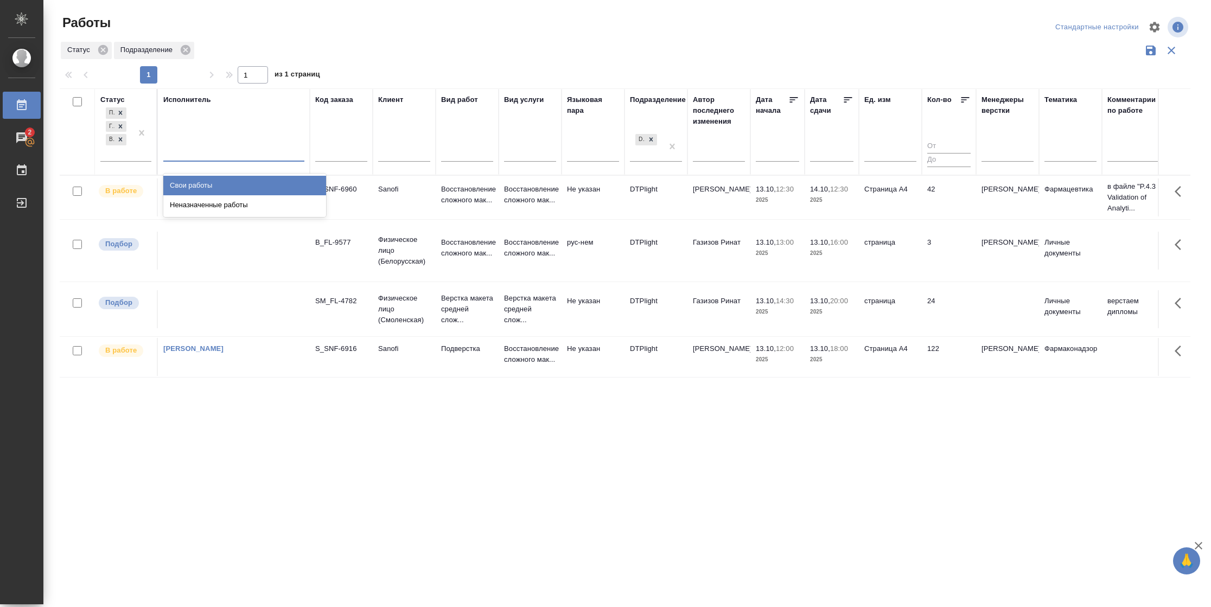
click at [223, 179] on div "Свои работы" at bounding box center [244, 186] width 163 height 20
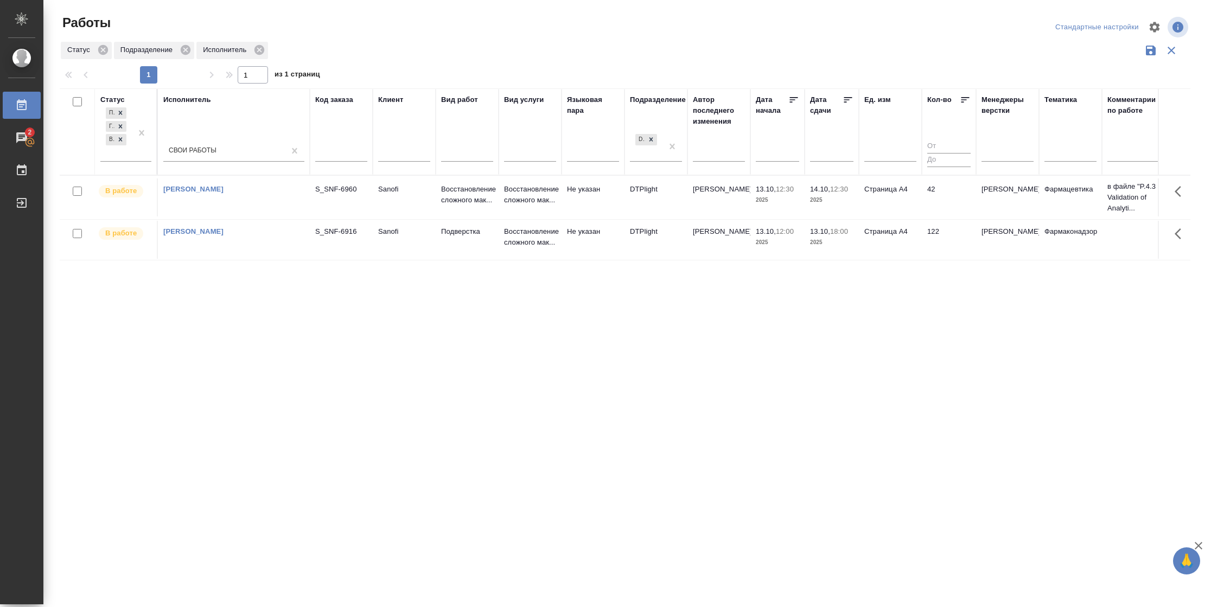
click at [922, 209] on td "42" at bounding box center [949, 198] width 54 height 38
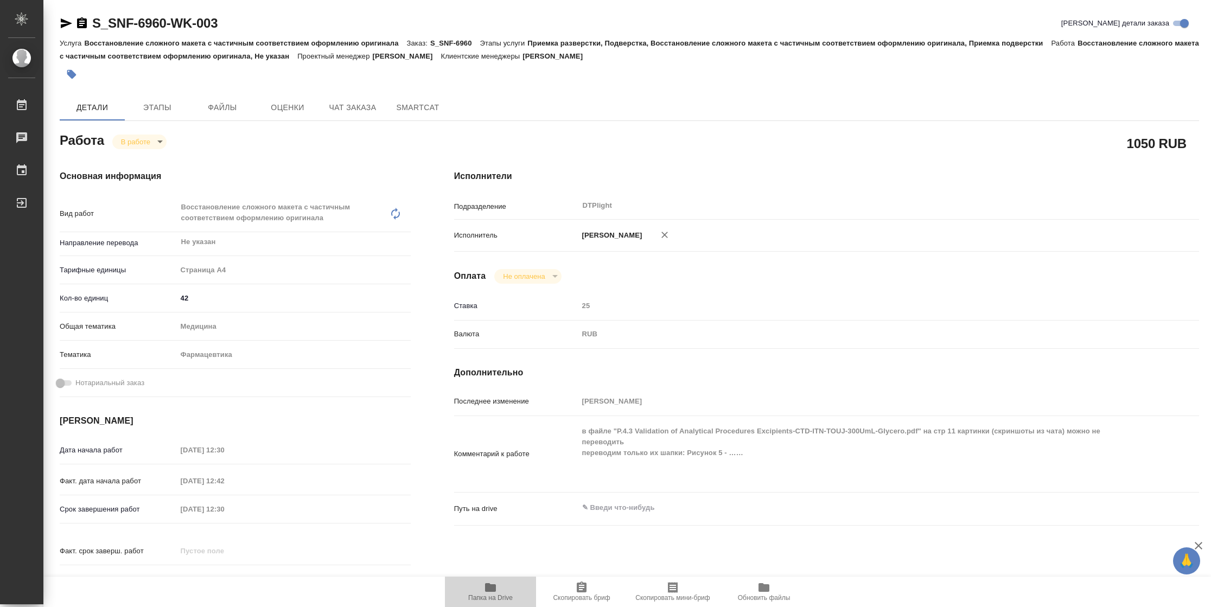
click at [476, 598] on span "Папка на Drive" at bounding box center [490, 598] width 45 height 8
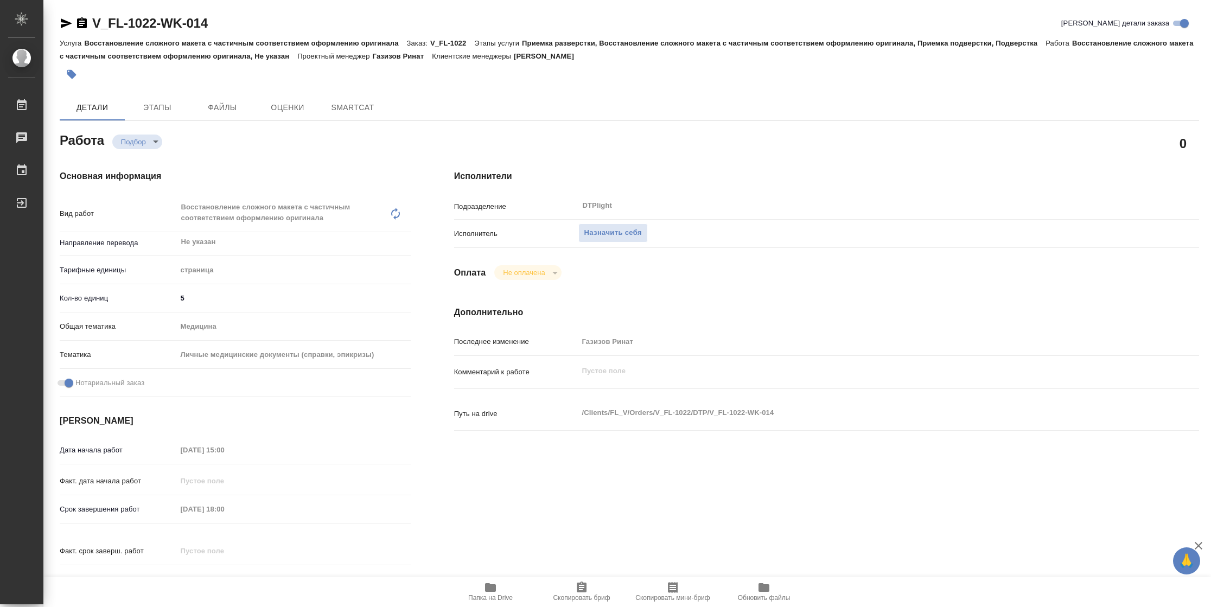
type textarea "x"
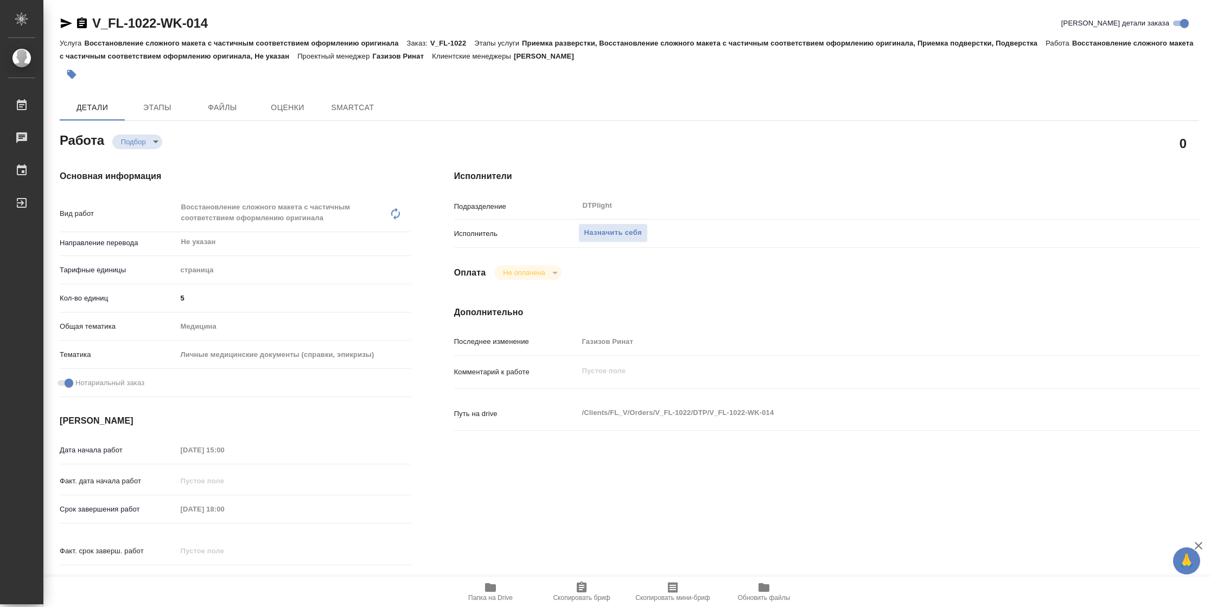
type textarea "x"
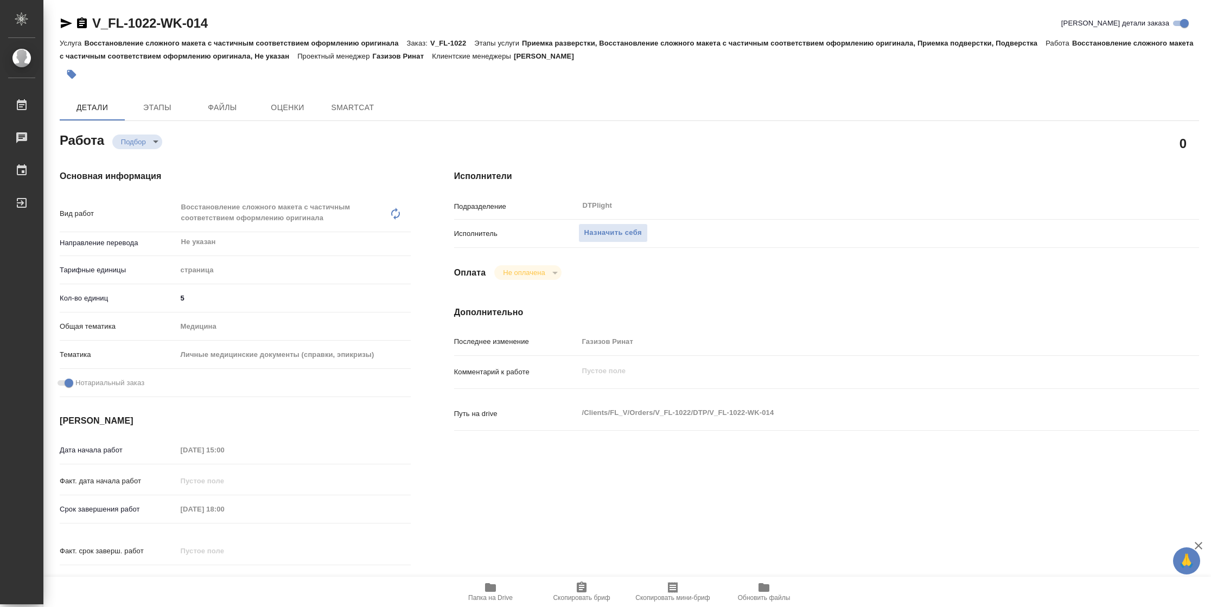
type textarea "x"
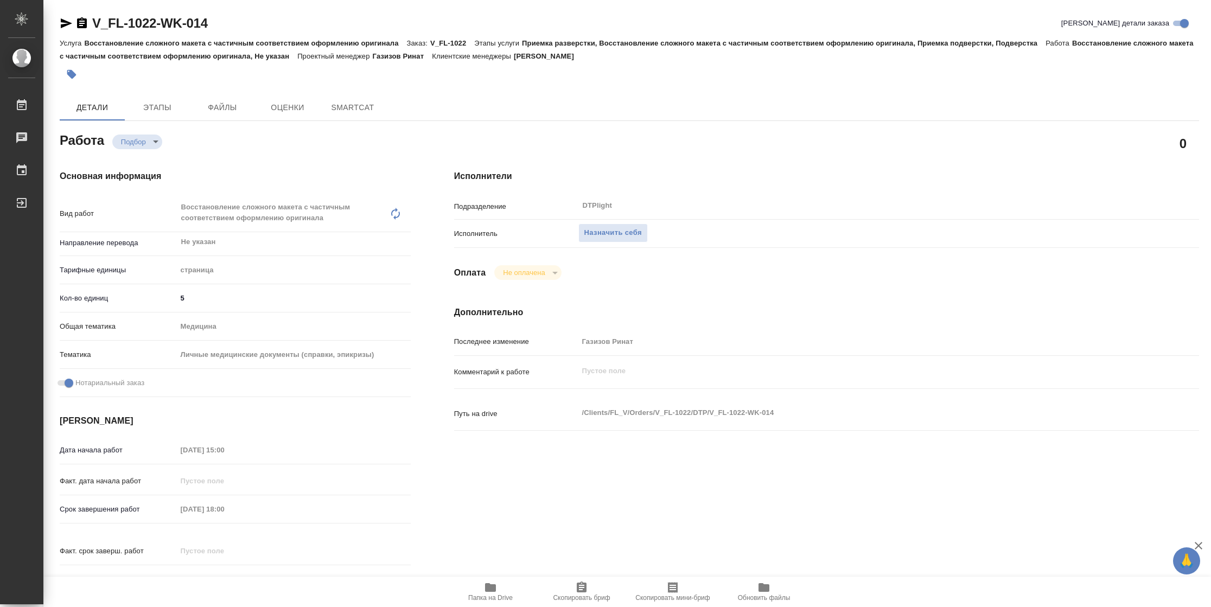
type textarea "x"
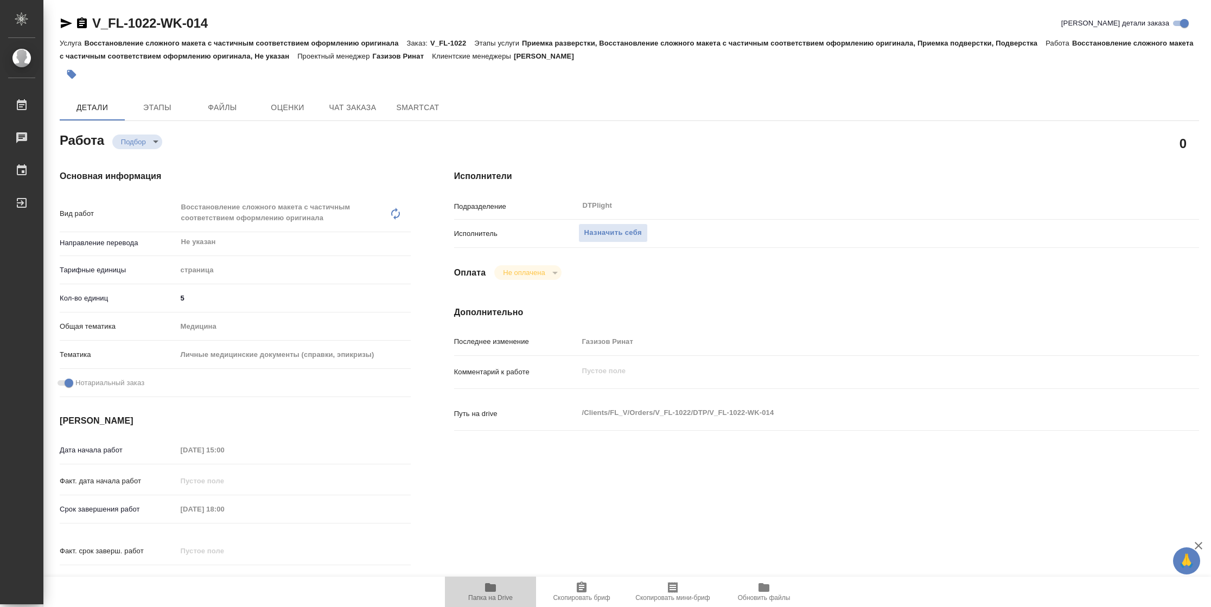
click at [503, 598] on span "Папка на Drive" at bounding box center [490, 598] width 45 height 8
type textarea "x"
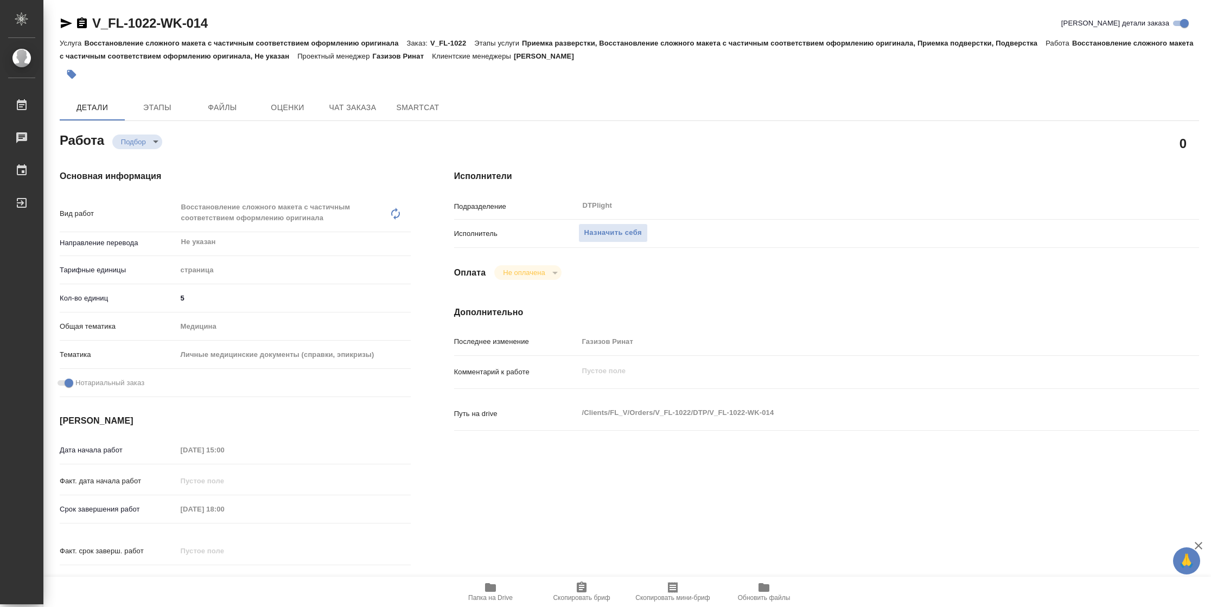
type textarea "x"
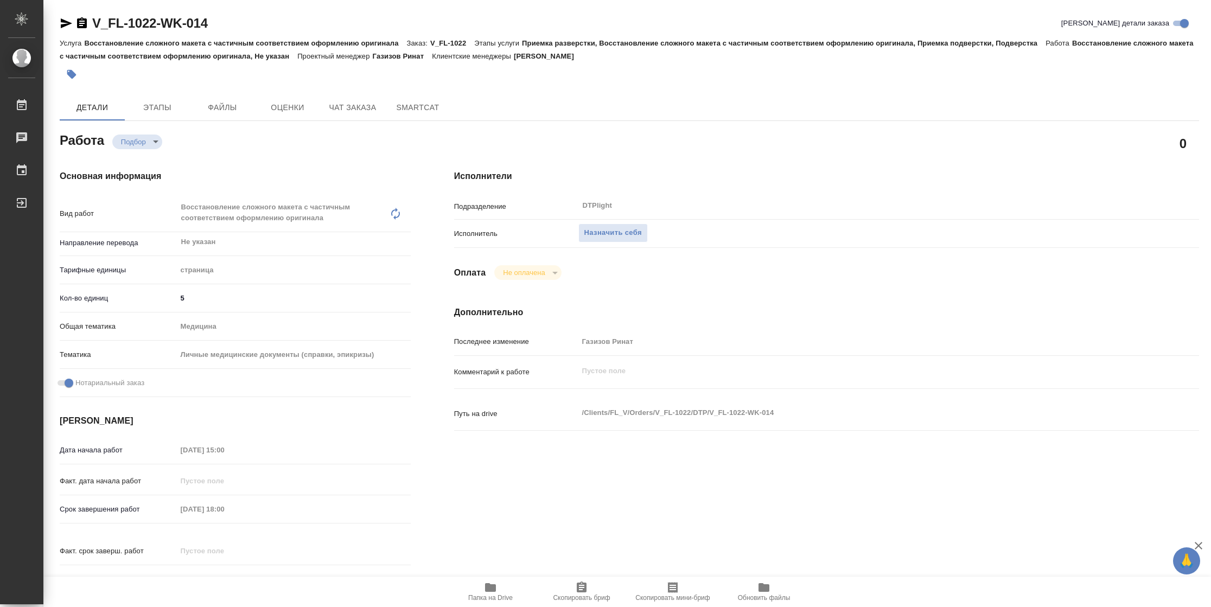
type textarea "x"
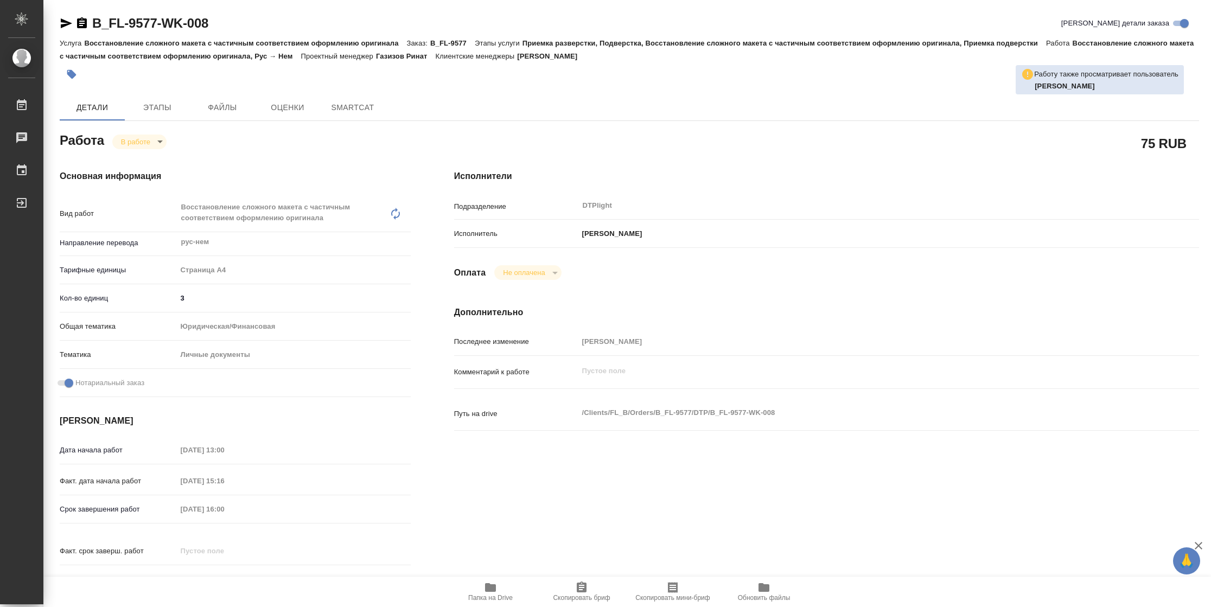
type textarea "x"
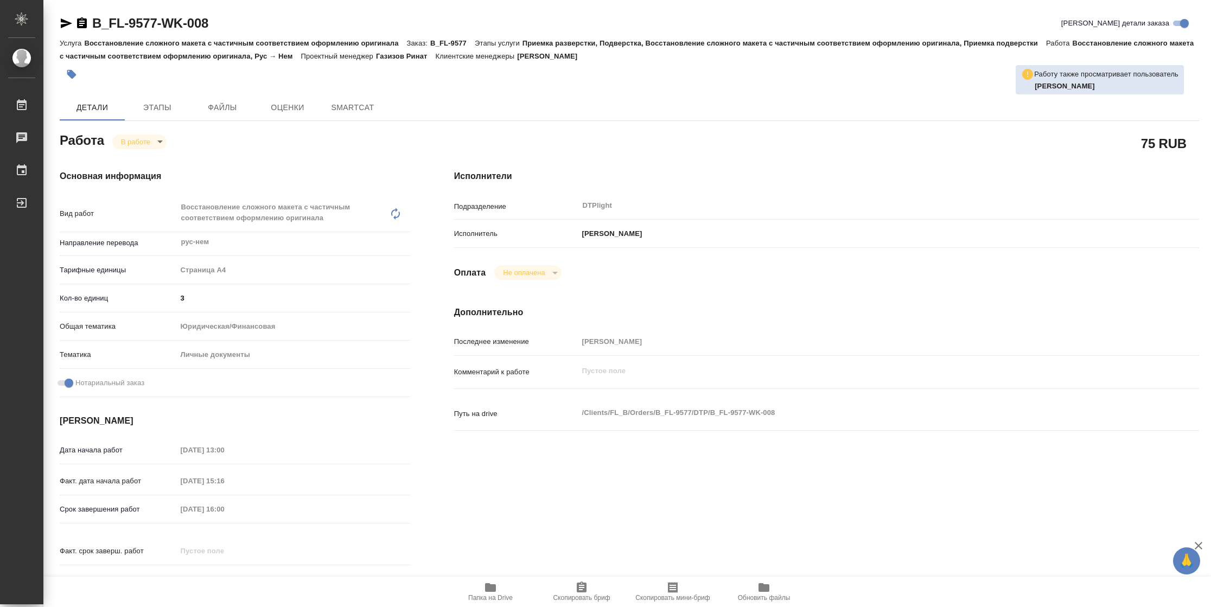
type textarea "x"
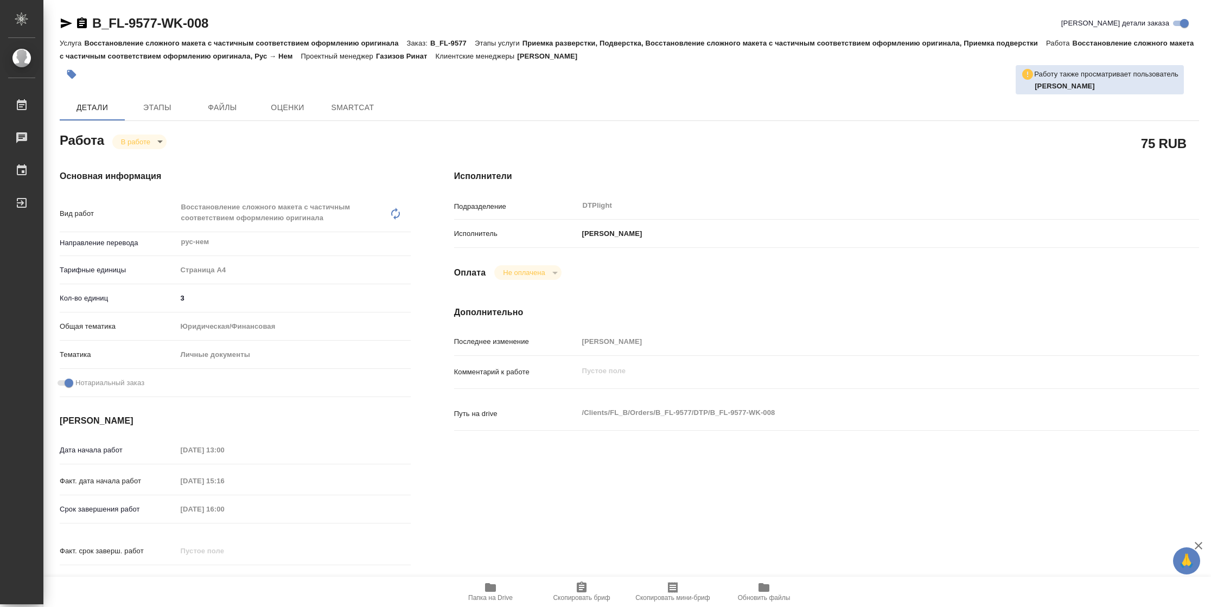
type textarea "x"
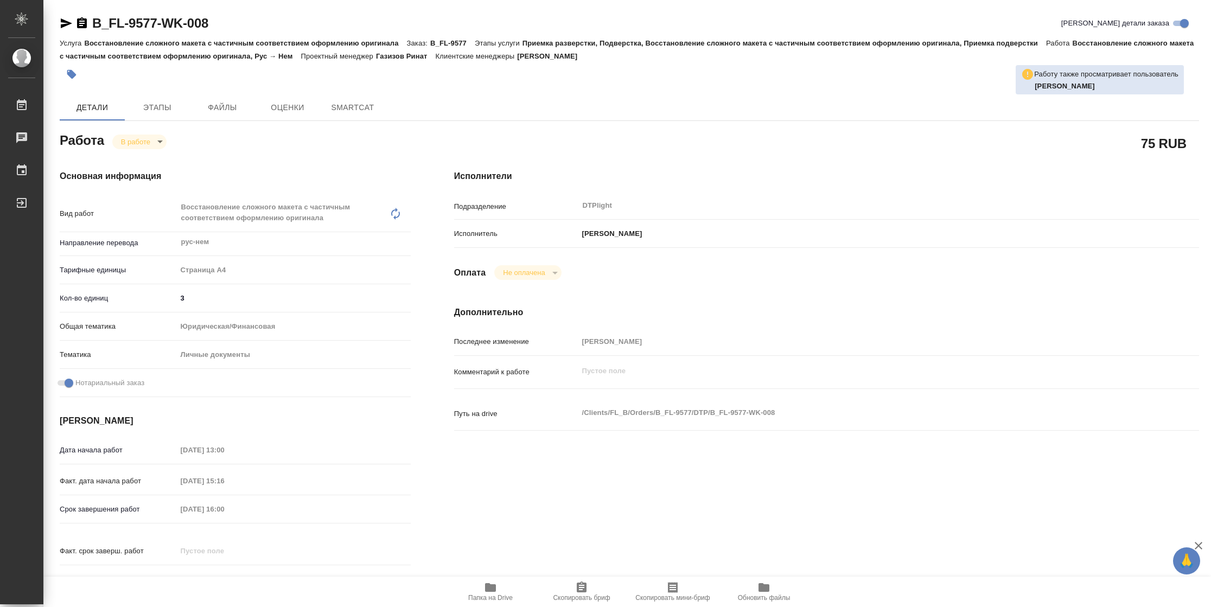
type textarea "x"
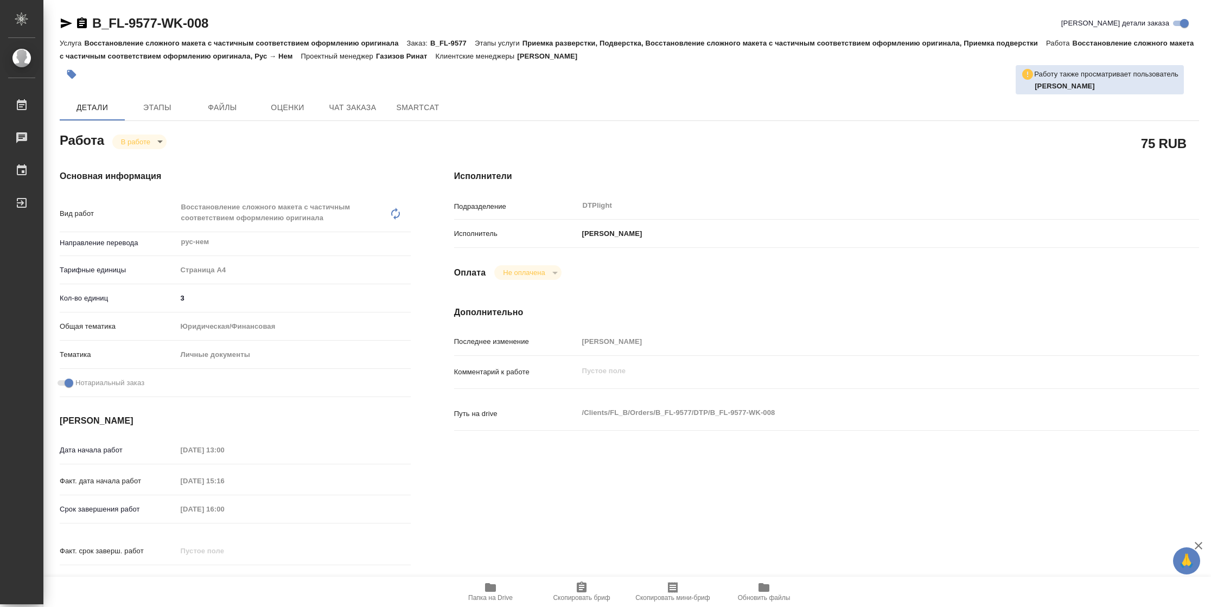
type textarea "x"
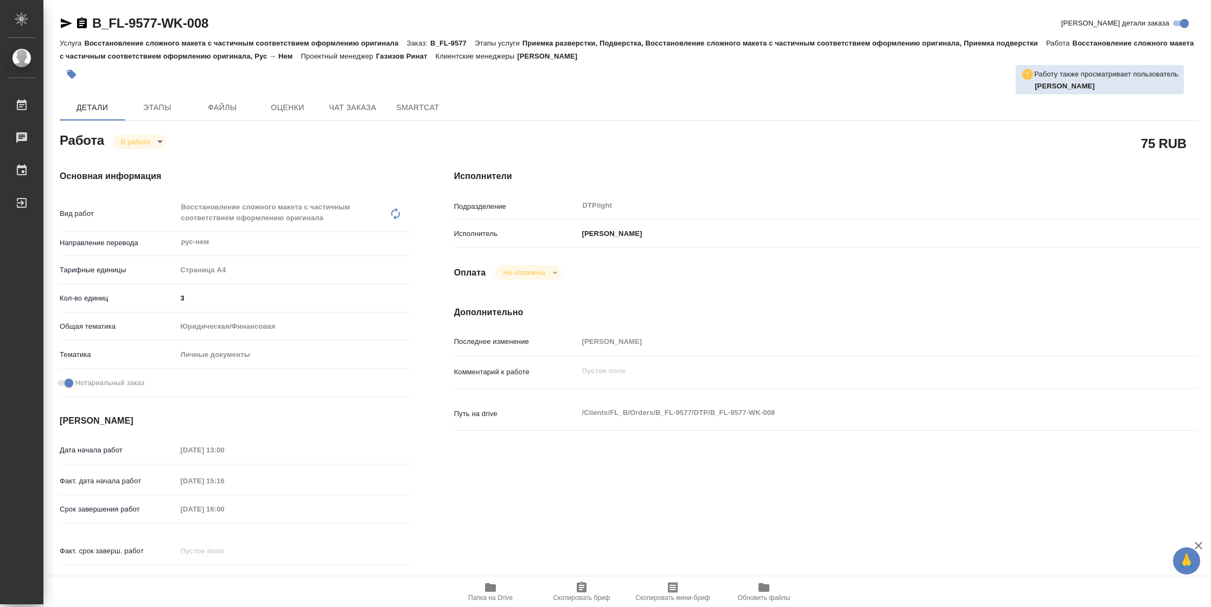
type textarea "x"
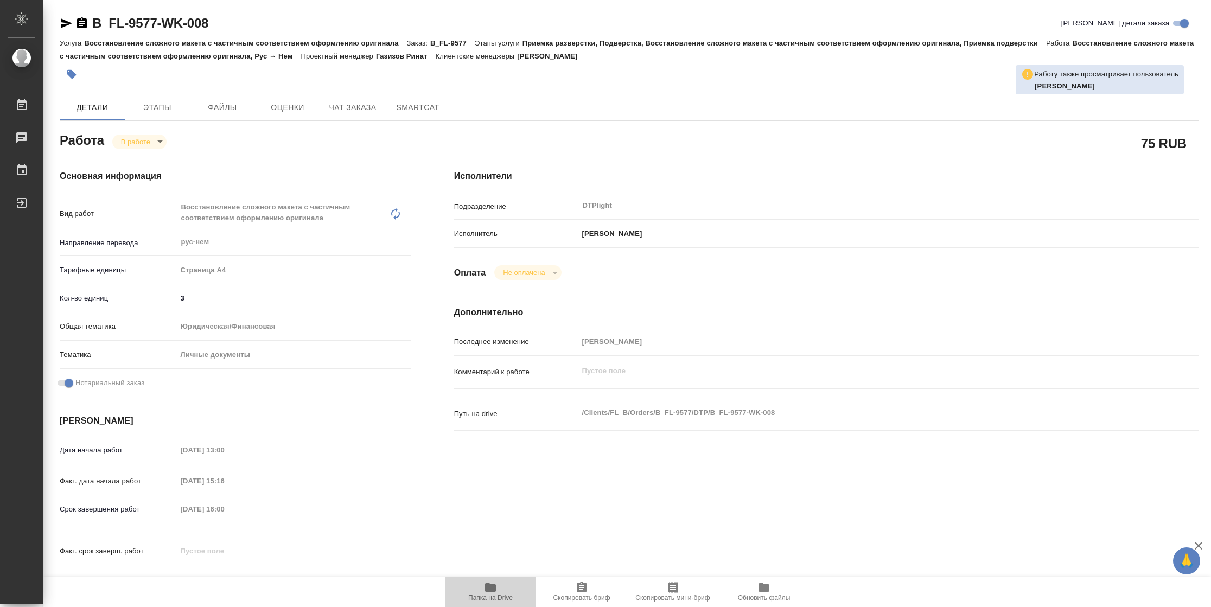
click at [475, 594] on span "Папка на Drive" at bounding box center [490, 598] width 45 height 8
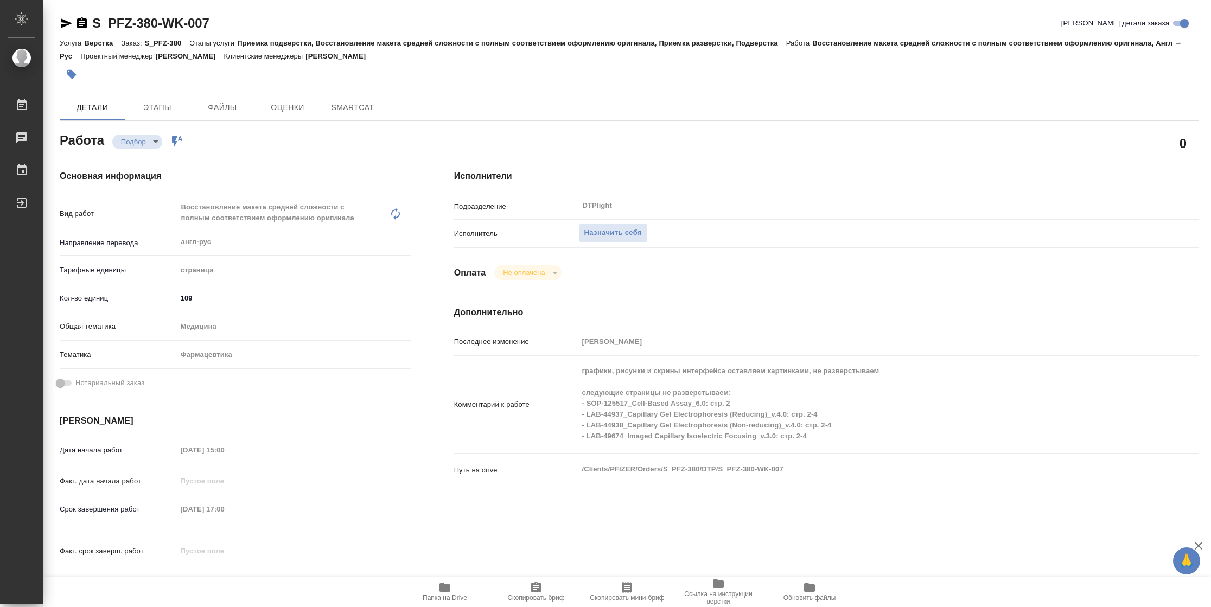
type textarea "x"
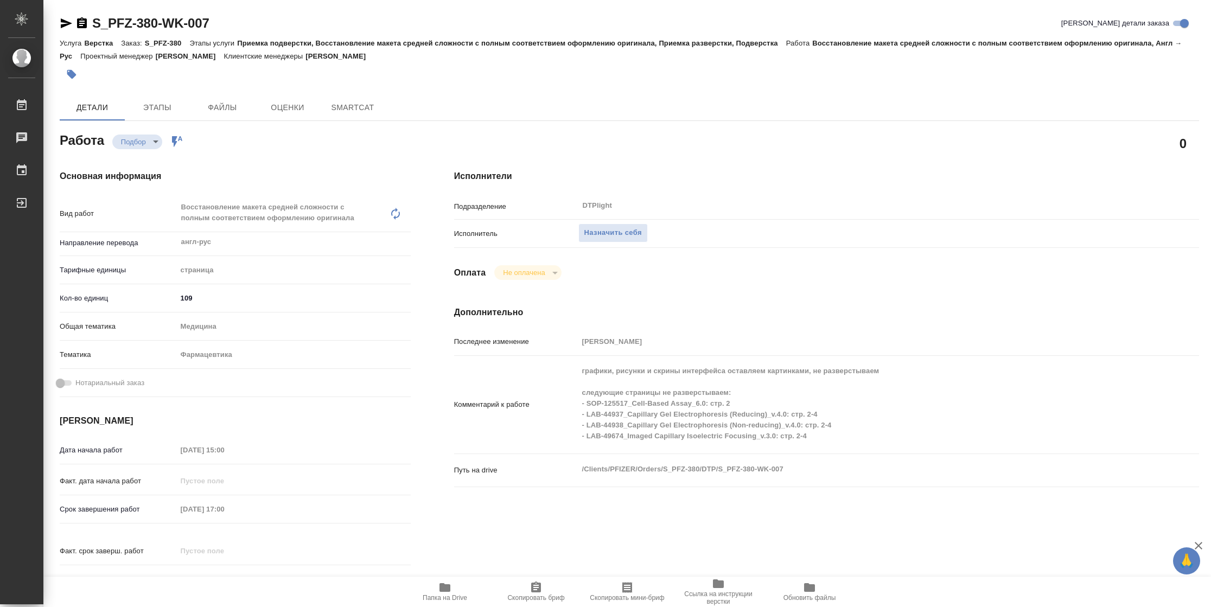
type textarea "x"
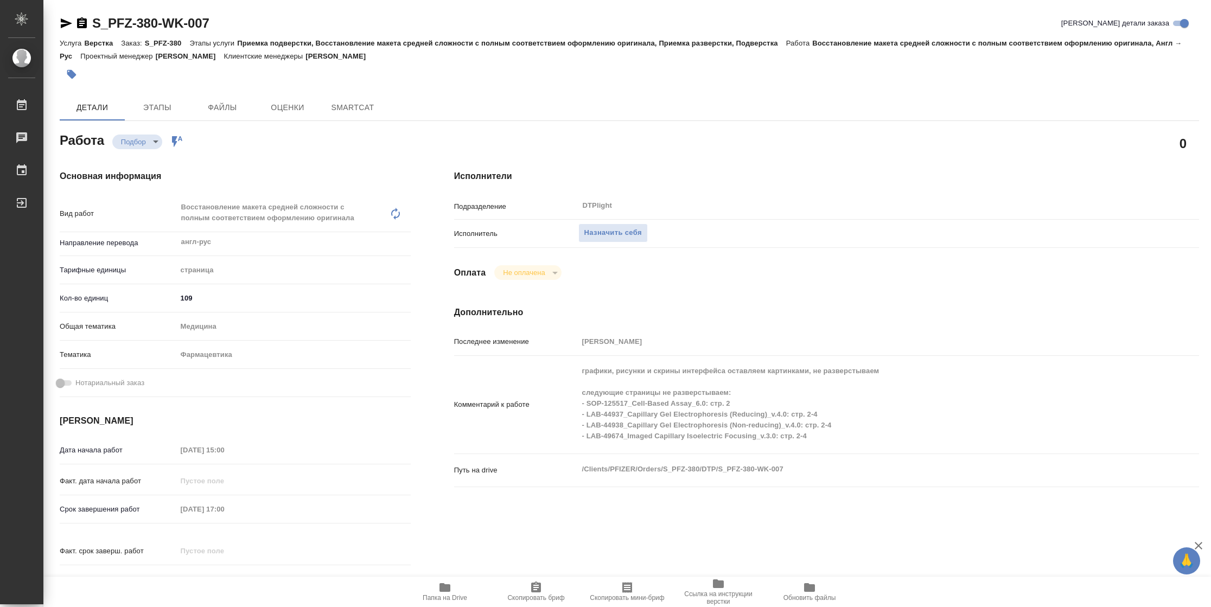
type textarea "x"
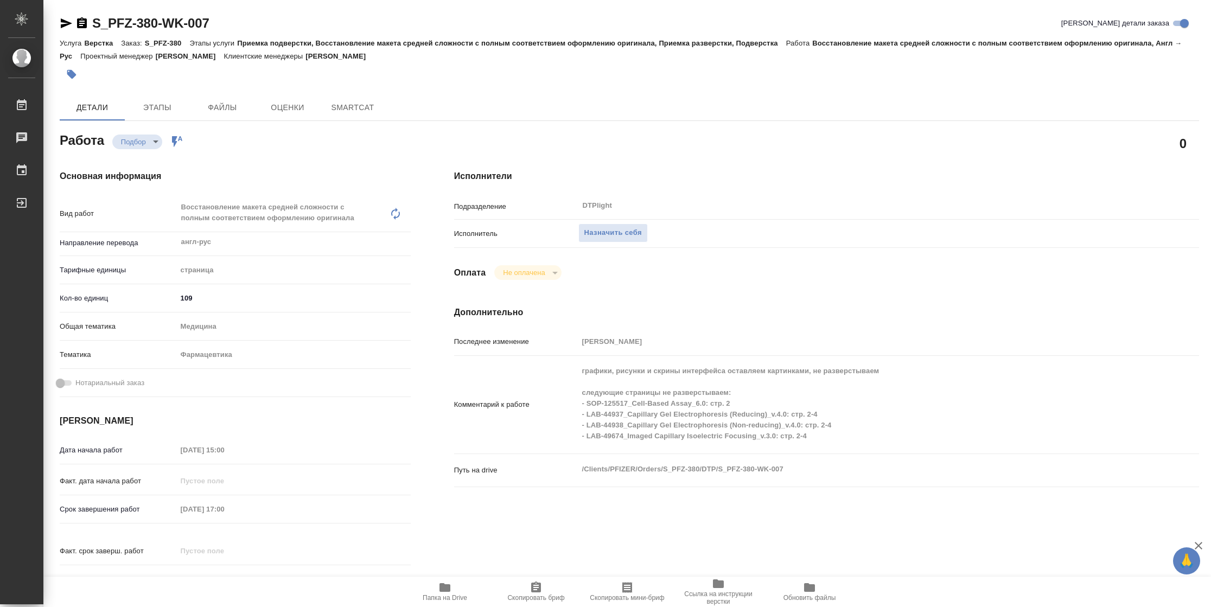
type textarea "x"
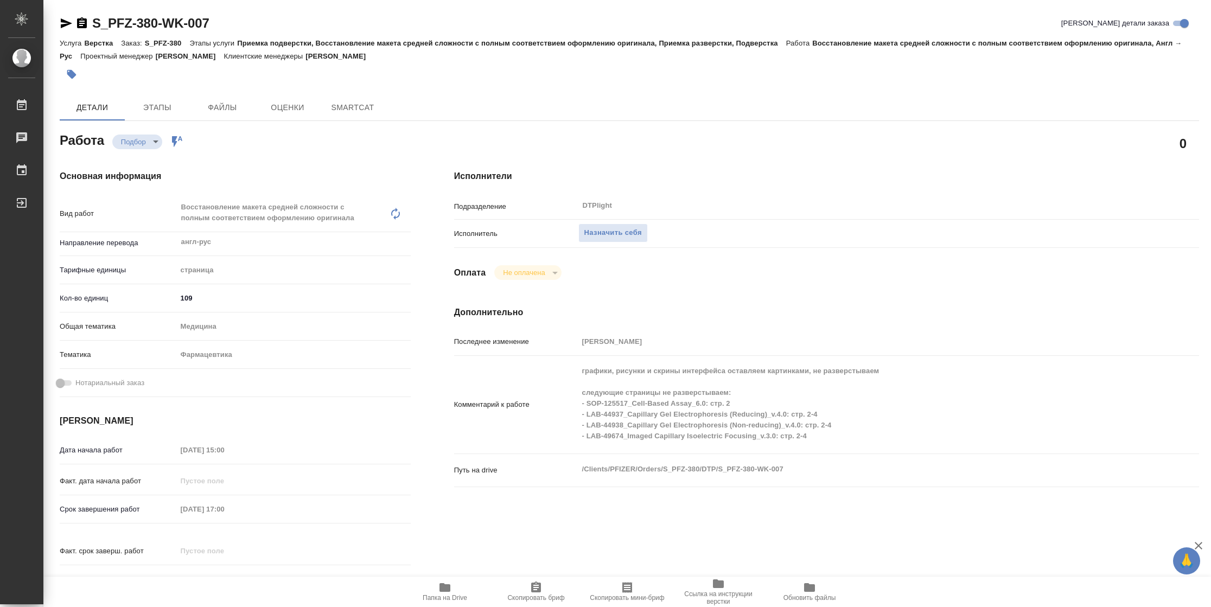
type textarea "x"
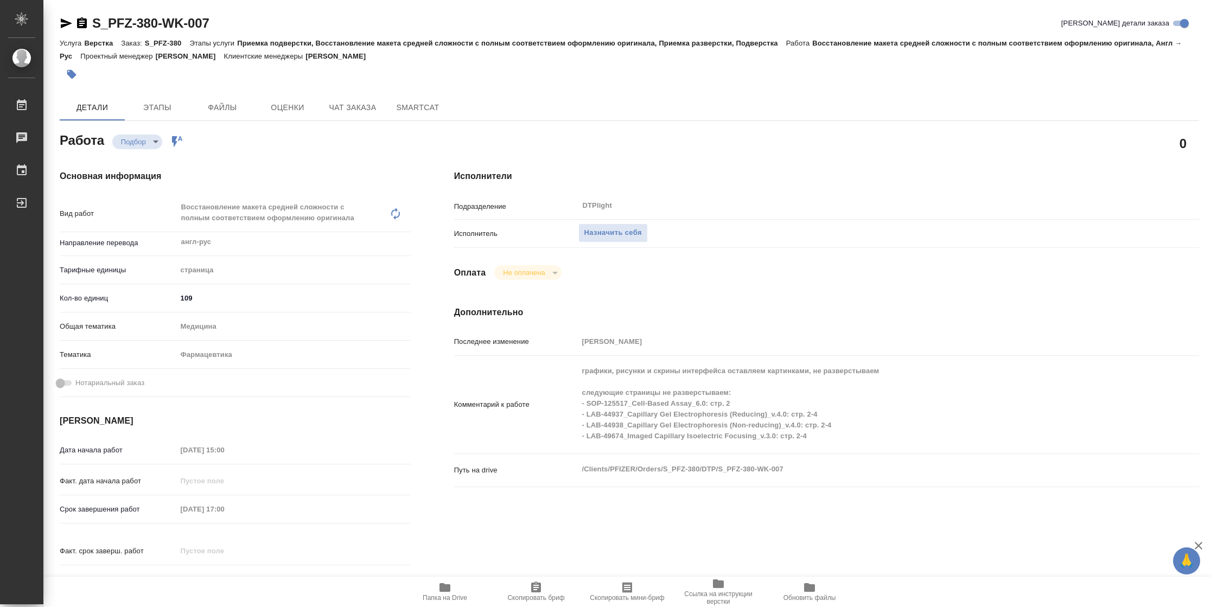
click at [441, 592] on icon "button" at bounding box center [444, 587] width 13 height 13
type textarea "x"
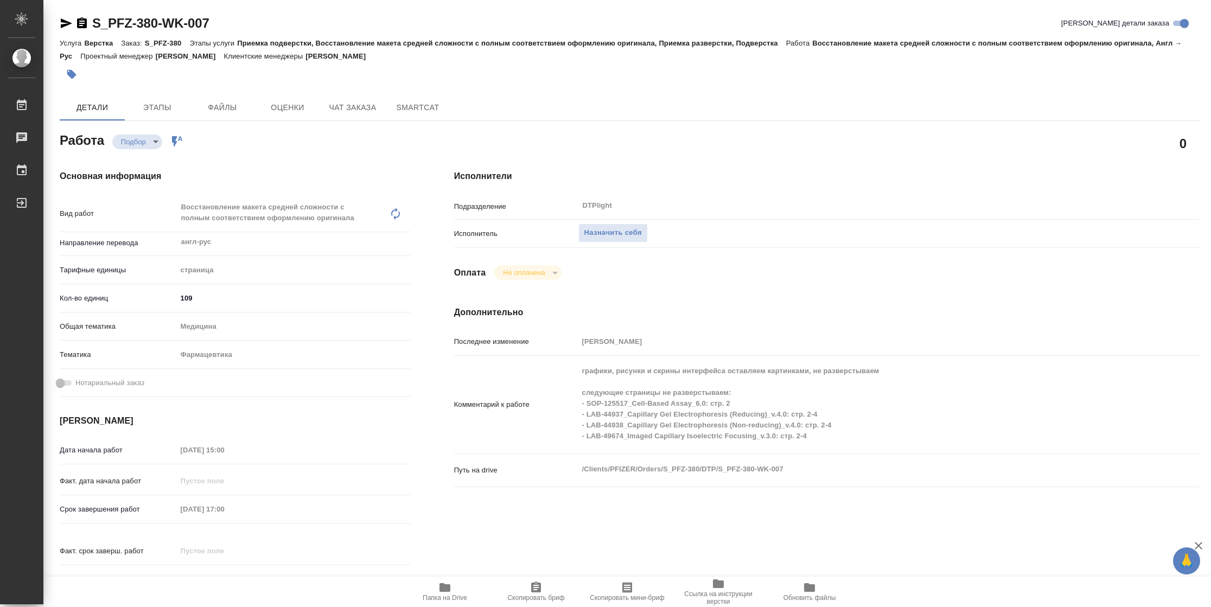
type textarea "x"
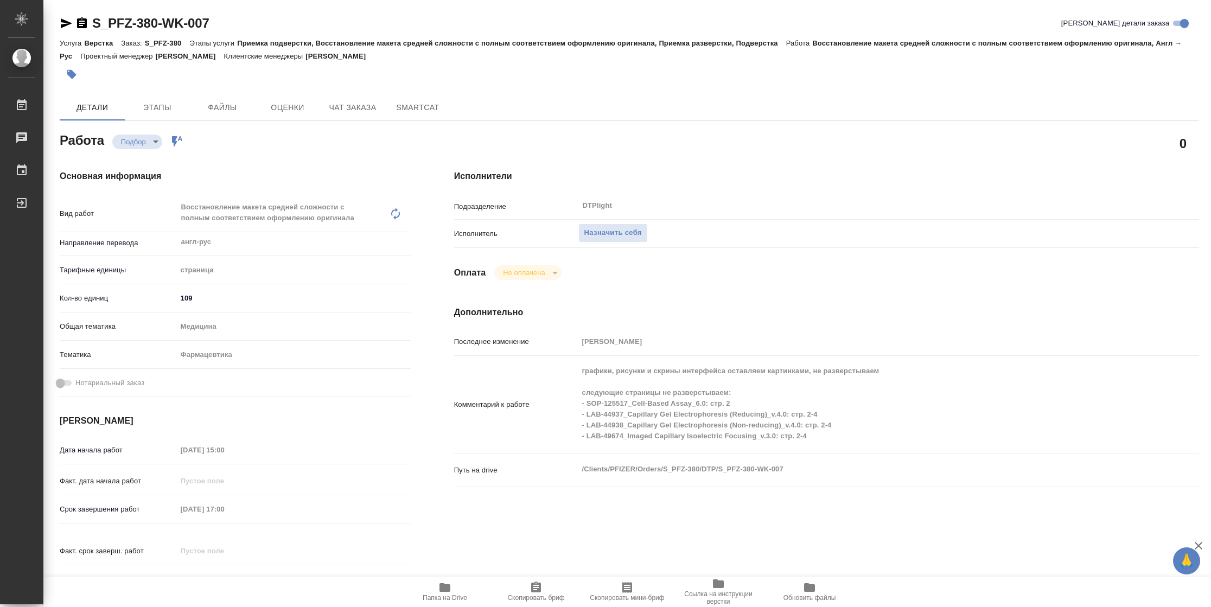
type textarea "x"
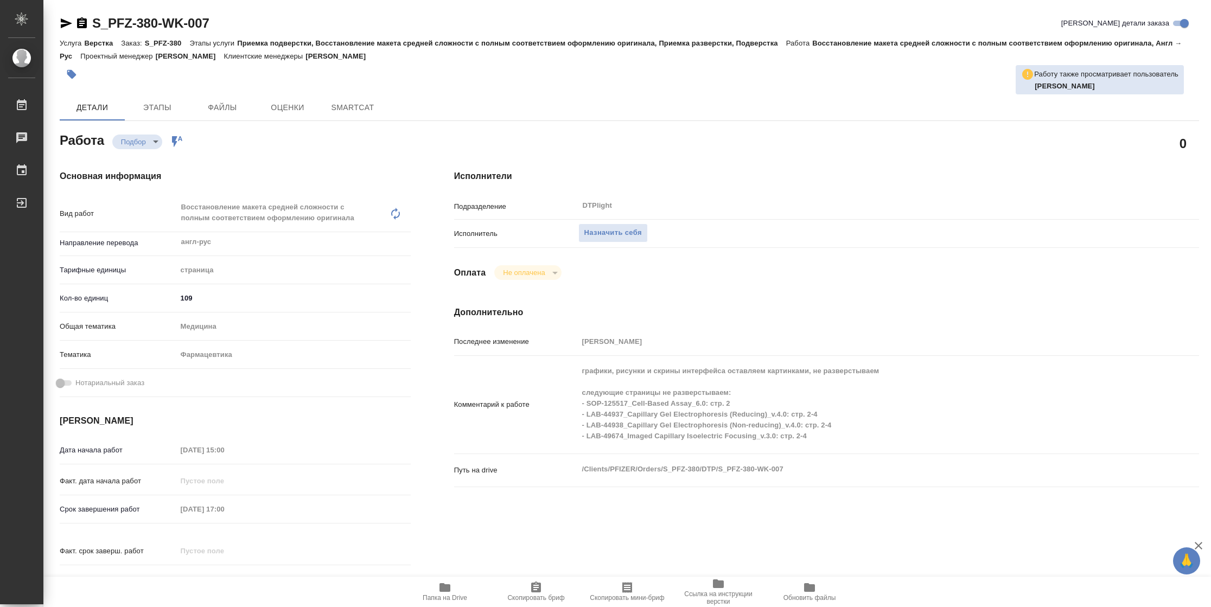
type textarea "x"
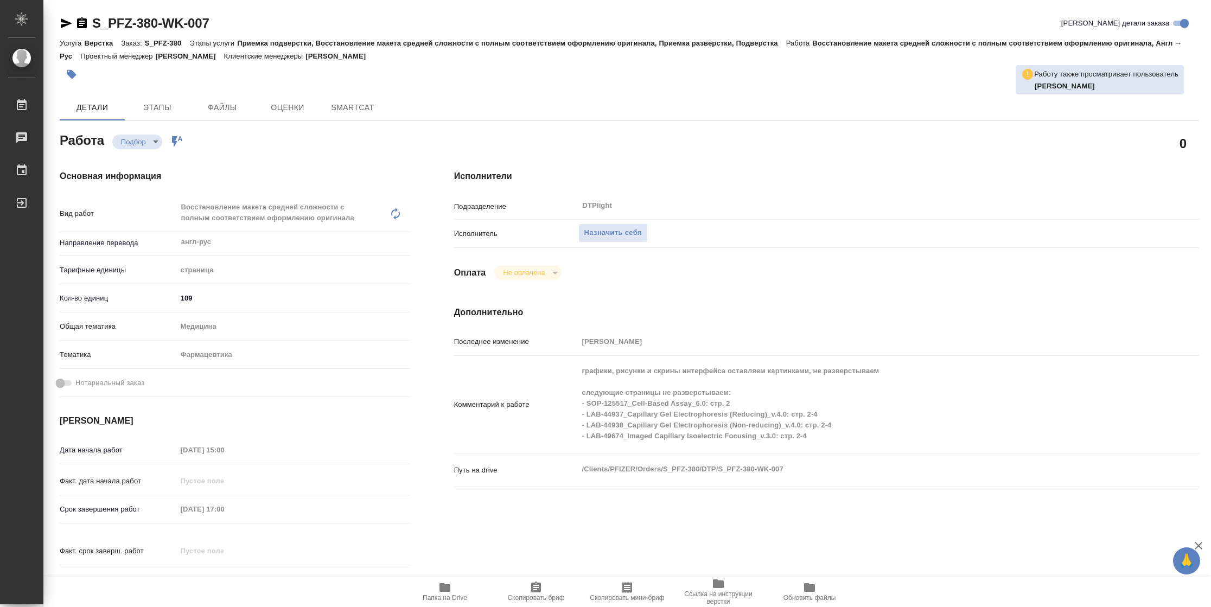
type textarea "x"
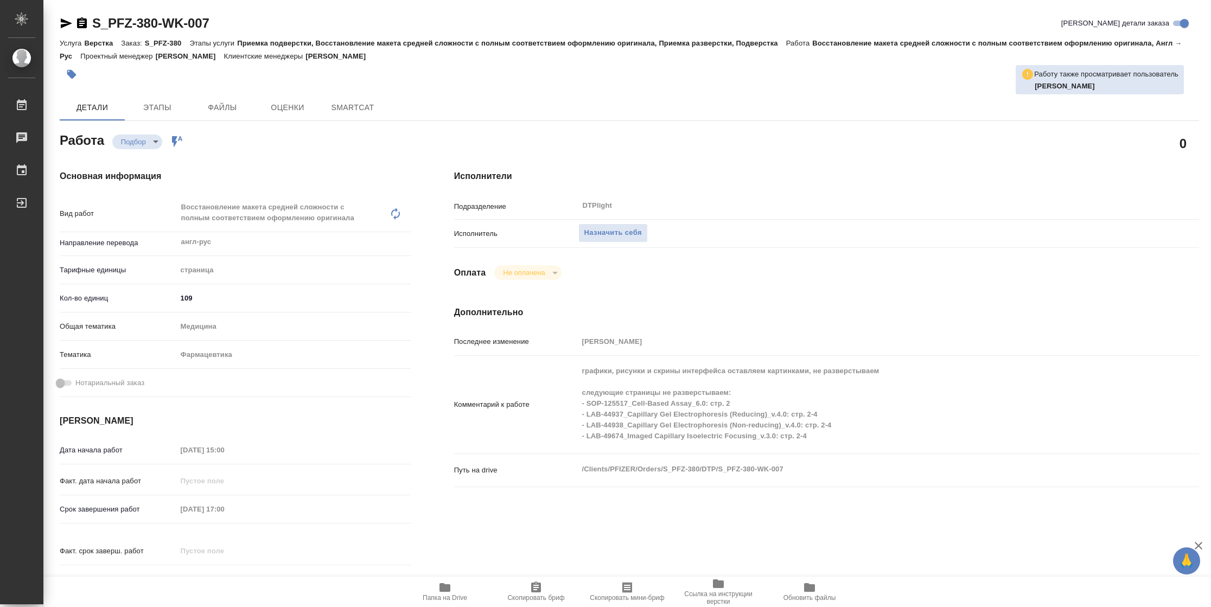
type textarea "x"
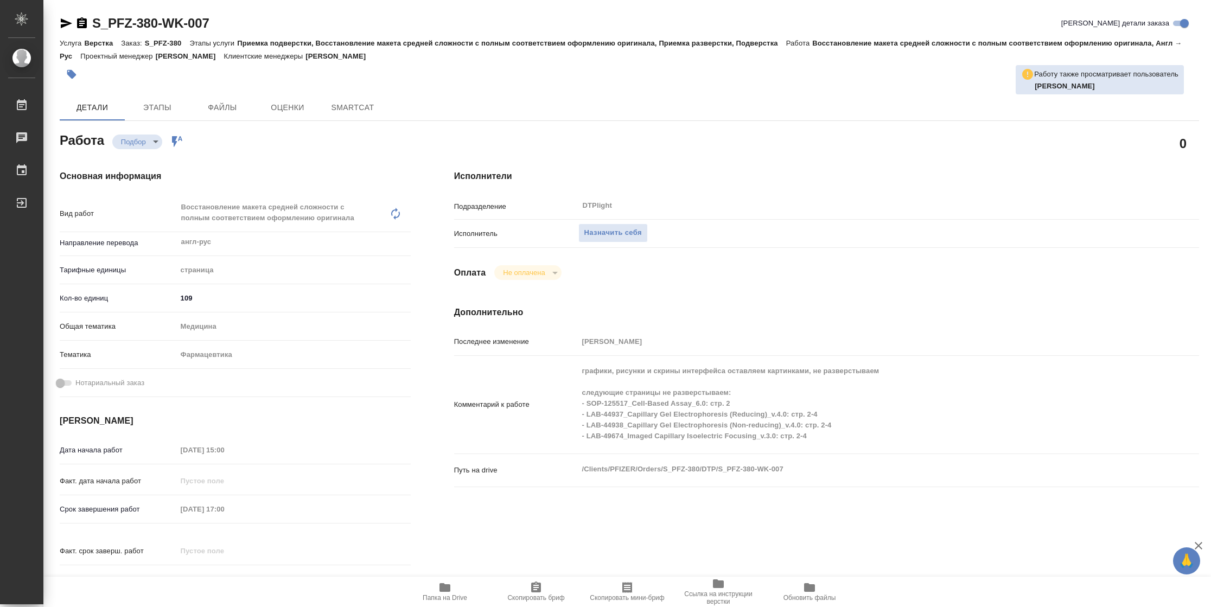
type textarea "x"
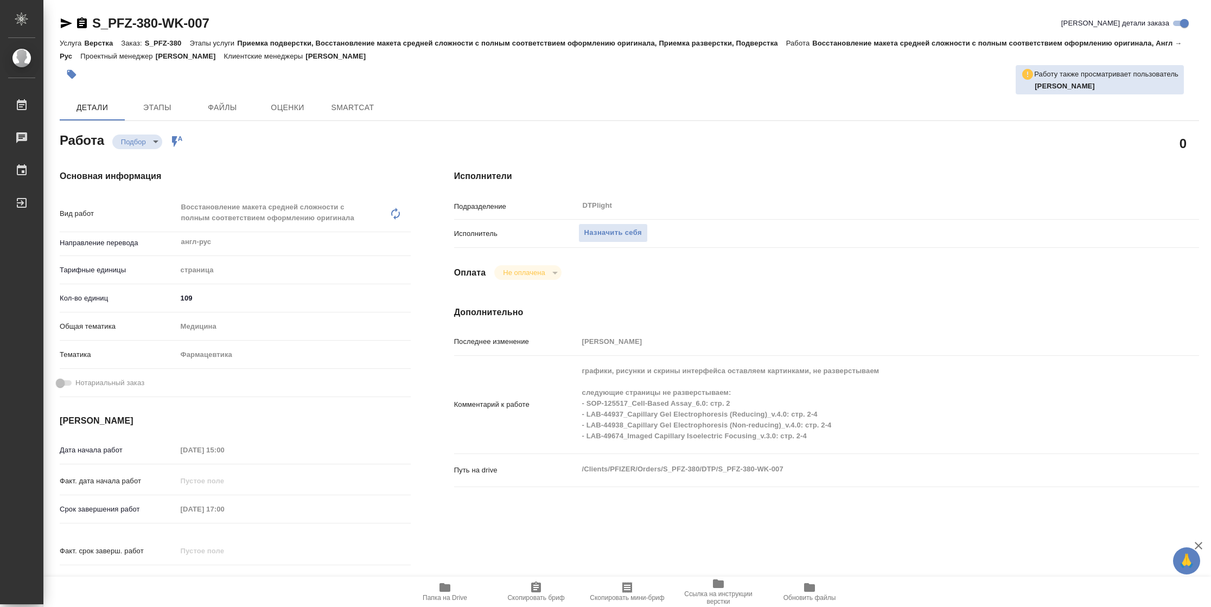
type textarea "x"
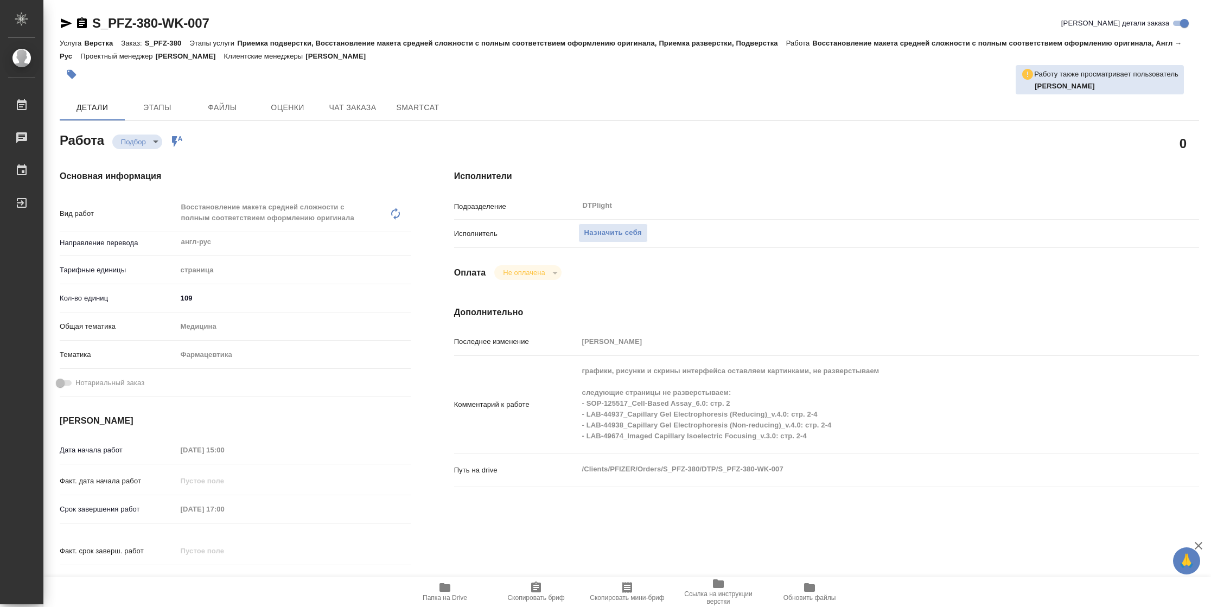
type textarea "x"
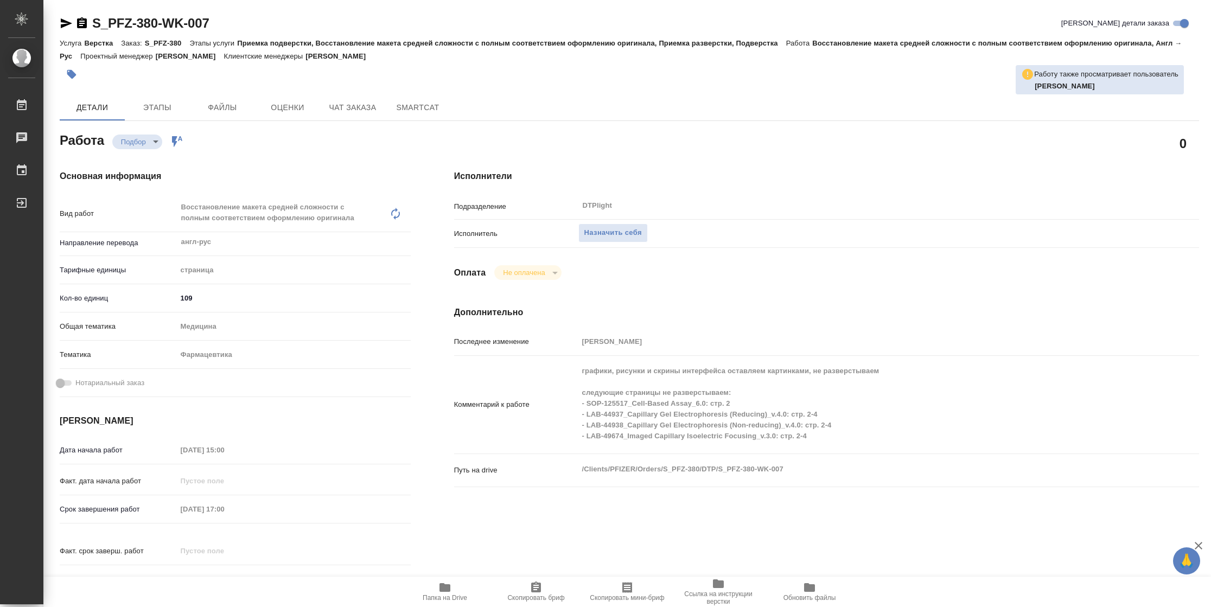
type textarea "x"
click at [450, 599] on span "Папка на Drive" at bounding box center [445, 598] width 45 height 8
